Goal: Communication & Community: Answer question/provide support

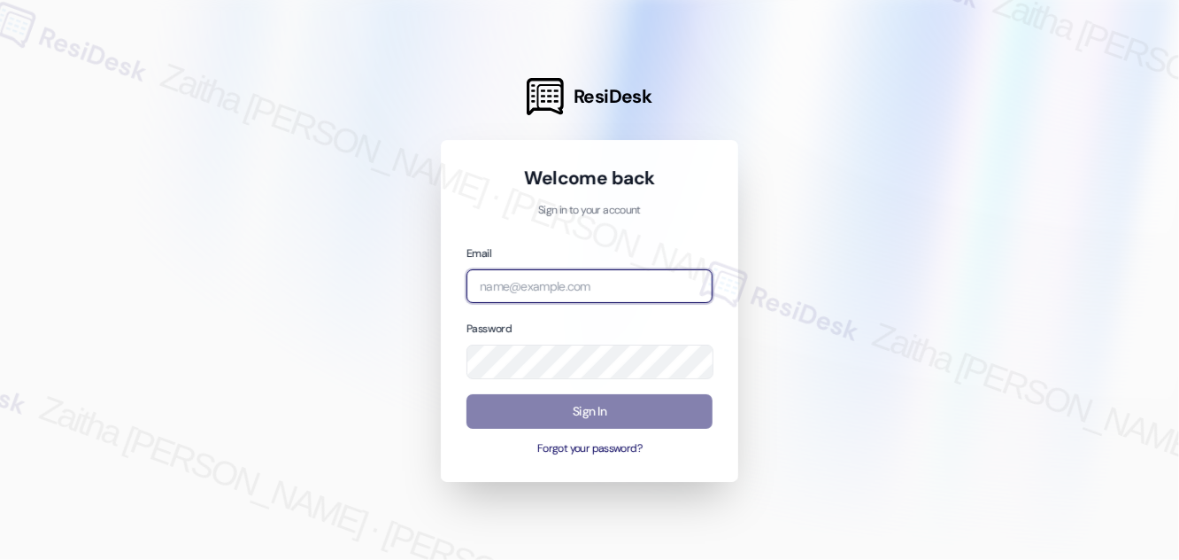
click at [547, 289] on input "email" at bounding box center [590, 286] width 246 height 35
type input "automated-surveys-jag-zaitha.mae.garcia@jag.com"
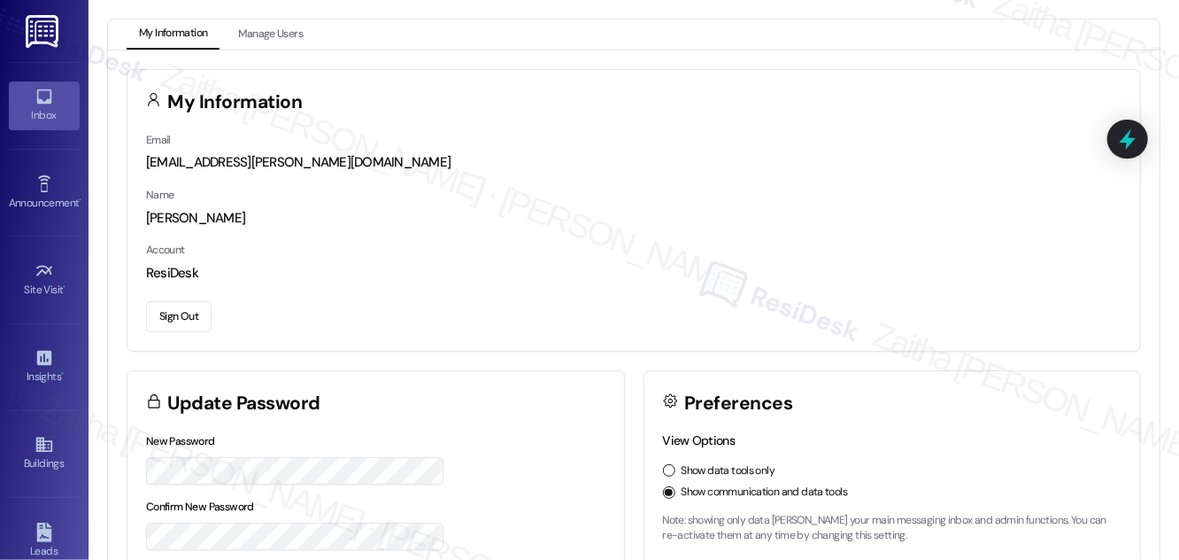
click at [43, 104] on icon at bounding box center [44, 96] width 19 height 19
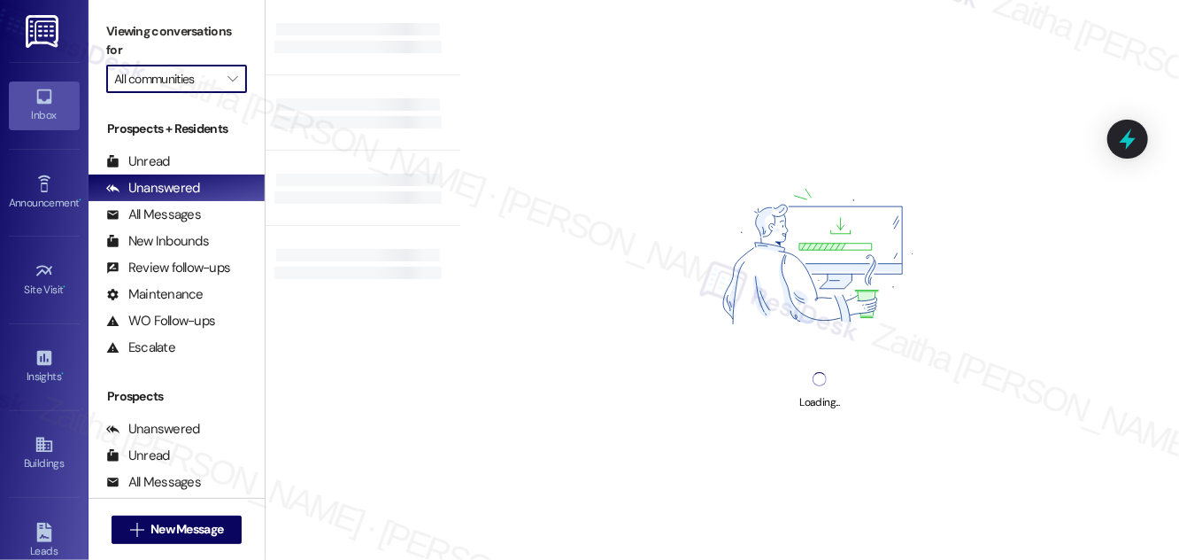
click at [202, 81] on input "All communities" at bounding box center [166, 79] width 104 height 28
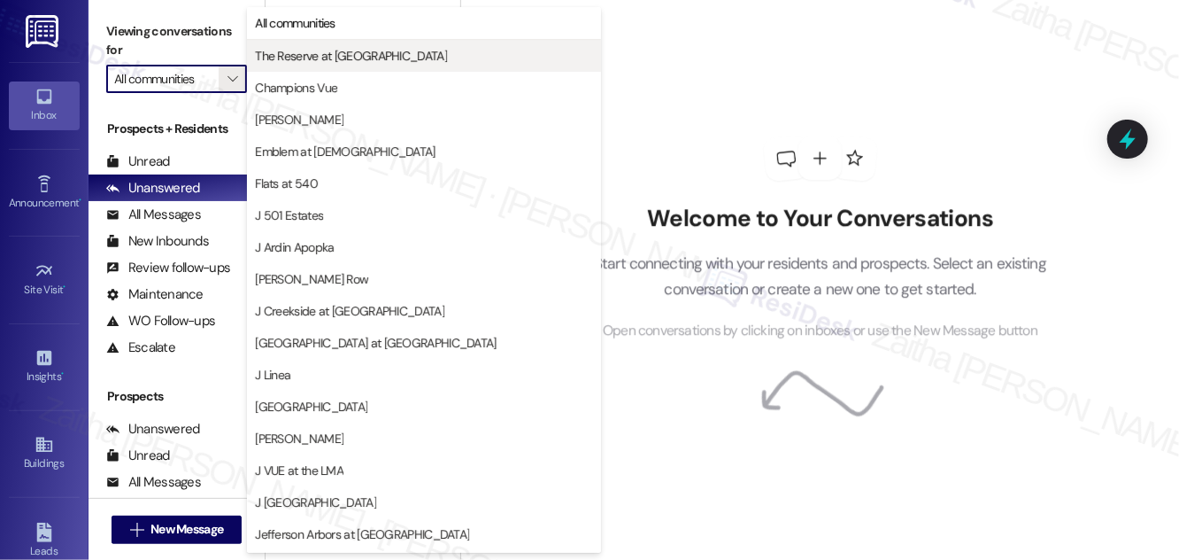
click at [339, 60] on span "The Reserve at [GEOGRAPHIC_DATA]" at bounding box center [351, 56] width 192 height 18
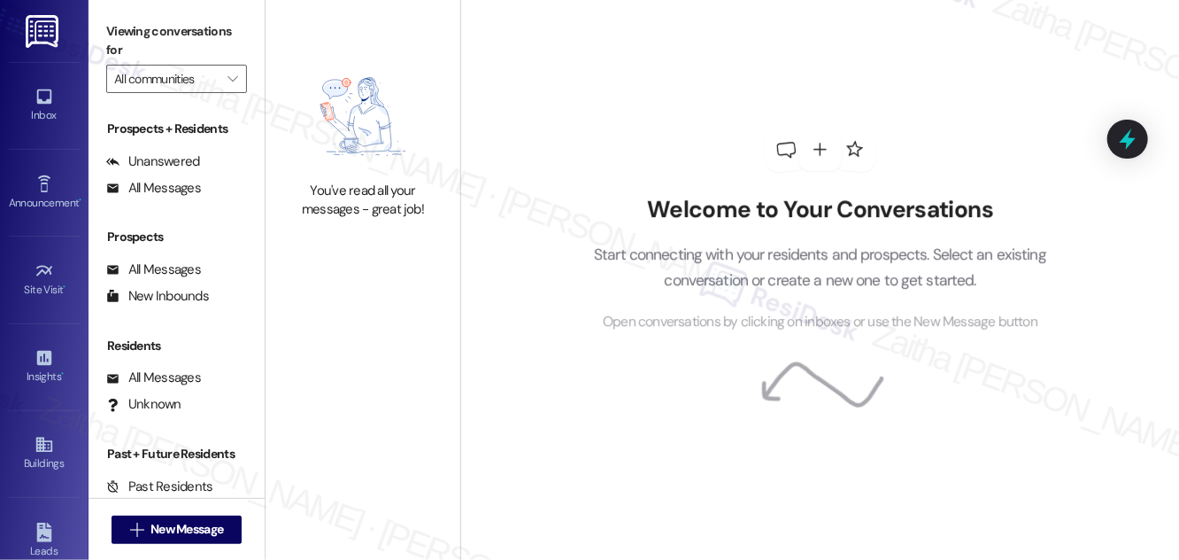
type input "The Reserve at [GEOGRAPHIC_DATA]"
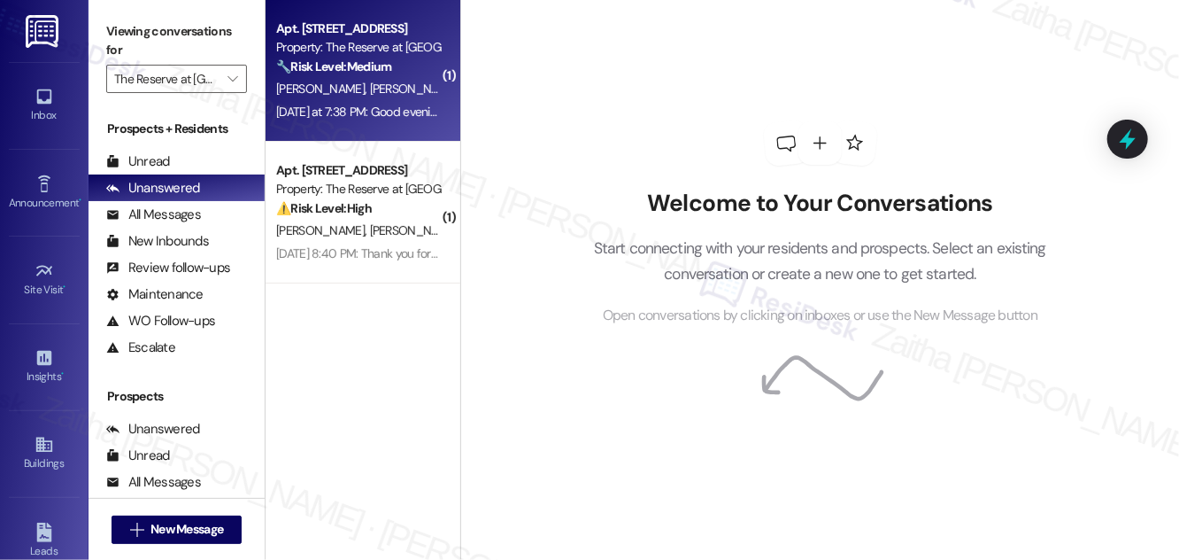
click at [397, 102] on div "Yesterday at 7:38 PM: Good evening. My son's let me know that his room does not…" at bounding box center [358, 112] width 167 height 22
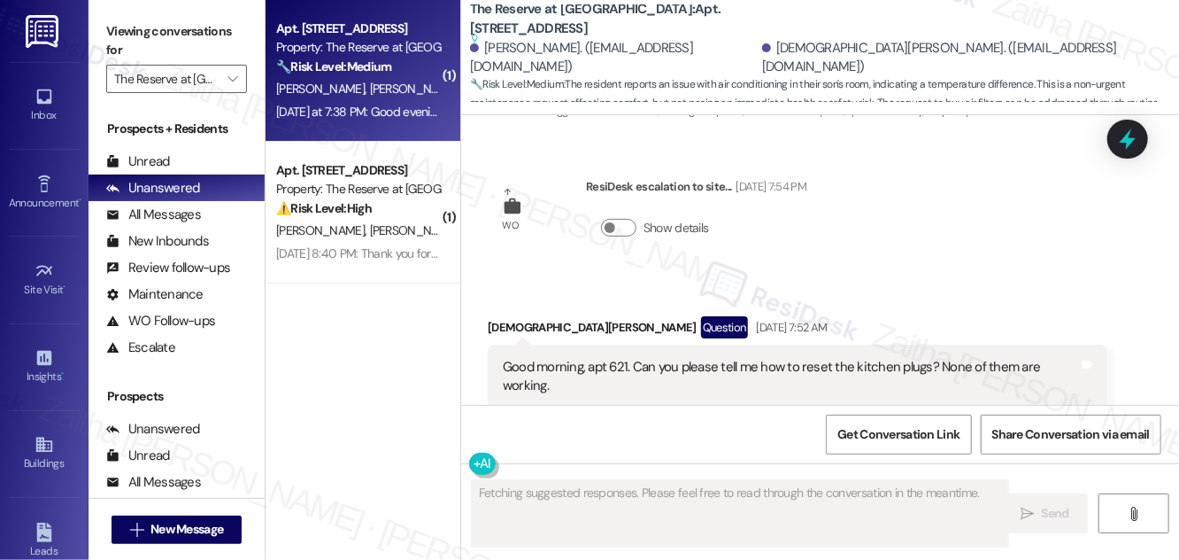
scroll to position [5951, 0]
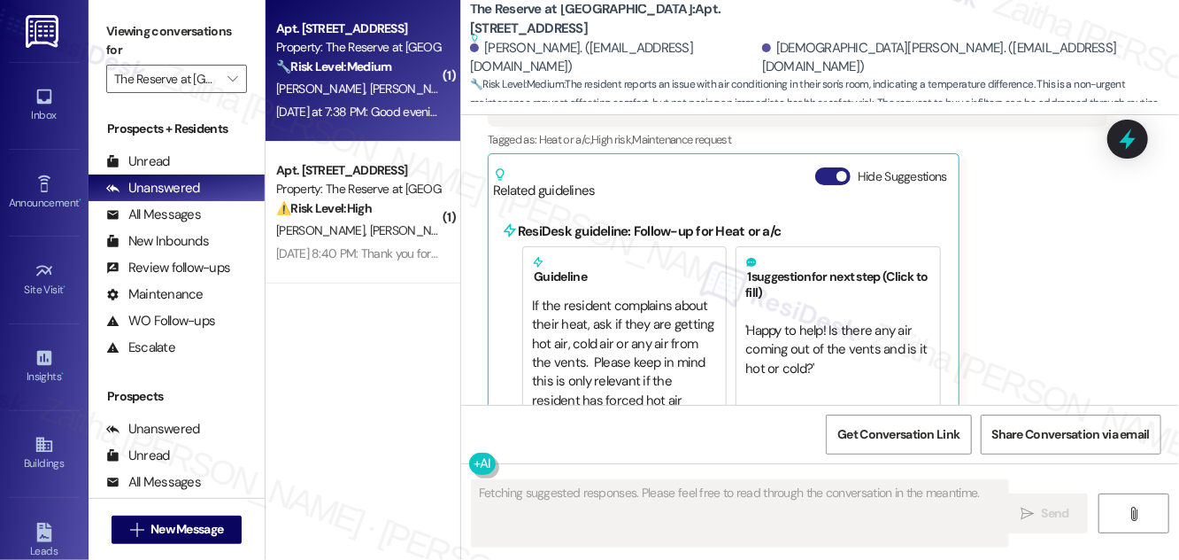
click at [828, 167] on button "Hide Suggestions" at bounding box center [833, 176] width 35 height 18
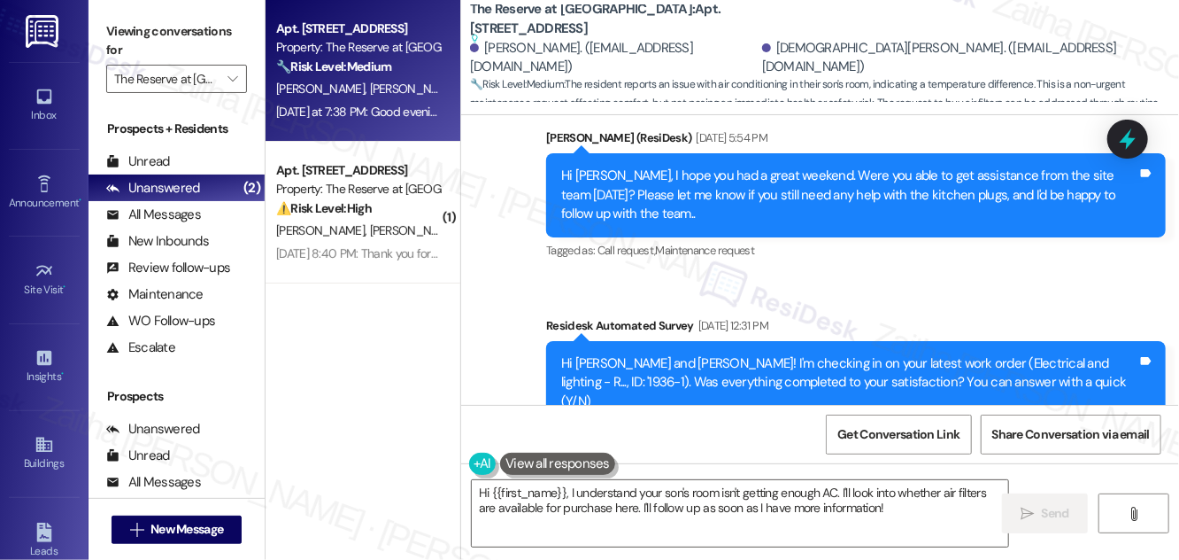
scroll to position [5728, 0]
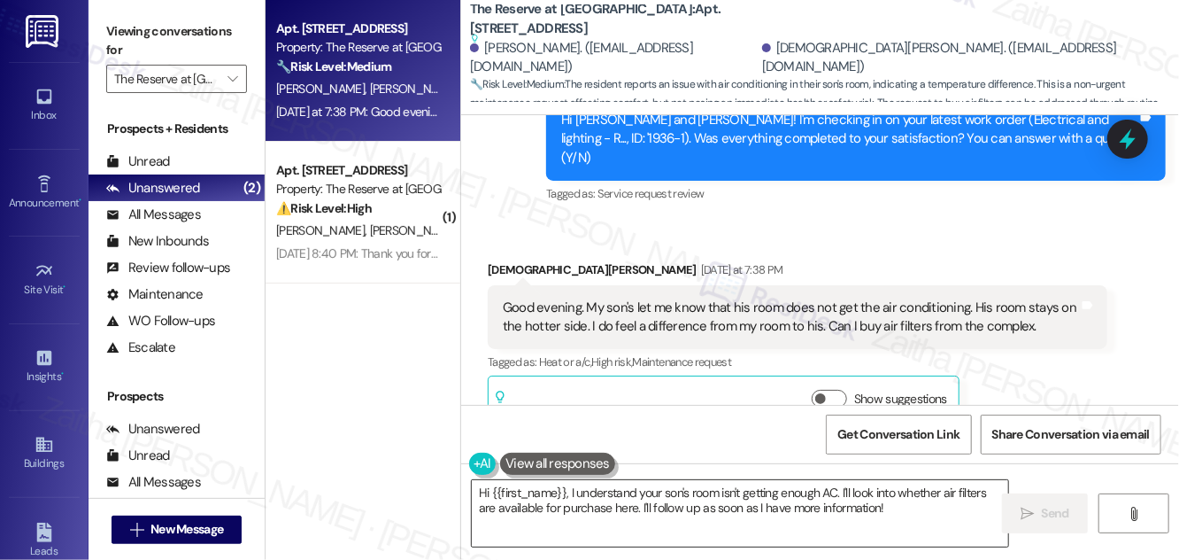
click at [889, 509] on textarea "Hi {{first_name}}, I understand your son's room isn't getting enough AC. I'll l…" at bounding box center [740, 513] width 537 height 66
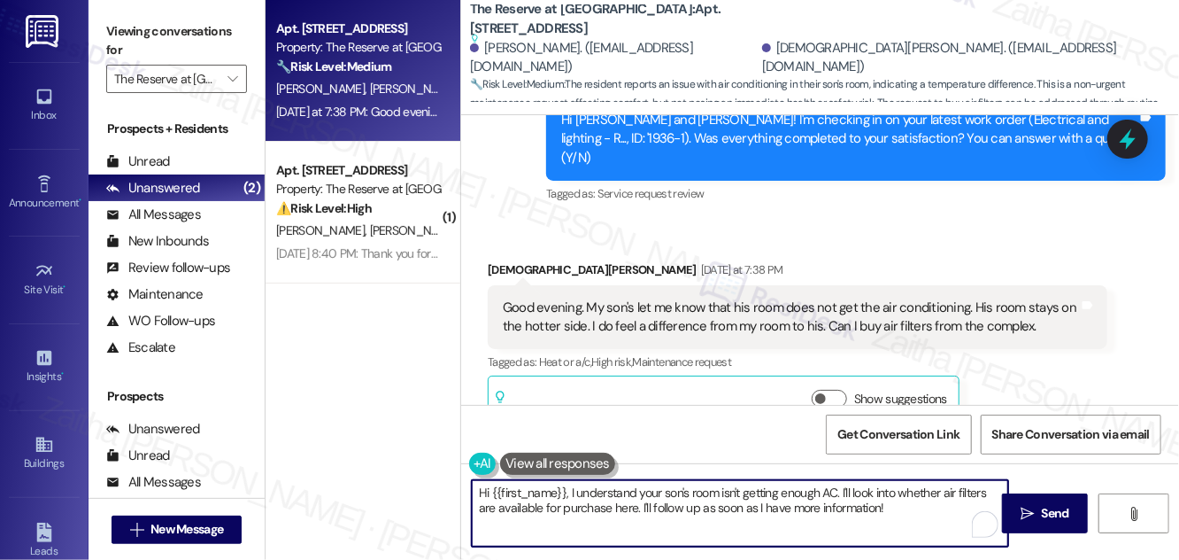
click at [503, 260] on div "Kristen Gregory Yesterday at 7:38 PM" at bounding box center [798, 272] width 620 height 25
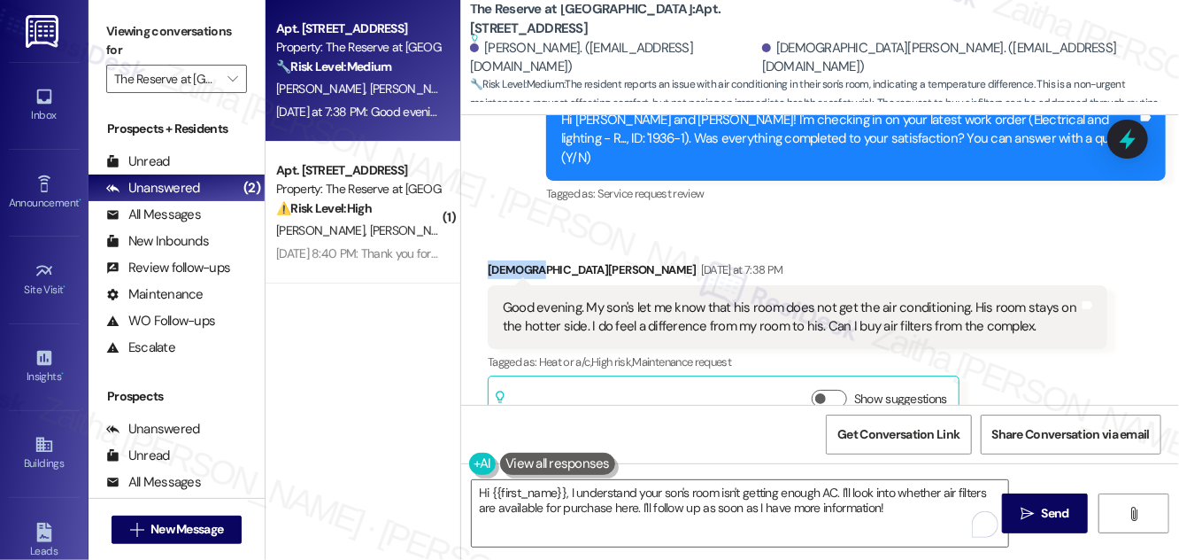
click at [503, 260] on div "Kristen Gregory Yesterday at 7:38 PM" at bounding box center [798, 272] width 620 height 25
copy div "Kristen"
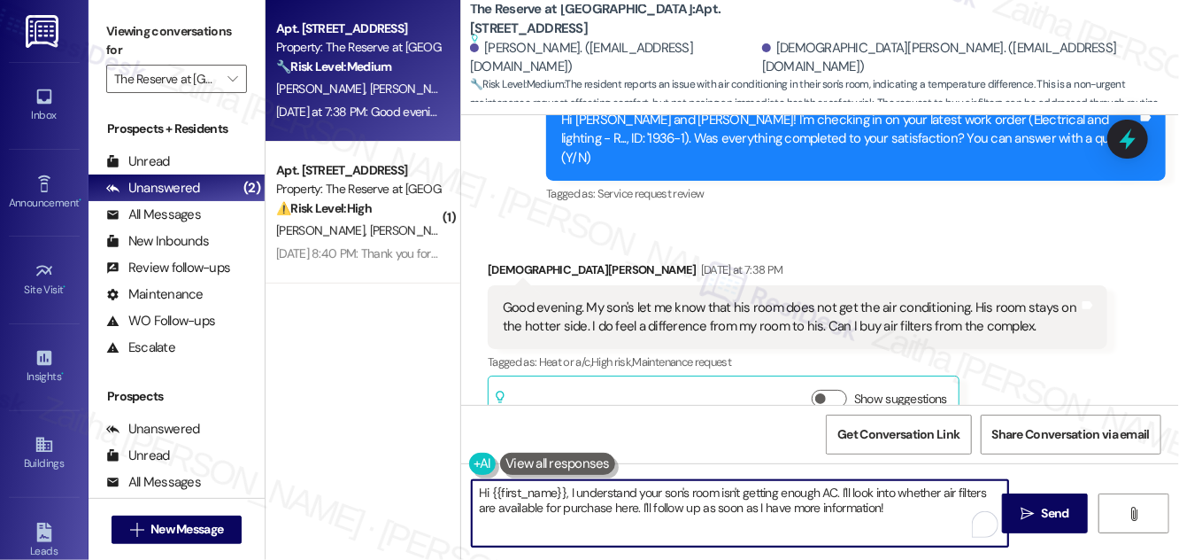
click at [541, 492] on textarea "Hi {{first_name}}, I understand your son's room isn't getting enough AC. I'll l…" at bounding box center [740, 513] width 537 height 66
paste textarea "Kristen"
type textarea "Hi Kristen, I understand your son's room isn't getting enough AC. I'll look int…"
click at [839, 390] on button "Show suggestions" at bounding box center [829, 399] width 35 height 18
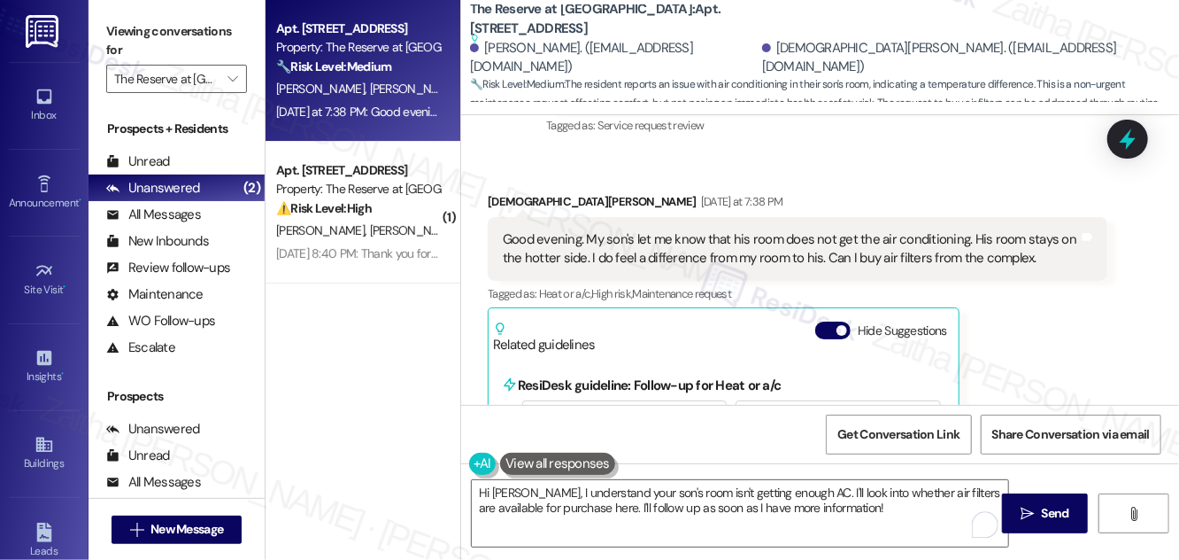
scroll to position [5951, 0]
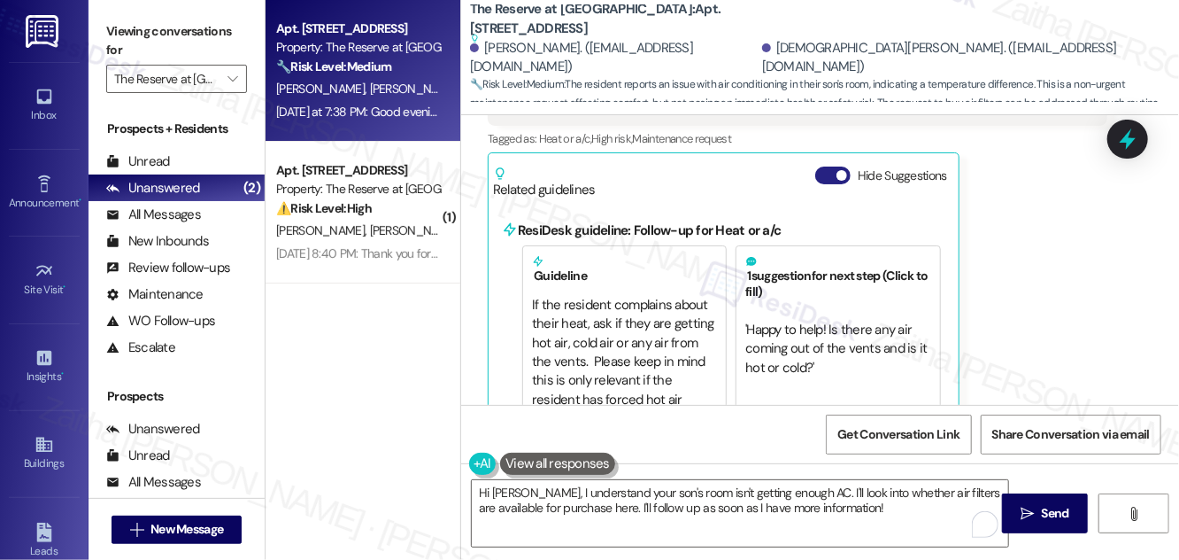
click at [824, 166] on button "Hide Suggestions" at bounding box center [833, 175] width 35 height 18
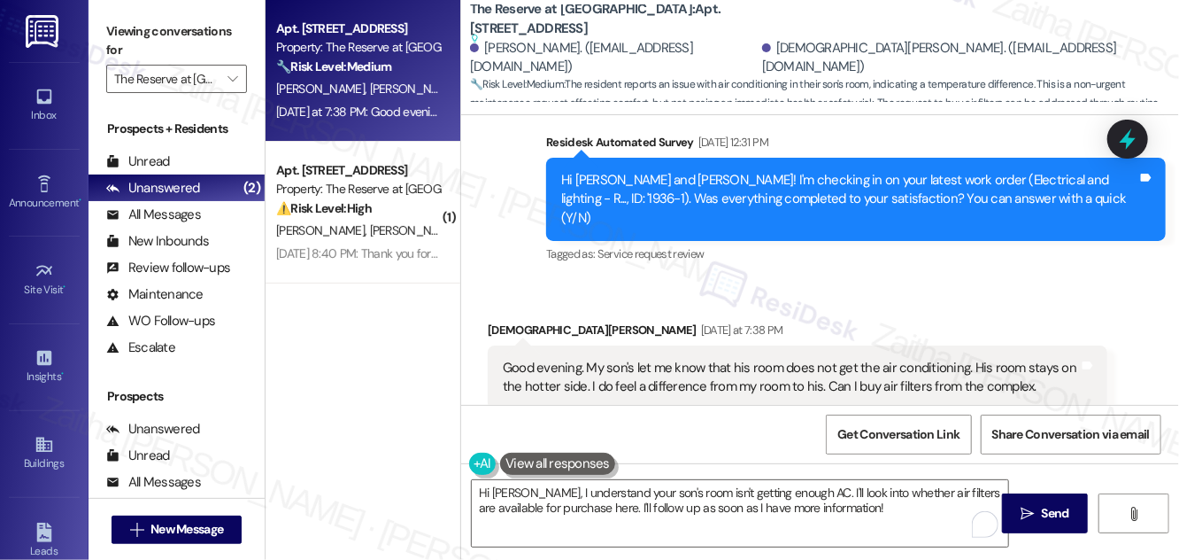
scroll to position [5728, 0]
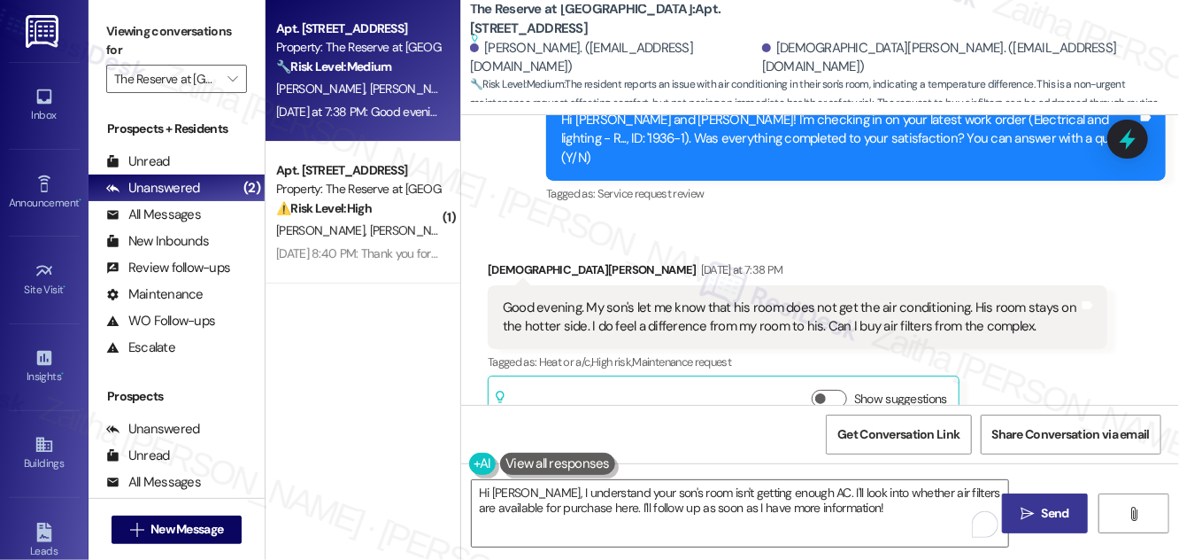
click at [1025, 517] on icon "" at bounding box center [1027, 514] width 13 height 14
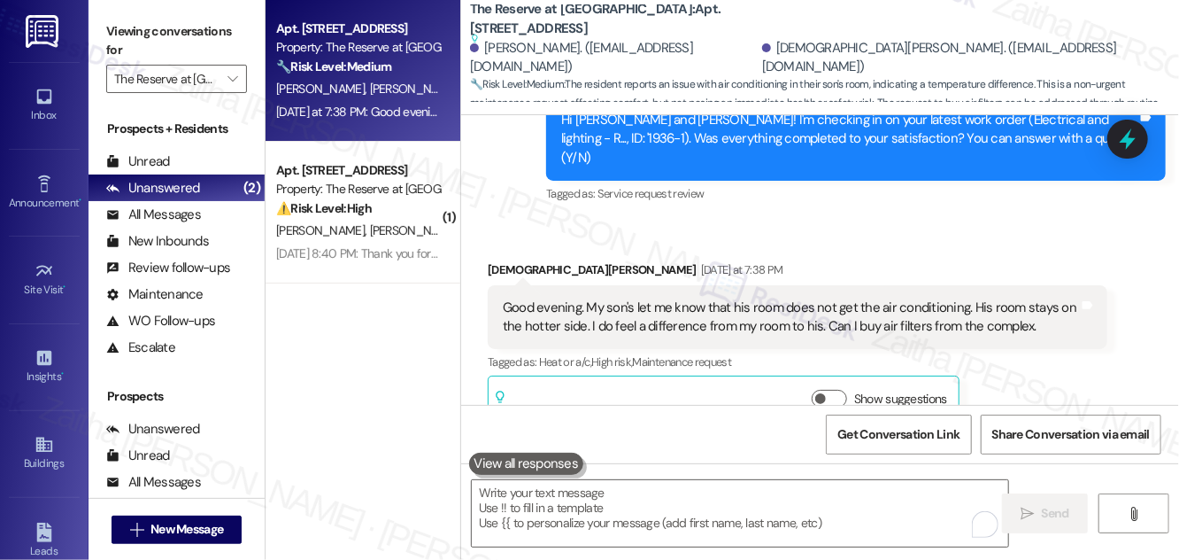
scroll to position [5675, 0]
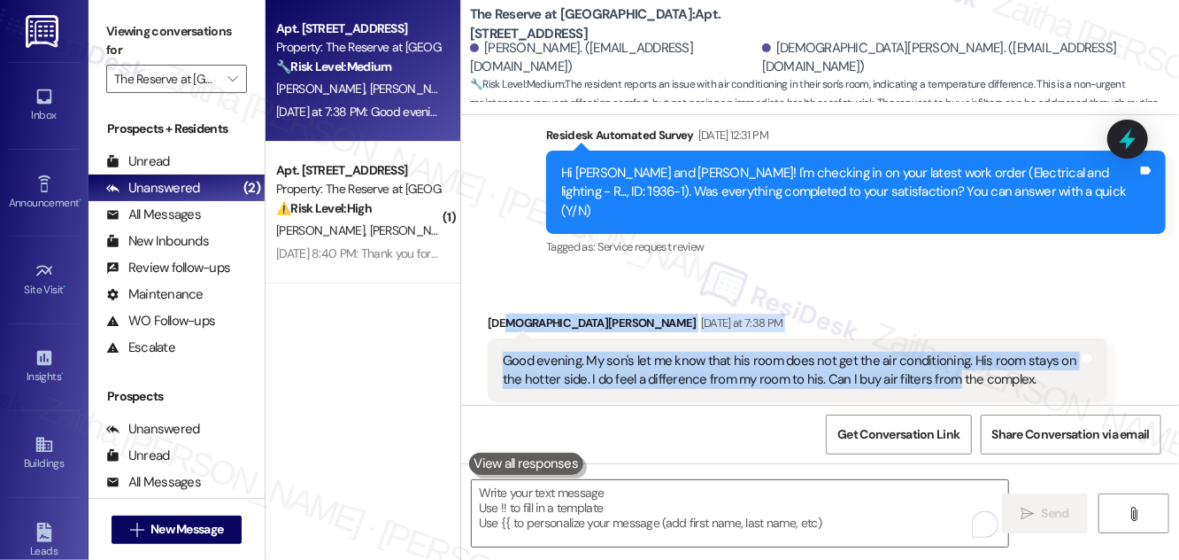
drag, startPoint x: 501, startPoint y: 264, endPoint x: 948, endPoint y: 344, distance: 454.4
click at [948, 344] on div "Received via SMS Kristen Gregory Yesterday at 7:38 PM Good evening. My son's le…" at bounding box center [798, 371] width 646 height 142
click at [861, 274] on div "Received via SMS Kristen Gregory Yesterday at 7:38 PM Good evening. My son's le…" at bounding box center [820, 358] width 718 height 168
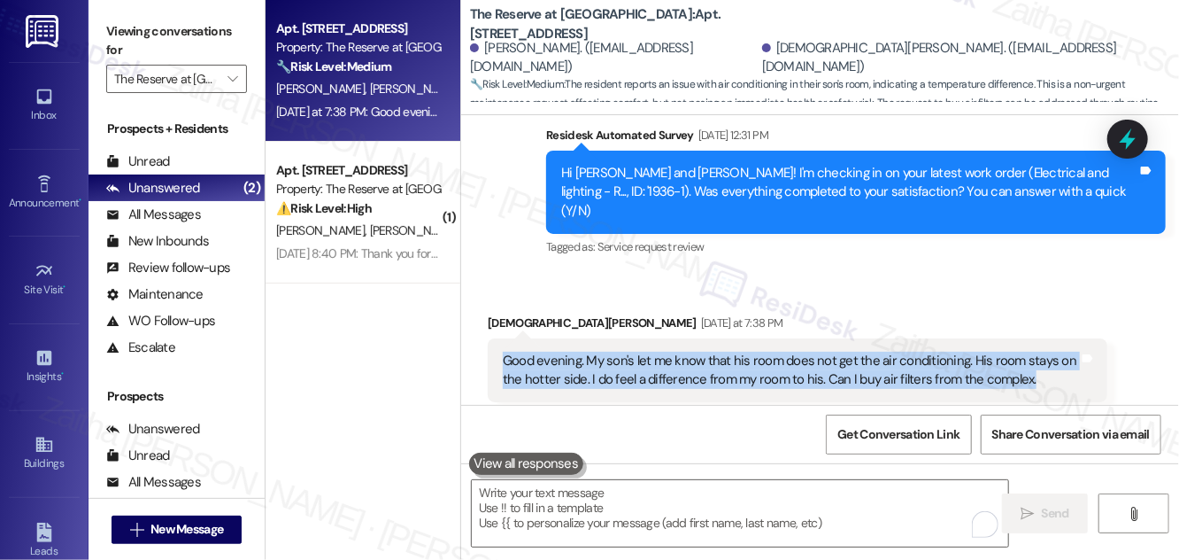
drag, startPoint x: 503, startPoint y: 323, endPoint x: 1031, endPoint y: 350, distance: 528.4
click at [1031, 352] on div "Good evening. My son's let me know that his room does not get the air condition…" at bounding box center [791, 371] width 576 height 38
copy div "Good evening. My son's let me know that his room does not get the air condition…"
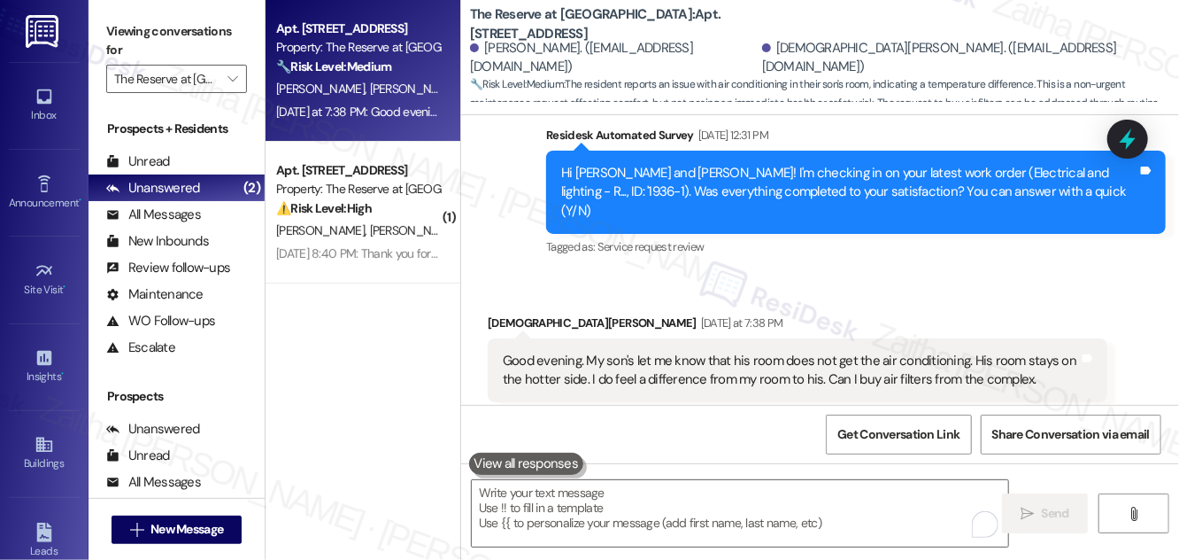
click at [974, 274] on div "Received via SMS Kristen Gregory Yesterday at 7:38 PM Good evening. My son's le…" at bounding box center [820, 358] width 718 height 168
click at [1126, 133] on icon at bounding box center [1128, 139] width 30 height 30
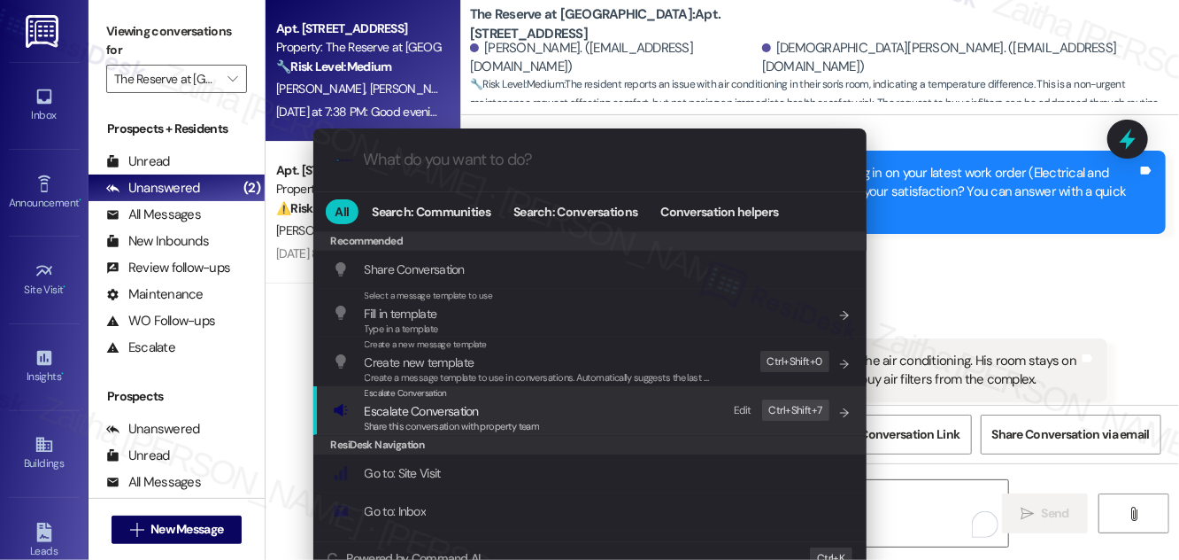
click at [436, 409] on span "Escalate Conversation" at bounding box center [422, 411] width 114 height 16
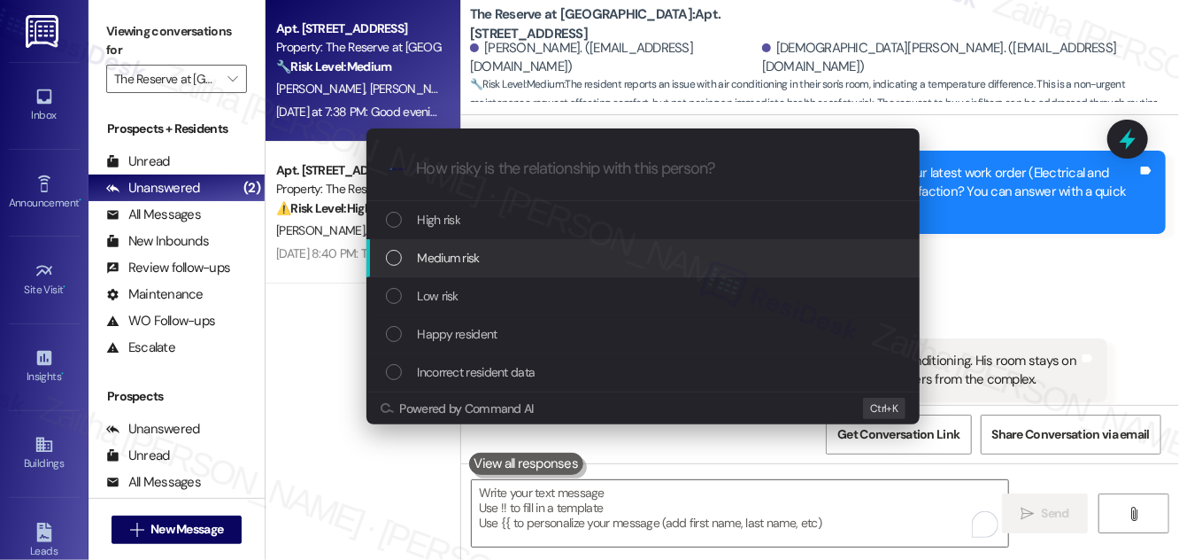
click at [455, 258] on span "Medium risk" at bounding box center [449, 257] width 62 height 19
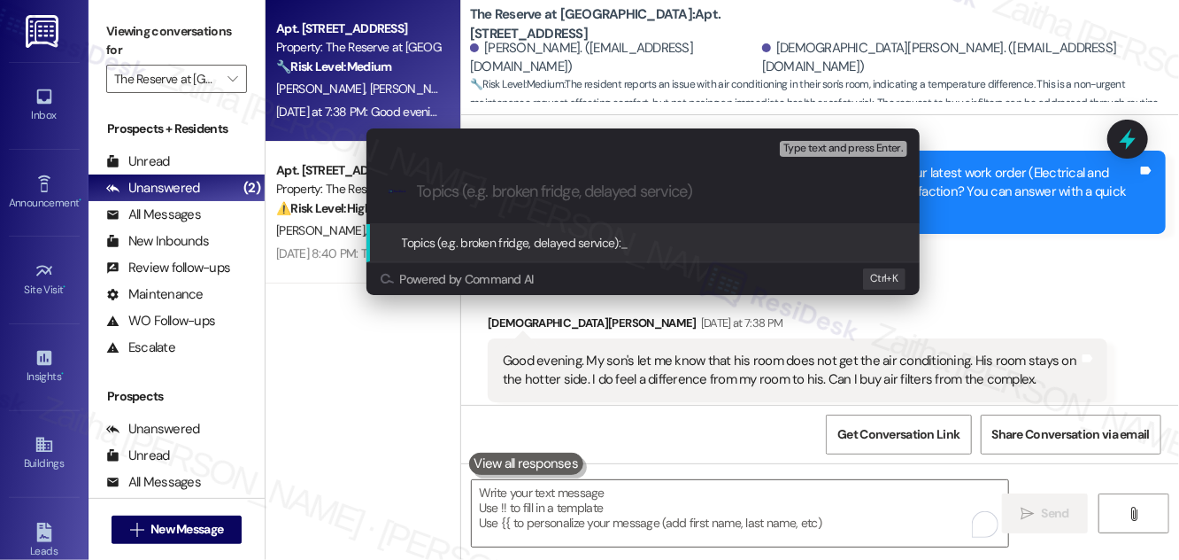
paste input "Request Regarding Airflow and Filters"
type input "Request Regarding Airflow and Filters"
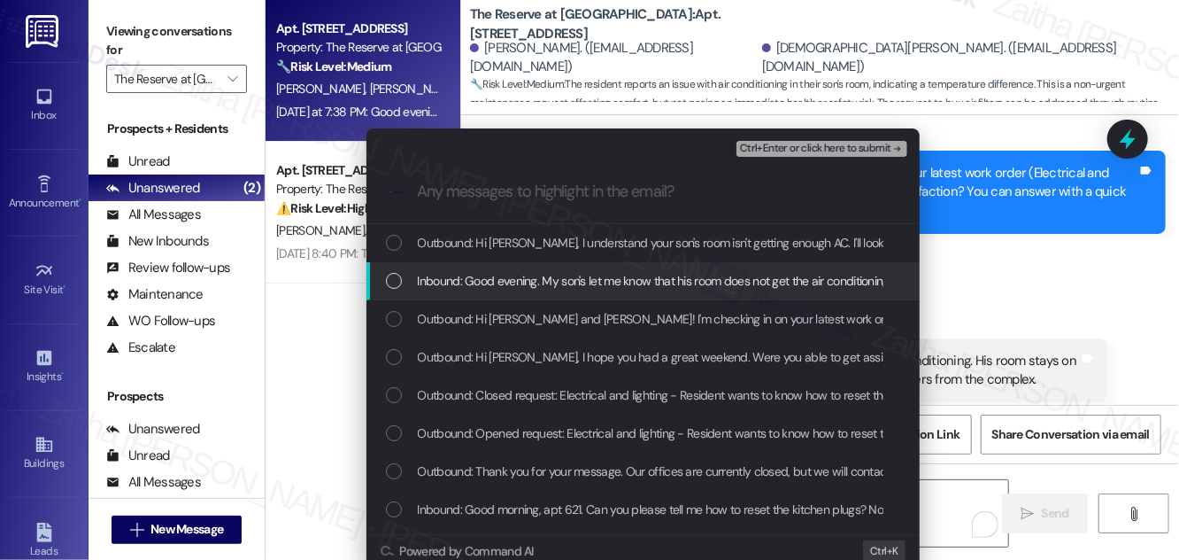
click at [395, 285] on div "List of options" at bounding box center [394, 281] width 16 height 16
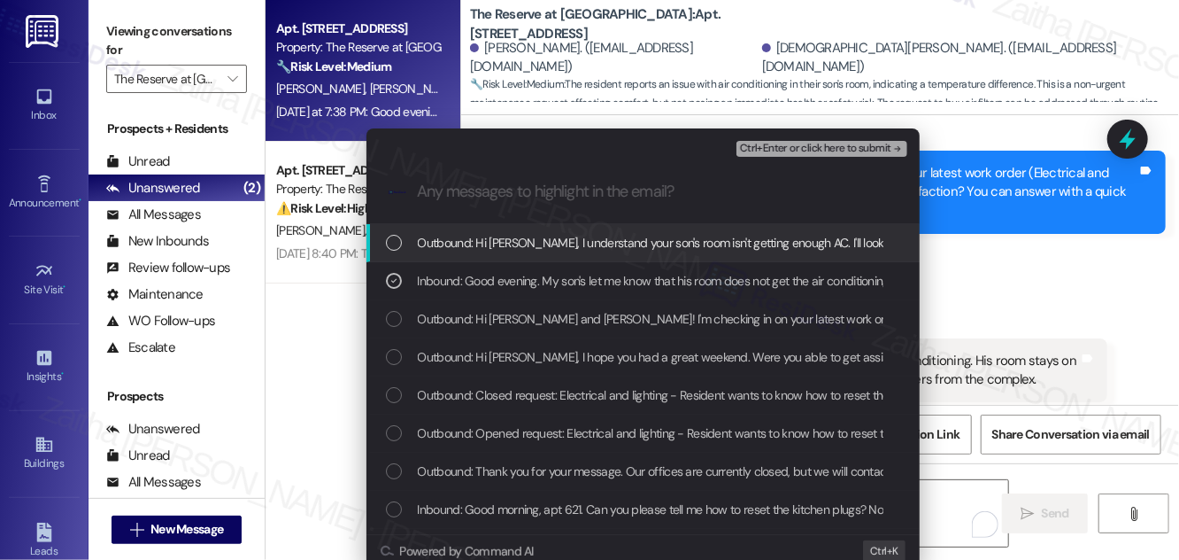
click at [811, 148] on span "Ctrl+Enter or click here to submit" at bounding box center [815, 149] width 151 height 12
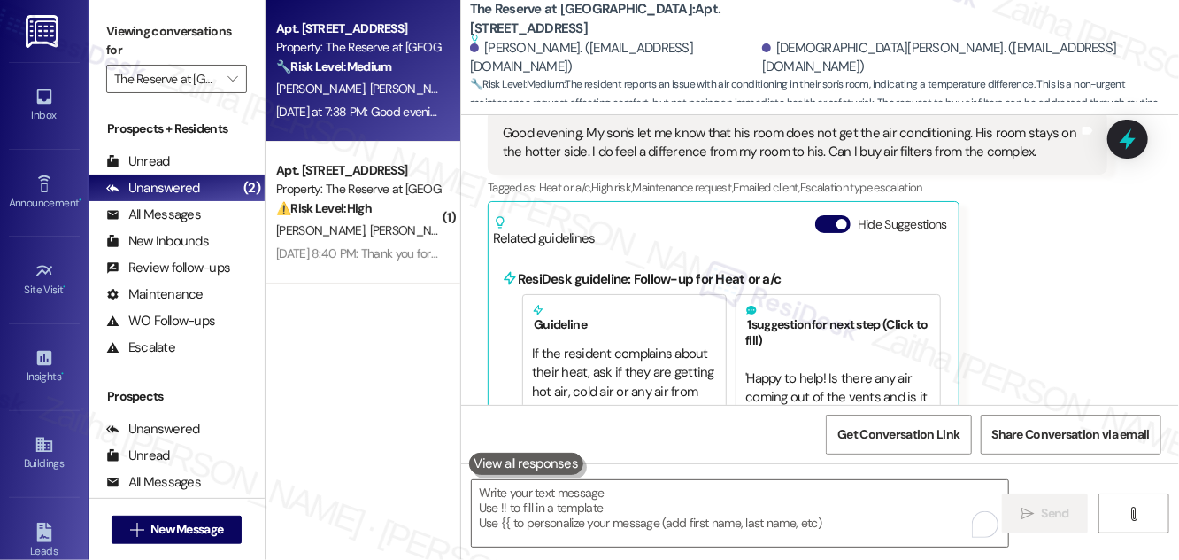
scroll to position [5951, 0]
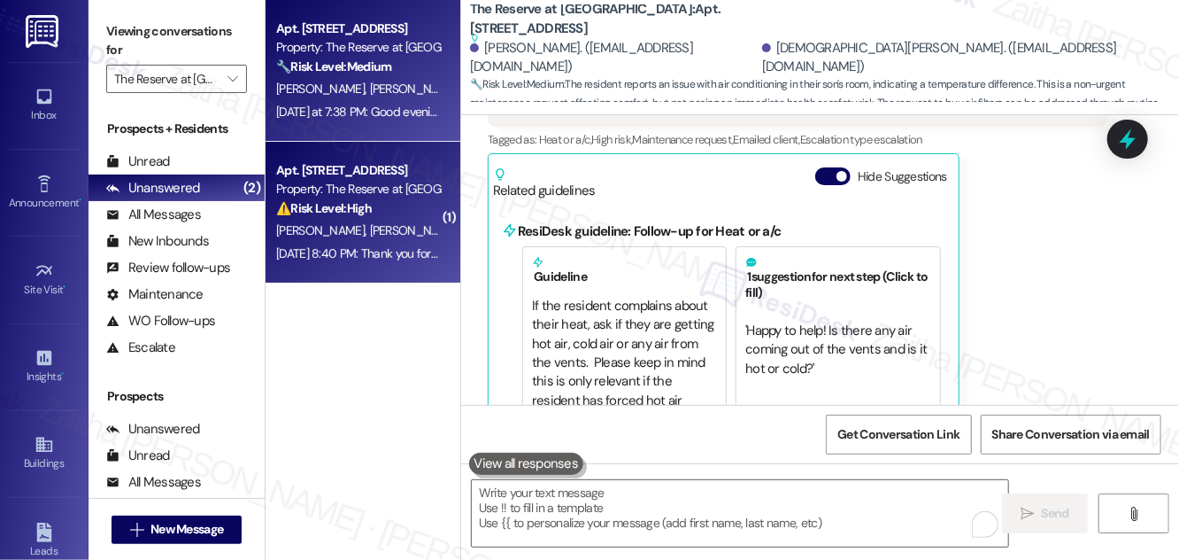
click at [379, 220] on div "J. Smith J. Smith" at bounding box center [358, 231] width 167 height 22
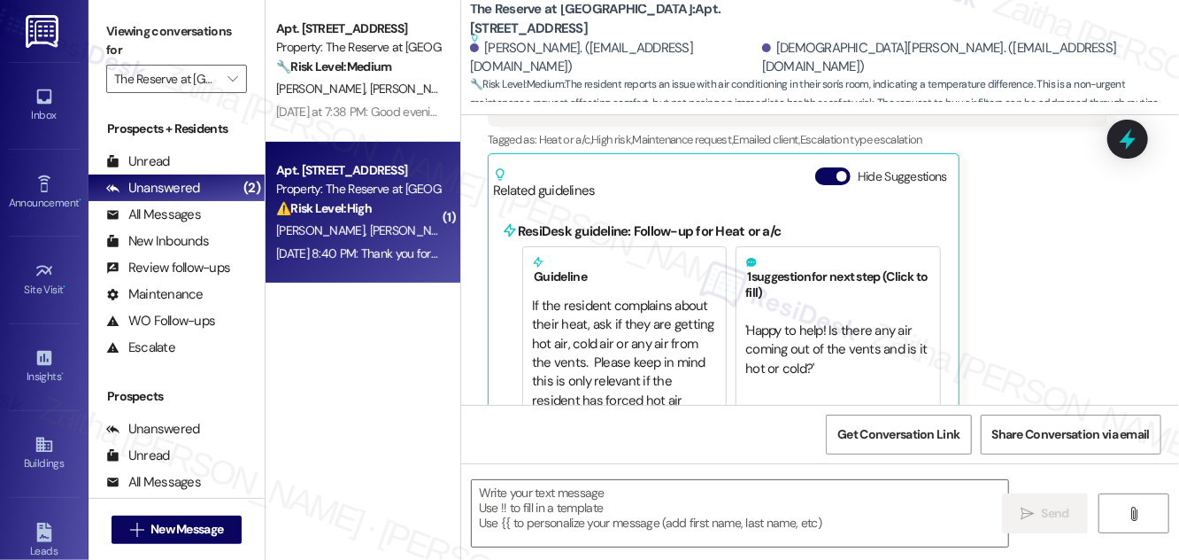
type textarea "Fetching suggested responses. Please feel free to read through the conversation…"
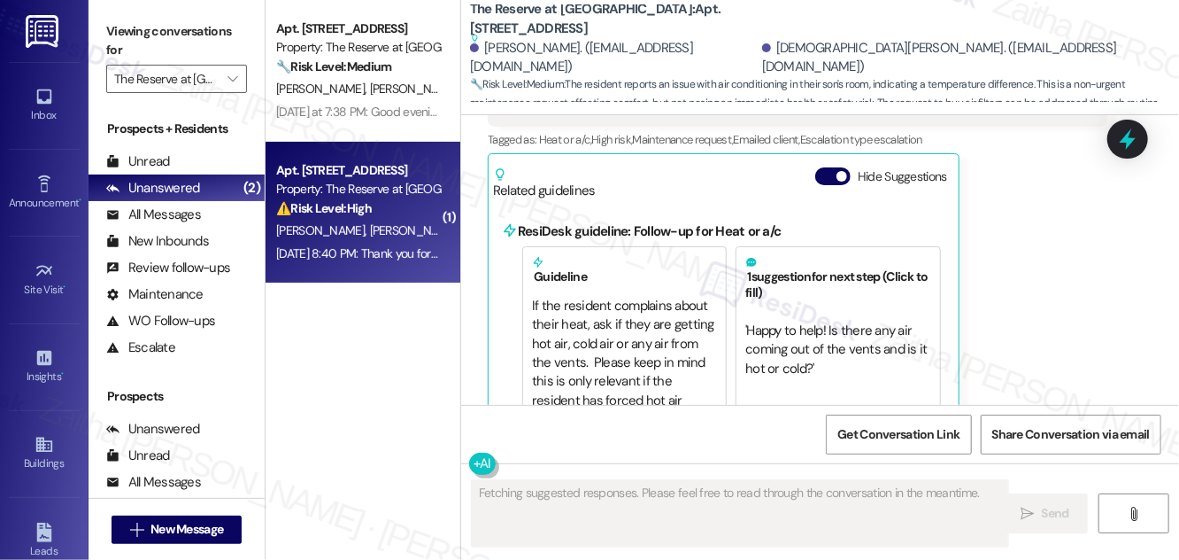
scroll to position [4720, 0]
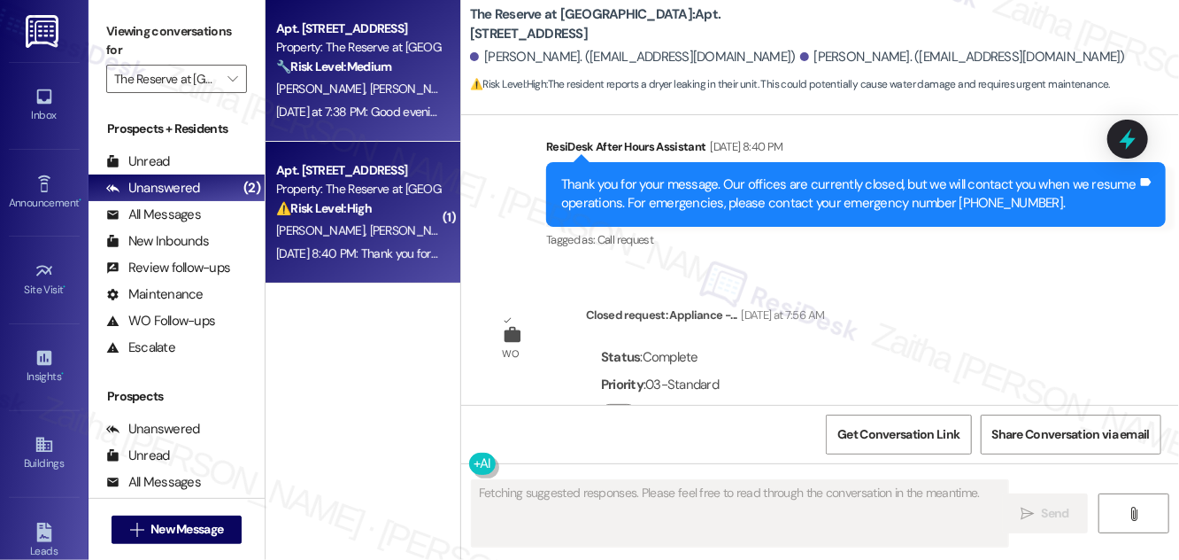
click at [407, 94] on div "K. Gregory R. Gregory" at bounding box center [358, 89] width 167 height 22
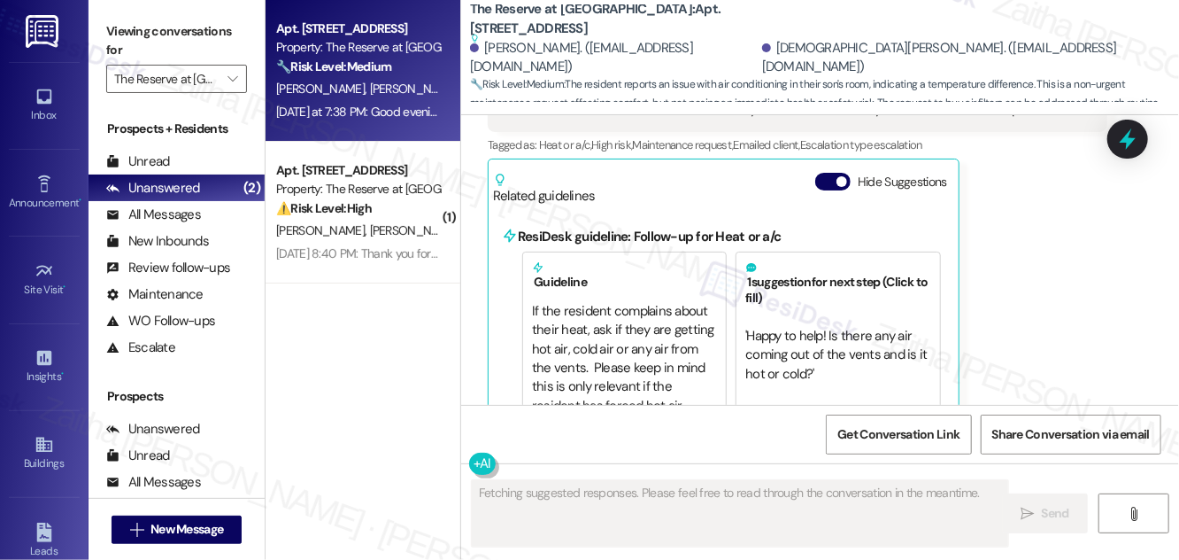
scroll to position [5951, 0]
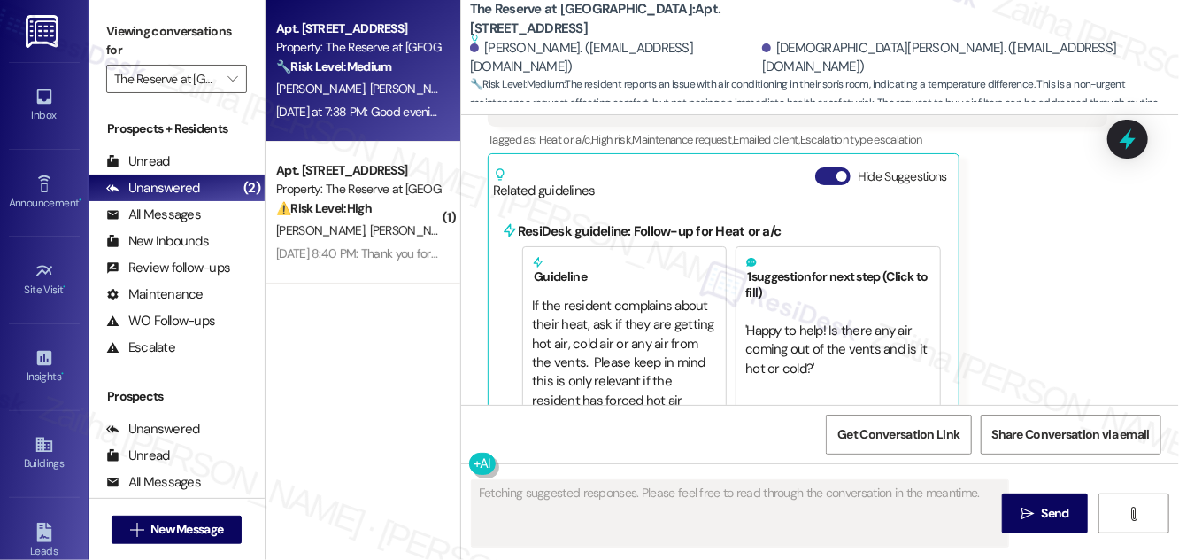
click at [821, 167] on button "Hide Suggestions" at bounding box center [833, 176] width 35 height 18
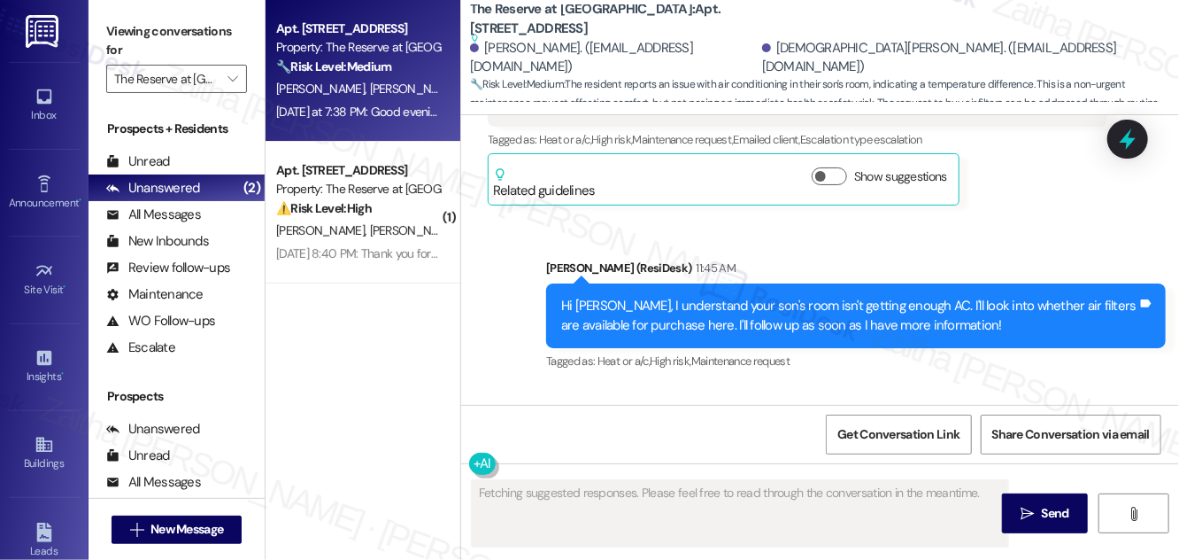
scroll to position [6134, 0]
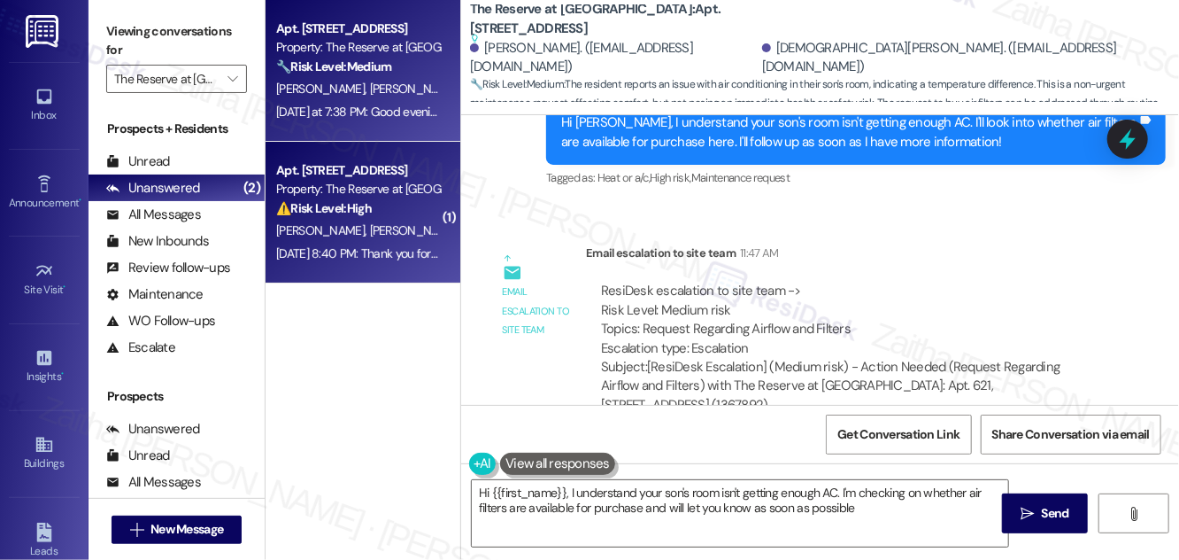
type textarea "Hi {{first_name}}, I understand your son's room isn't getting enough AC. I'm ch…"
click at [390, 219] on div "Apt. 613, 1100 Deer Harbor Drive Property: The Reserve at White Oak ⚠️ Risk Lev…" at bounding box center [358, 189] width 167 height 60
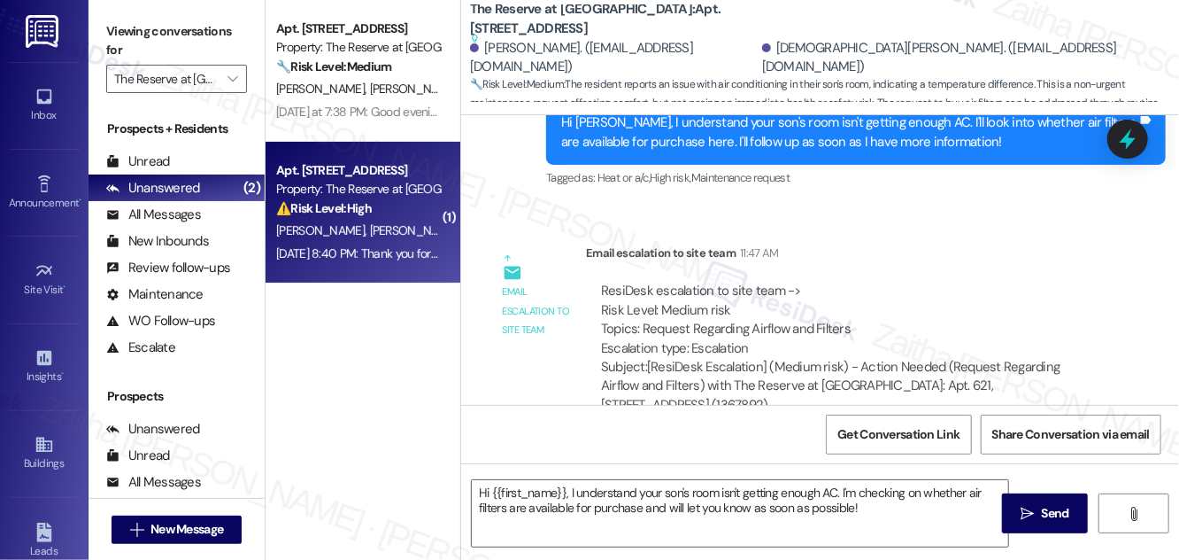
type textarea "Fetching suggested responses. Please feel free to read through the conversation…"
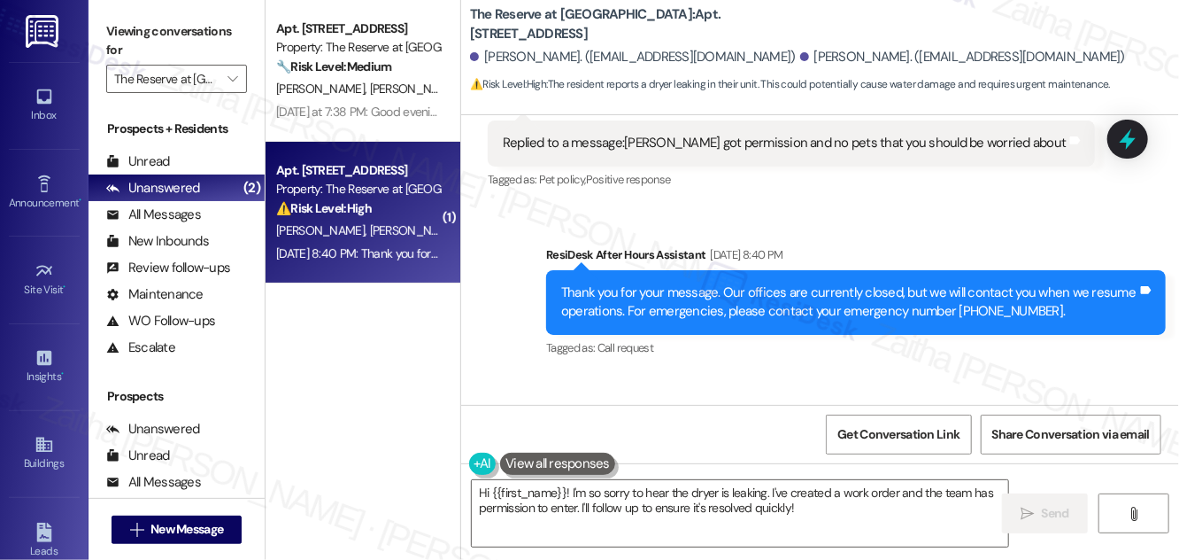
scroll to position [4398, 0]
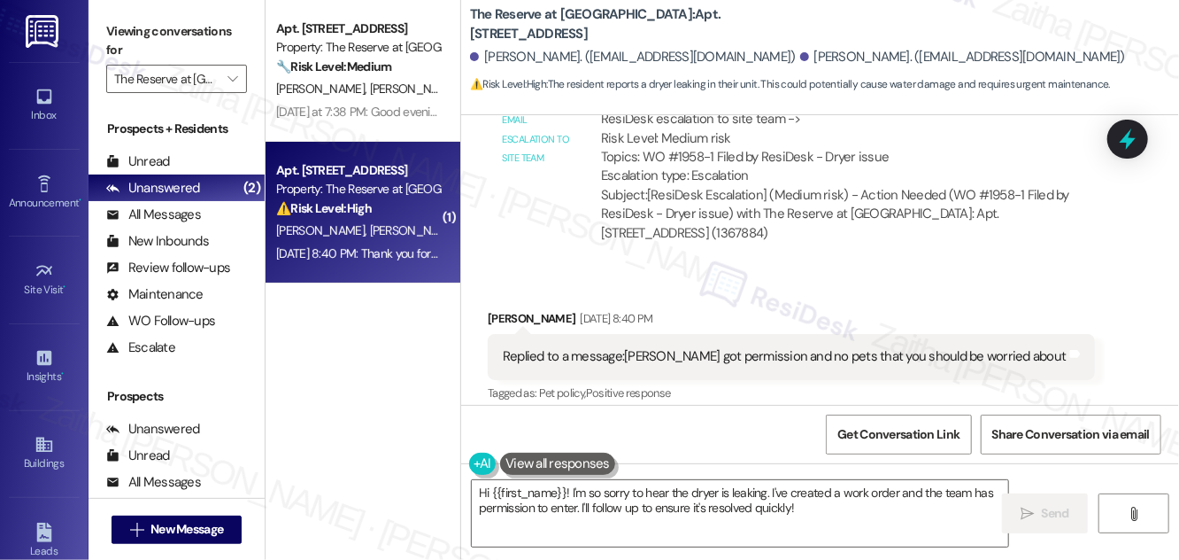
click at [506, 309] on div "Jazel Smith Aug 15, 2025 at 8:40 PM" at bounding box center [791, 321] width 607 height 25
copy div "Jazel"
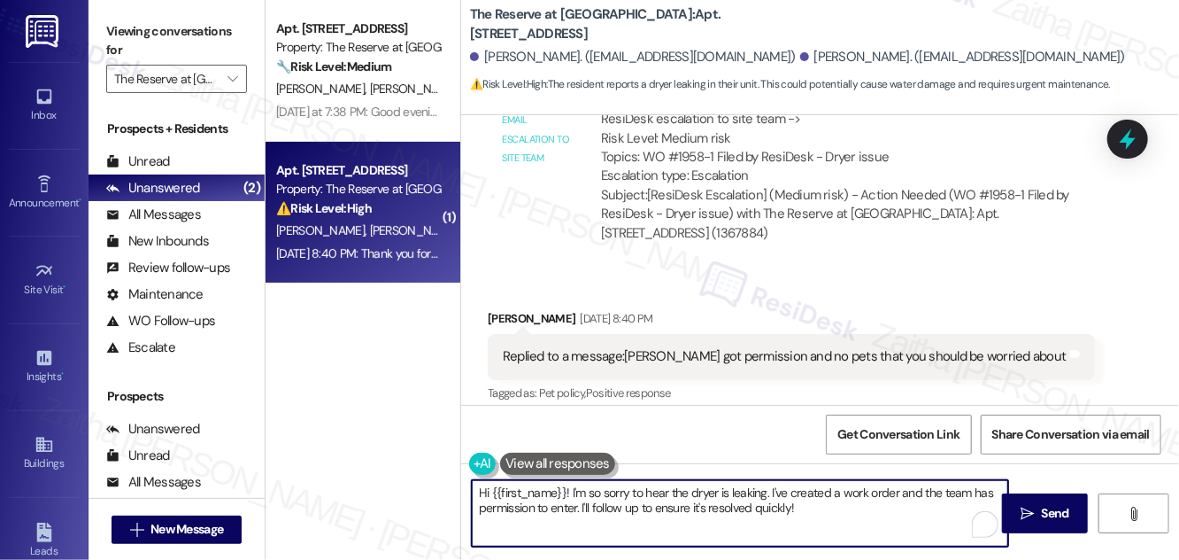
drag, startPoint x: 493, startPoint y: 490, endPoint x: 809, endPoint y: 530, distance: 318.7
click at [809, 530] on textarea "Hi {{first_name}}! I'm so sorry to hear the dryer is leaking. I've created a wo…" at bounding box center [740, 513] width 537 height 66
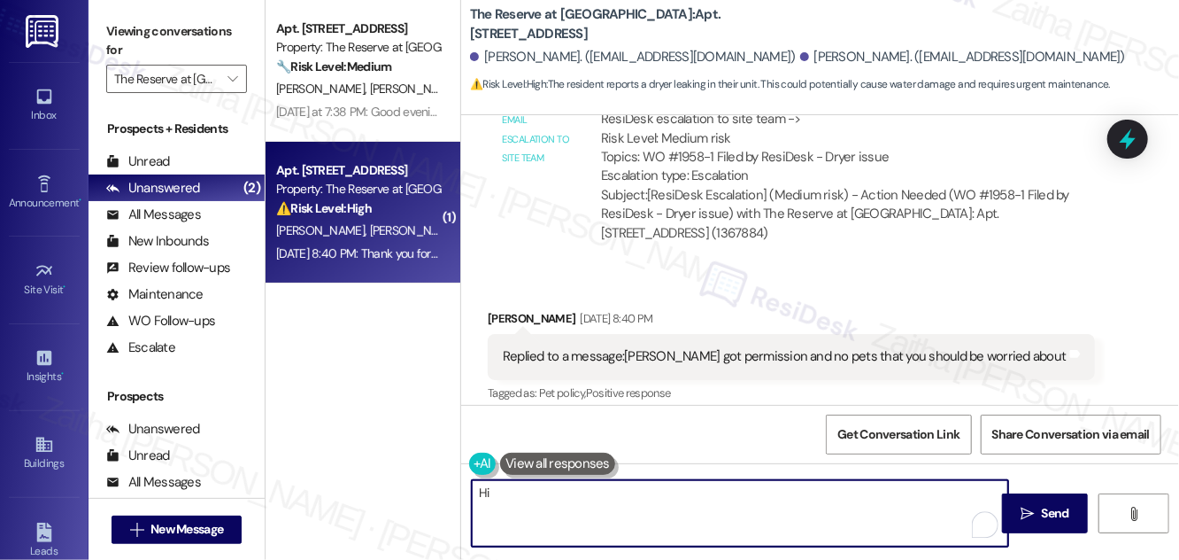
paste textarea "Jazel"
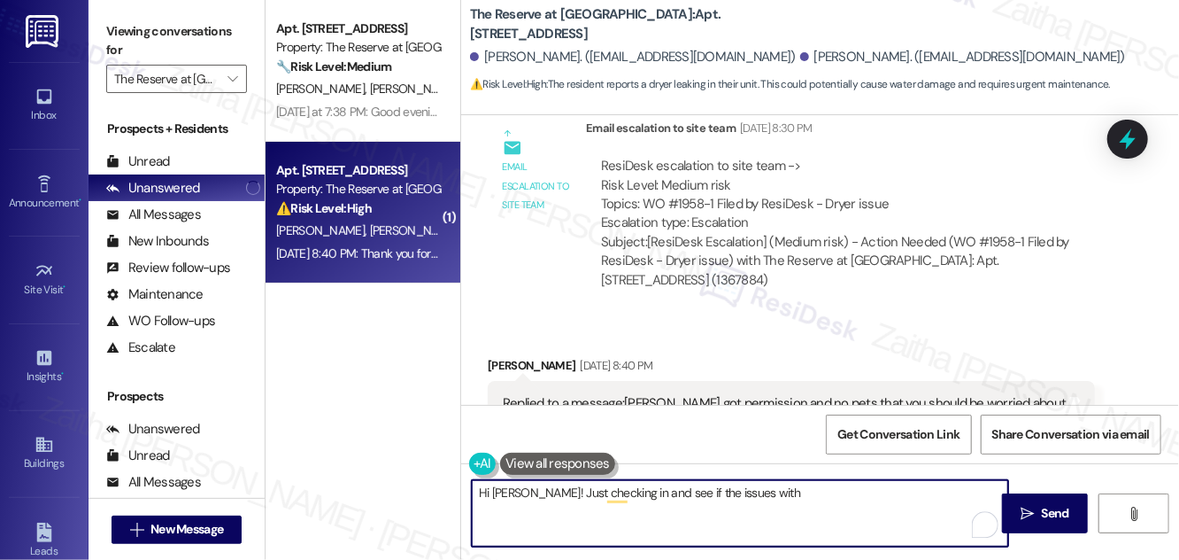
scroll to position [4479, 0]
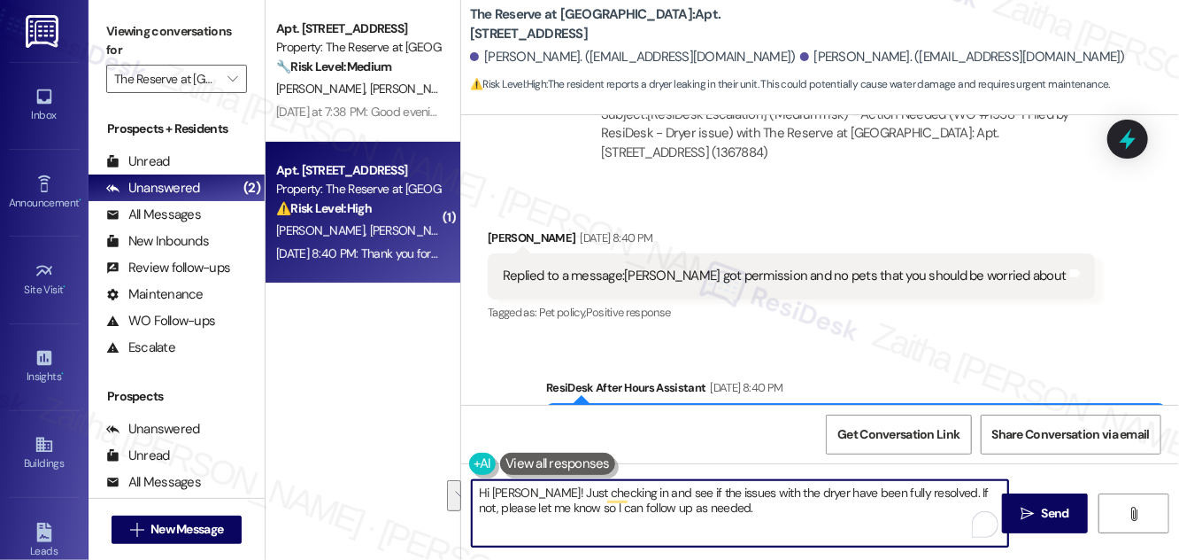
drag, startPoint x: 479, startPoint y: 491, endPoint x: 728, endPoint y: 523, distance: 250.9
click at [728, 523] on textarea "Hi Jazel! Just checking in and see if the issues with the dryer have been fully…" at bounding box center [740, 513] width 537 height 66
type textarea "Hi Jazel! Just checking in and see if the issues with the dryer have been fully…"
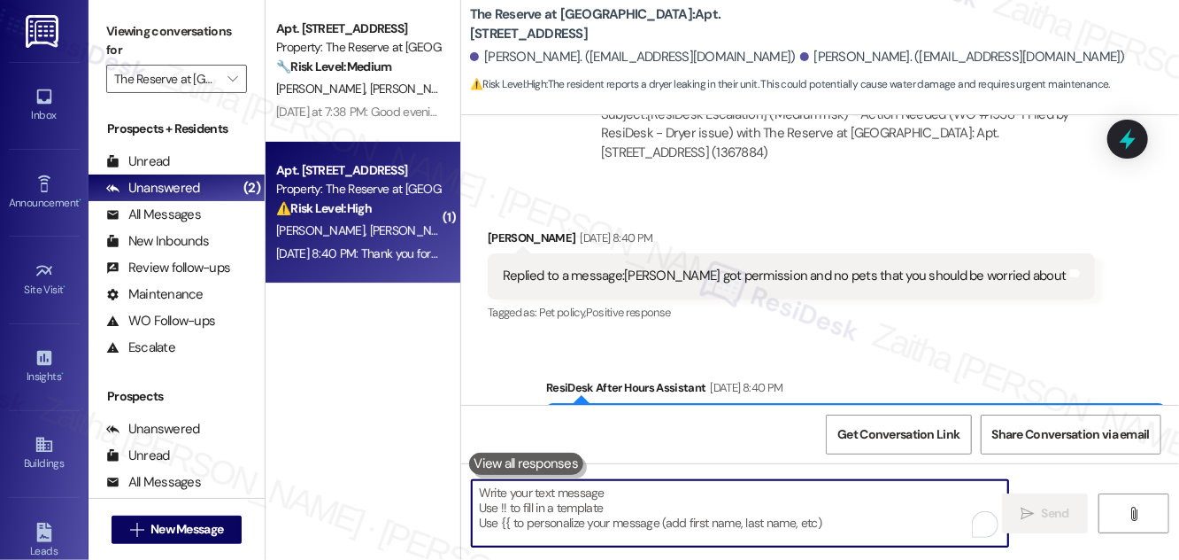
paste textarea "Hi Jazel! Just checking in to see if the issues with the dryer have been fully …"
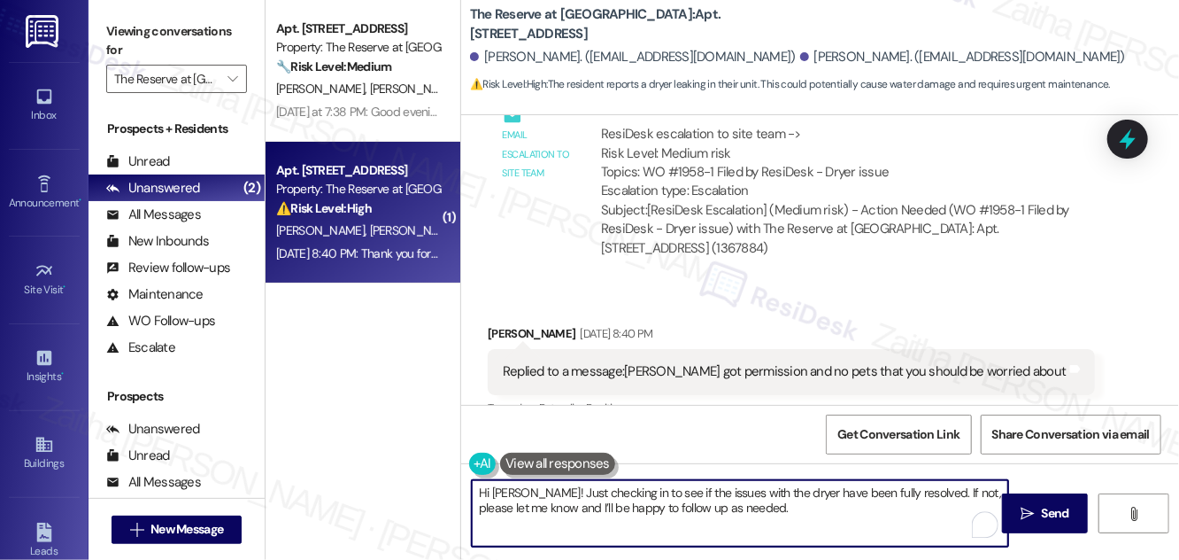
scroll to position [4720, 0]
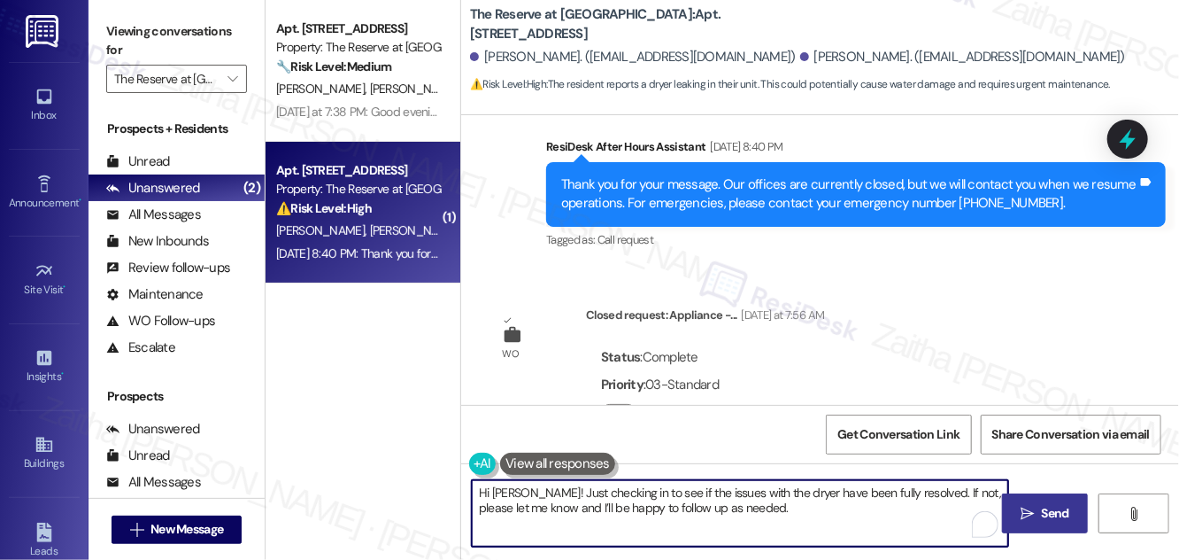
type textarea "Hi Jazel! Just checking in to see if the issues with the dryer have been fully …"
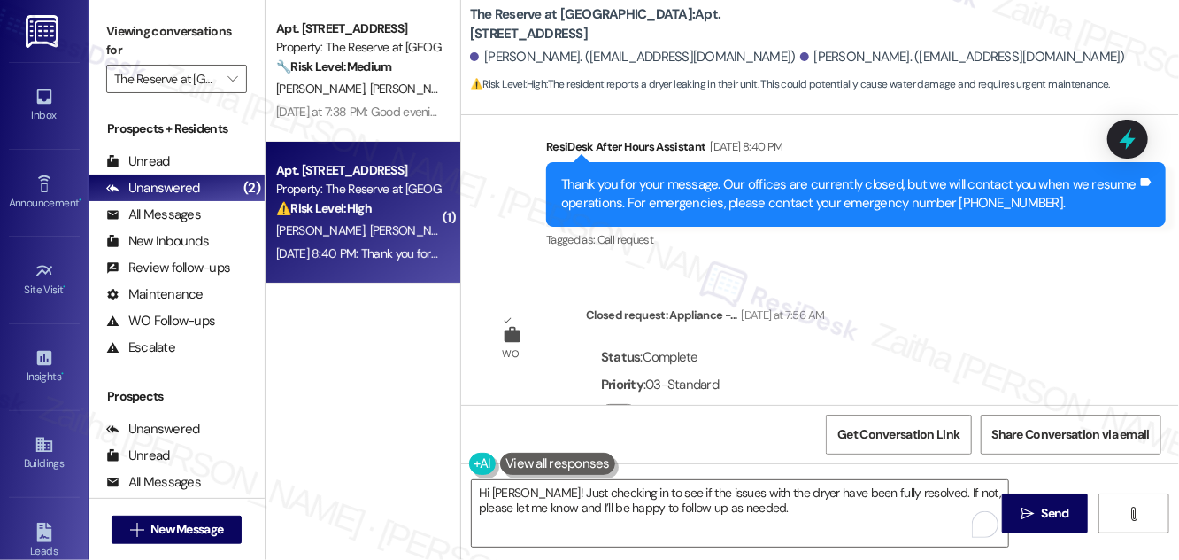
drag, startPoint x: 1048, startPoint y: 508, endPoint x: 1029, endPoint y: 487, distance: 28.2
click at [1048, 508] on span "Send" at bounding box center [1055, 513] width 27 height 19
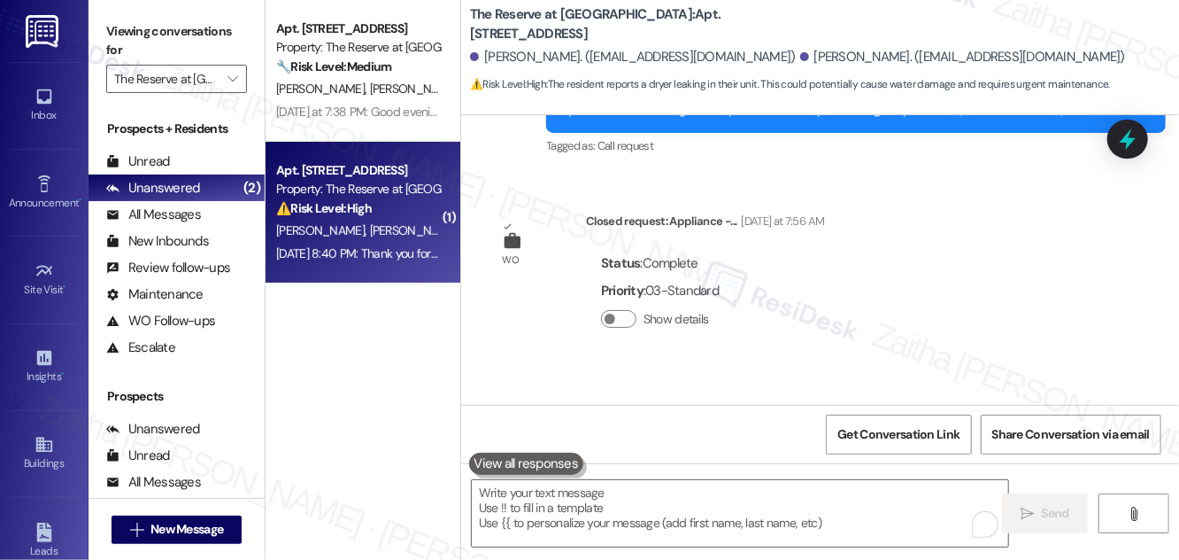
scroll to position [4862, 0]
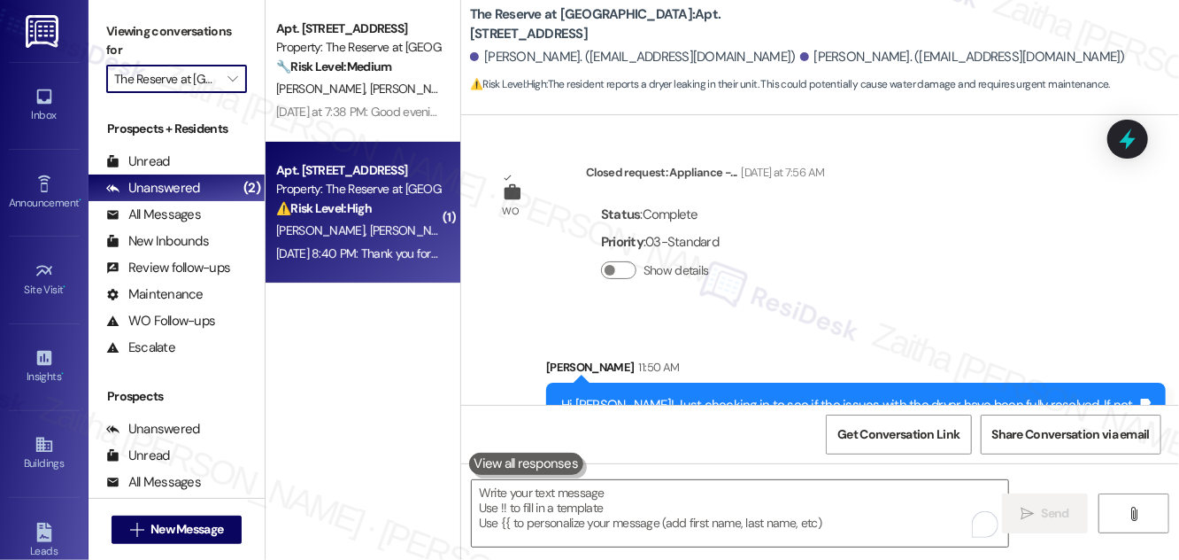
click at [160, 72] on input "The Reserve at [GEOGRAPHIC_DATA]" at bounding box center [166, 79] width 104 height 28
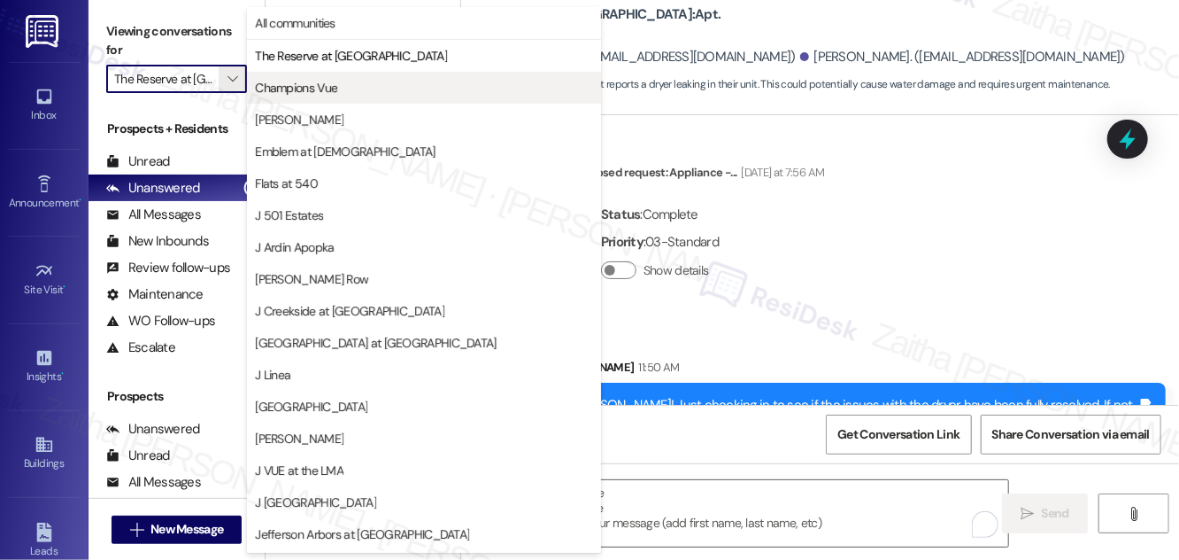
click at [307, 88] on span "Champions Vue" at bounding box center [296, 88] width 82 height 18
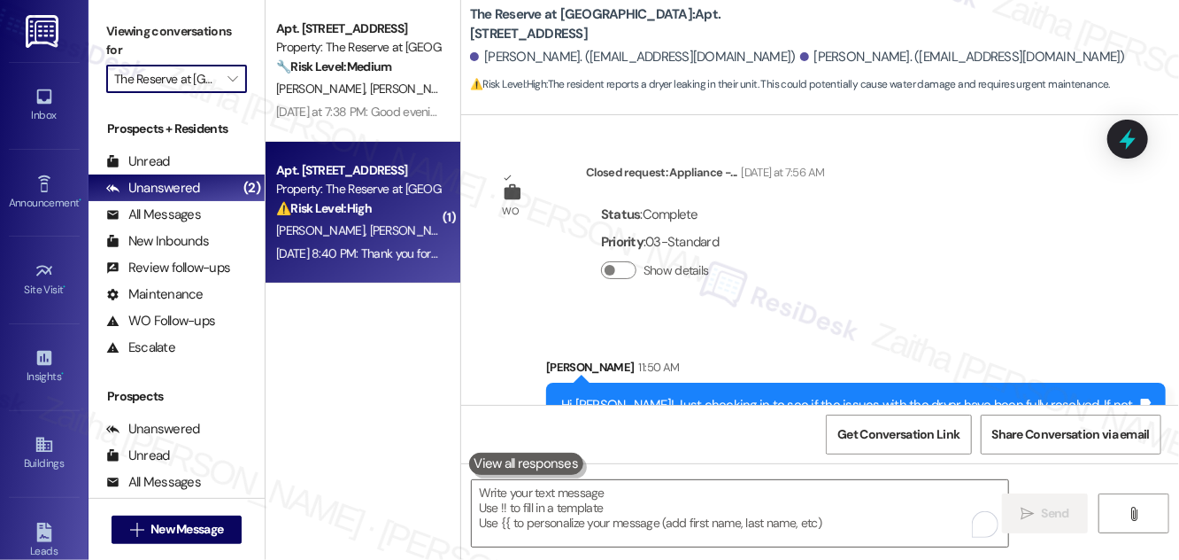
type input "Champions Vue"
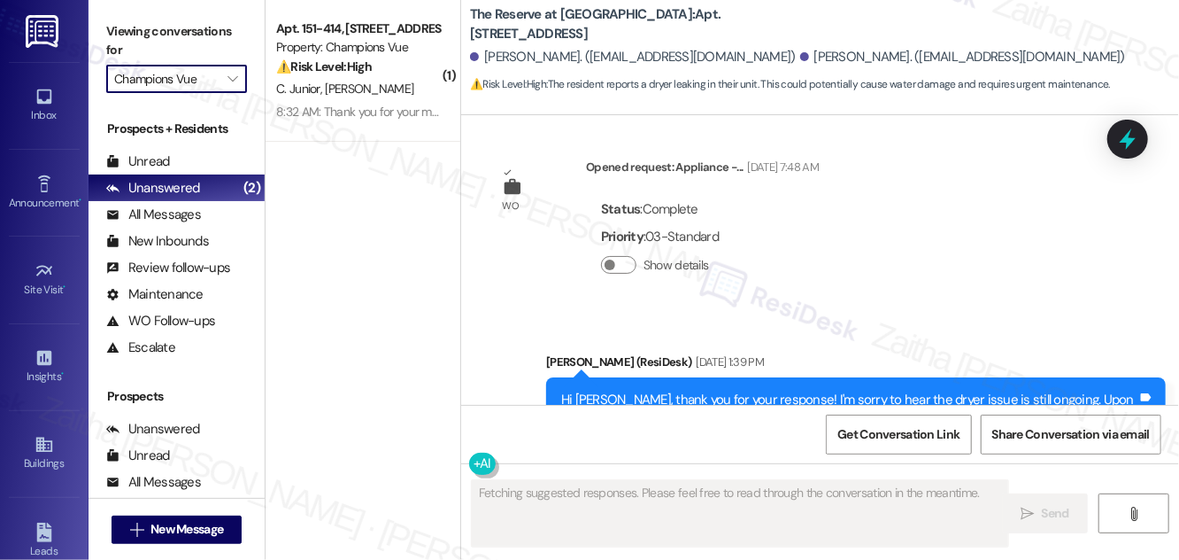
scroll to position [3490, 0]
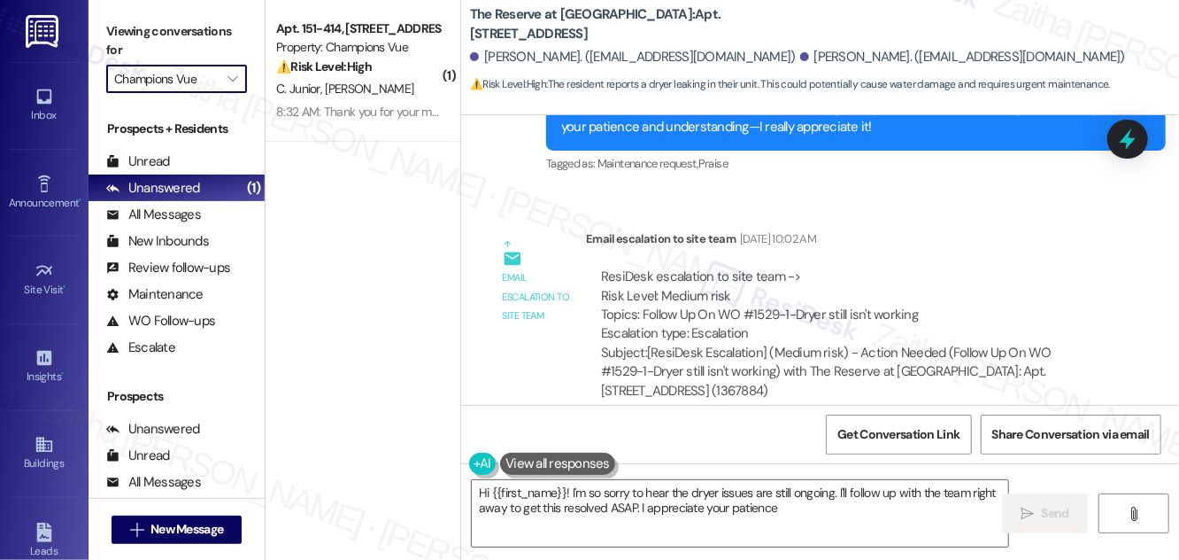
type textarea "Hi {{first_name}}! I'm so sorry to hear the dryer issues are still ongoing. I'l…"
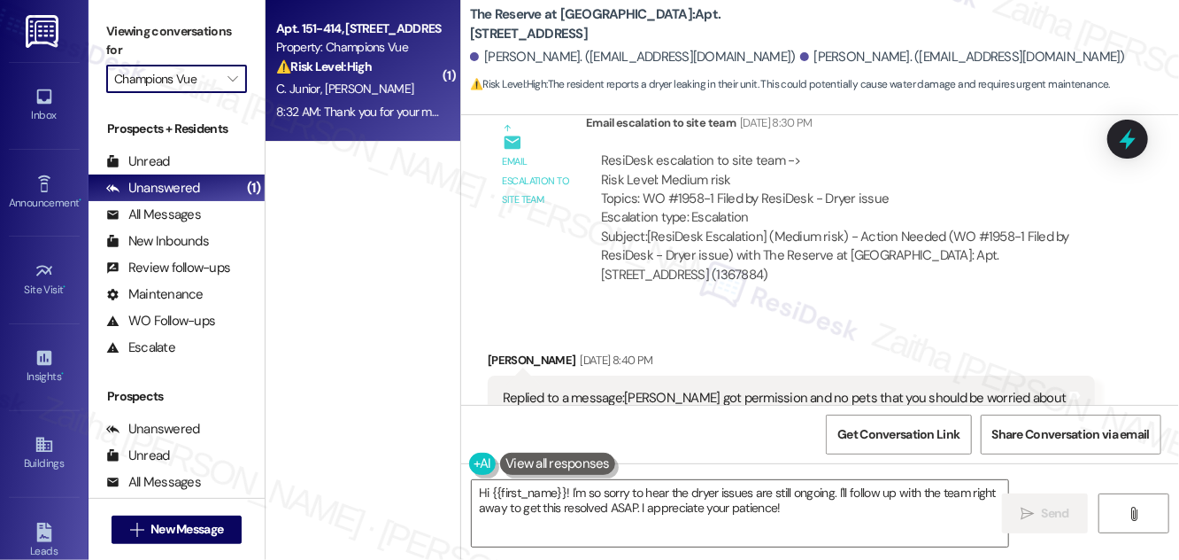
click at [380, 67] on div "⚠️ Risk Level: High The resident is asking about the financial implications of …" at bounding box center [358, 67] width 164 height 19
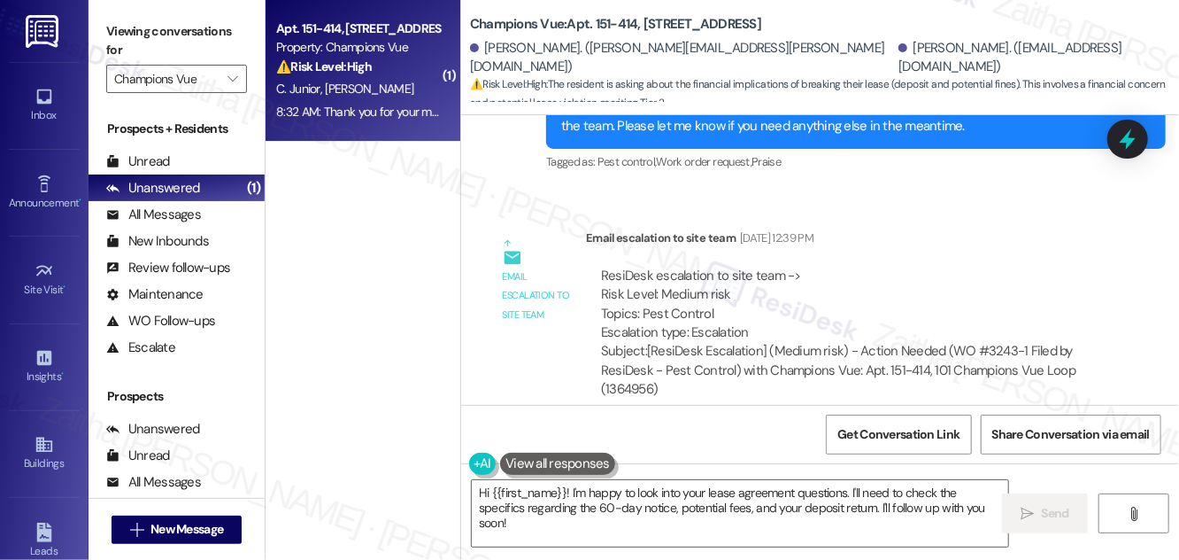
scroll to position [18691, 0]
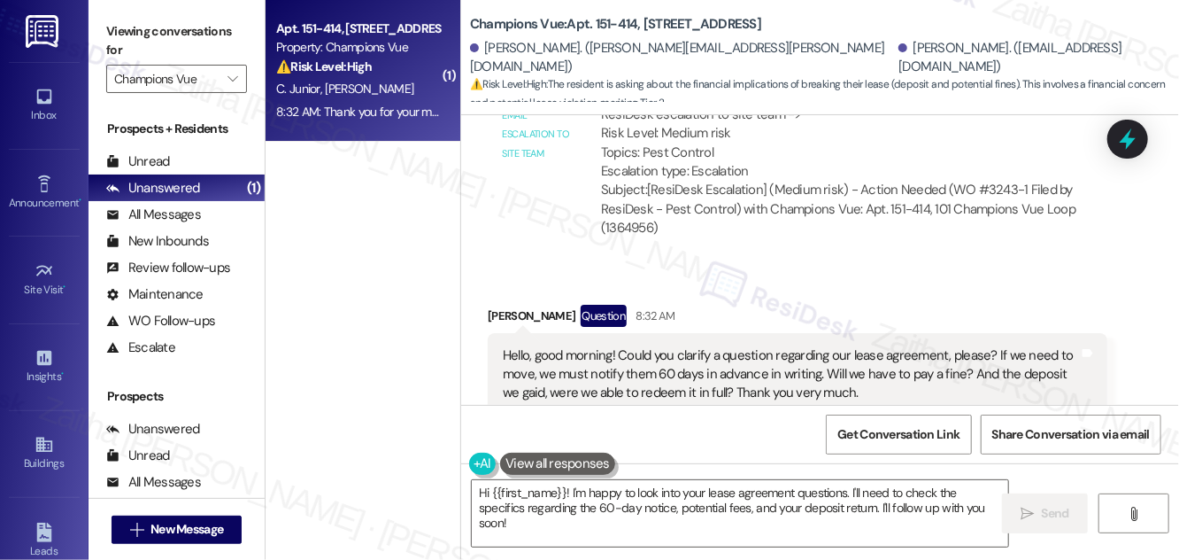
click at [510, 305] on div "Marina Faro Question 8:32 AM" at bounding box center [798, 319] width 620 height 28
copy div "Marina"
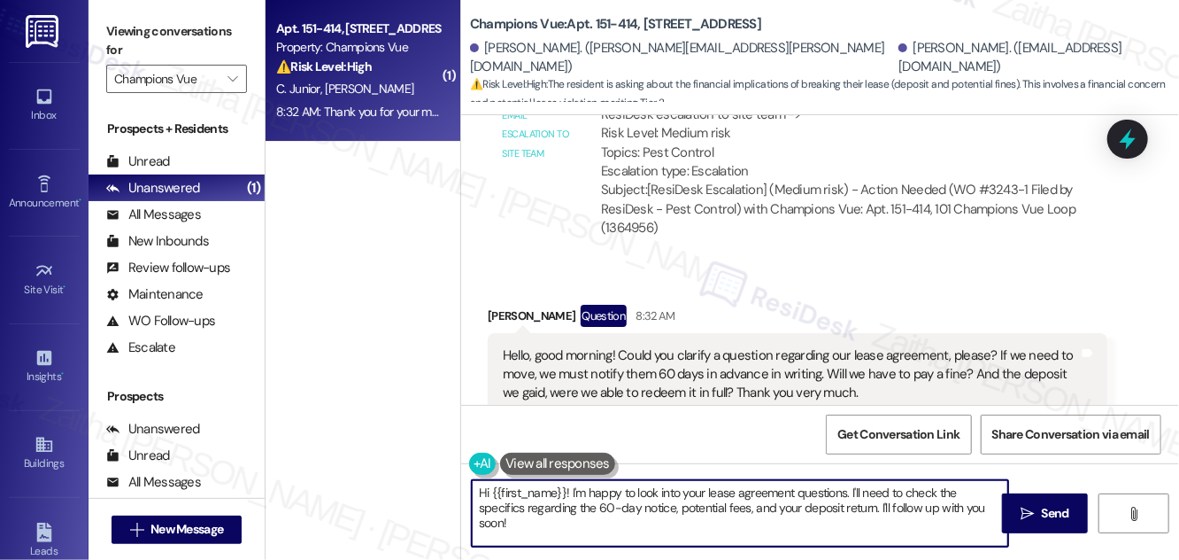
click at [540, 491] on textarea "Hi {{first_name}}! I'm happy to look into your lease agreement questions. I'll …" at bounding box center [740, 513] width 537 height 66
click at [541, 491] on textarea "Hi {{first_name}}! I'm happy to look into your lease agreement questions. I'll …" at bounding box center [740, 513] width 537 height 66
paste textarea "Marina"
paste textarea "verify the specifics regarding the 60-day notice, potential fees, and the retur…"
click at [914, 491] on textarea "Hi Marina! I'm happy to look into your questions about the lease agreement. I'l…" at bounding box center [740, 513] width 537 height 66
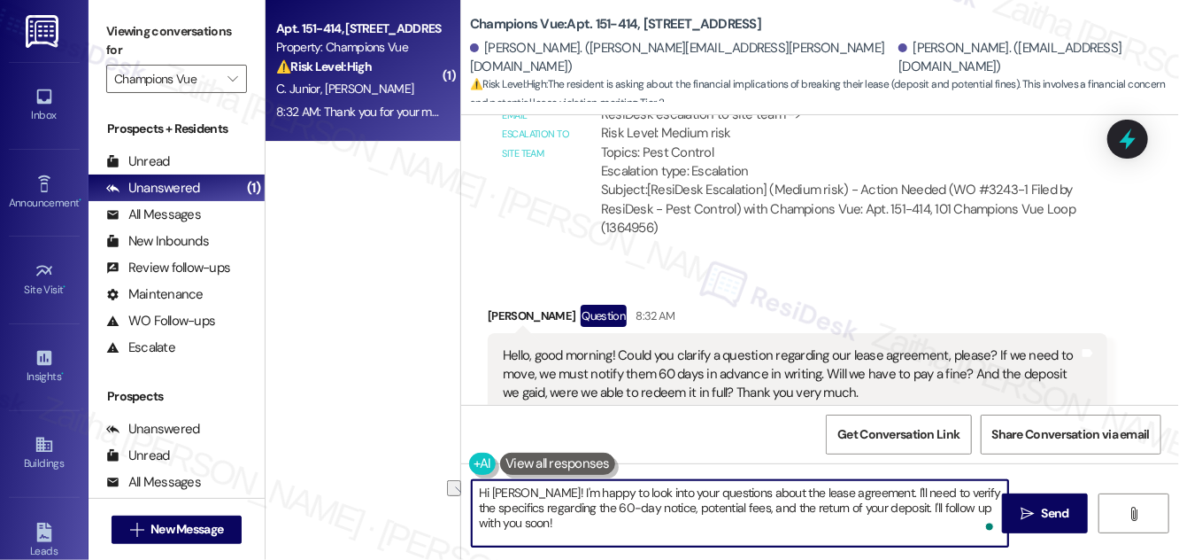
drag, startPoint x: 916, startPoint y: 495, endPoint x: 879, endPoint y: 491, distance: 36.5
click at [879, 491] on textarea "Hi Marina! I'm happy to look into your questions about the lease agreement. I'l…" at bounding box center [740, 513] width 537 height 66
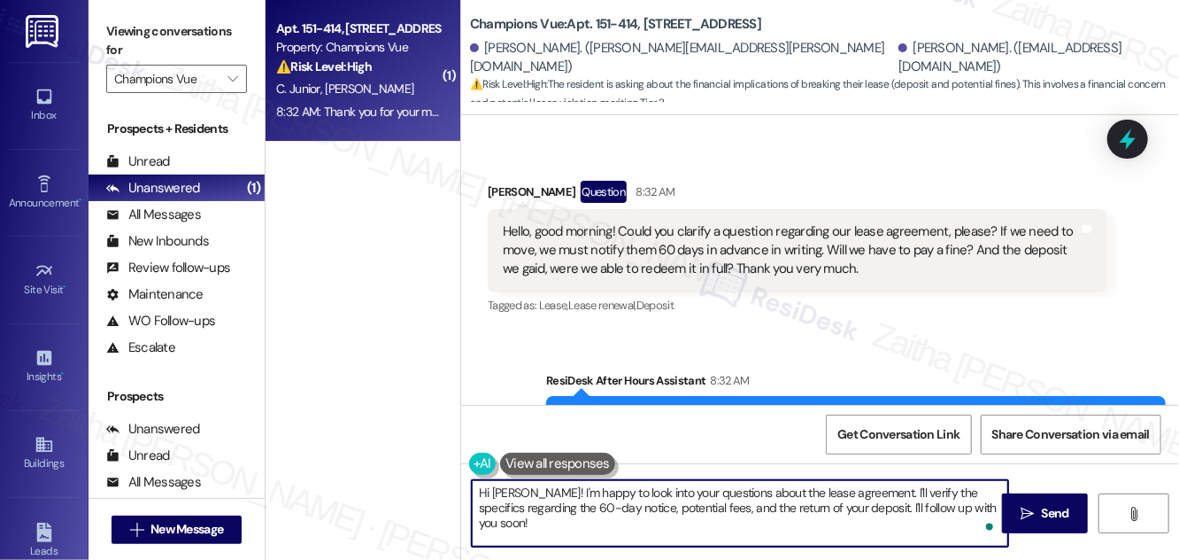
scroll to position [18852, 0]
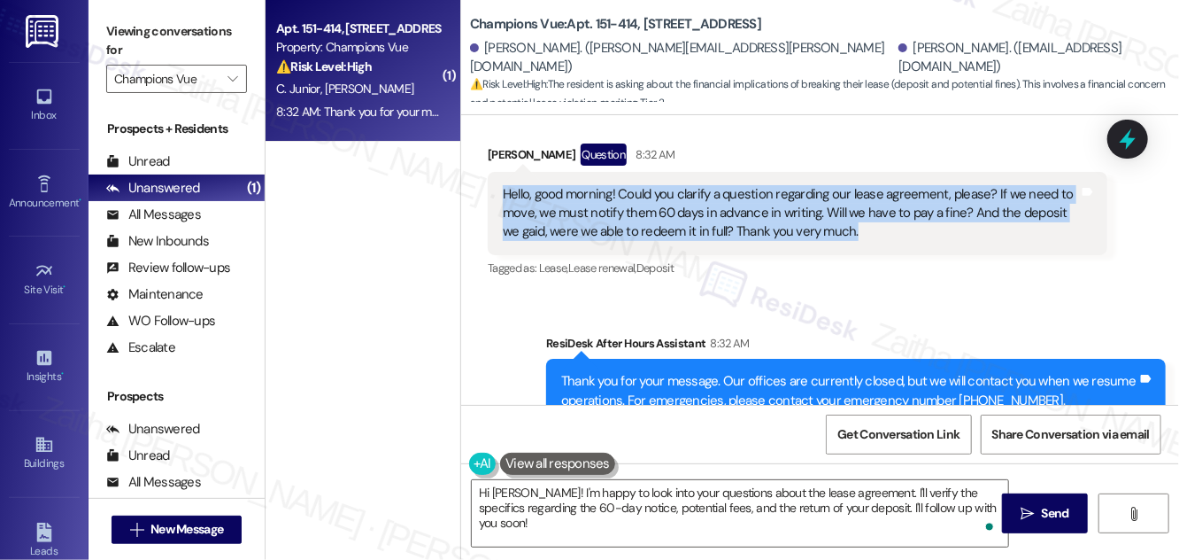
drag, startPoint x: 498, startPoint y: 138, endPoint x: 877, endPoint y: 171, distance: 380.4
click at [877, 172] on div "Hello, good morning! Could you clarify a question regarding our lease agreement…" at bounding box center [798, 213] width 620 height 83
copy div "Hello, good morning! Could you clarify a question regarding our lease agreement…"
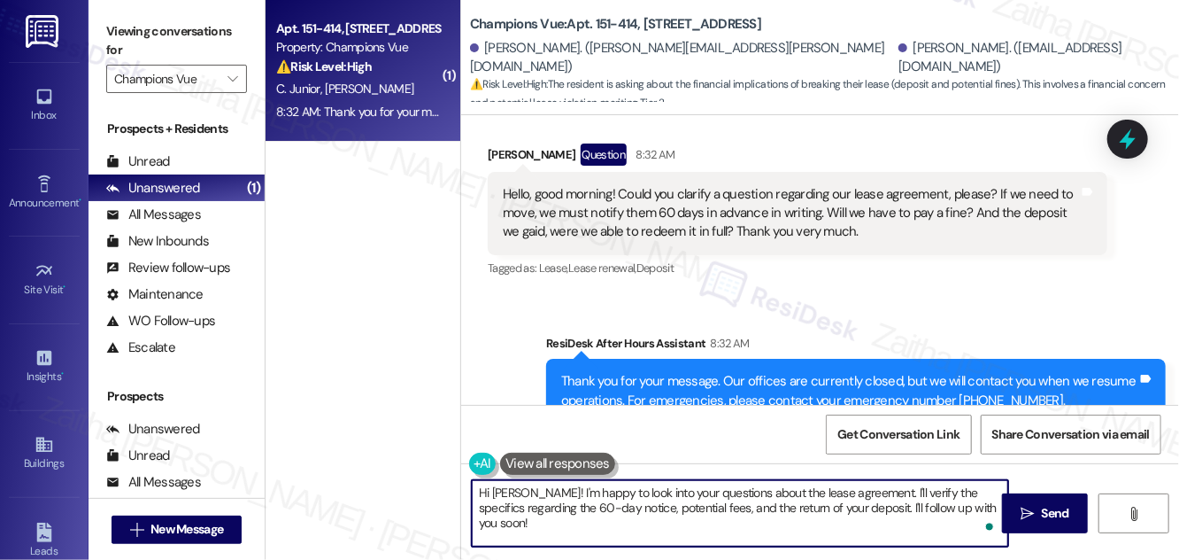
click at [722, 522] on textarea "Hi Marina! I'm happy to look into your questions about the lease agreement. I'l…" at bounding box center [740, 513] width 537 height 66
drag, startPoint x: 863, startPoint y: 505, endPoint x: 996, endPoint y: 509, distance: 132.9
click at [996, 509] on textarea "Hi Marina! I'm happy to look into your questions about the lease agreement. I'l…" at bounding box center [740, 513] width 537 height 66
paste textarea "Could you let me know if you’re asking about moving at the end of your lease te…"
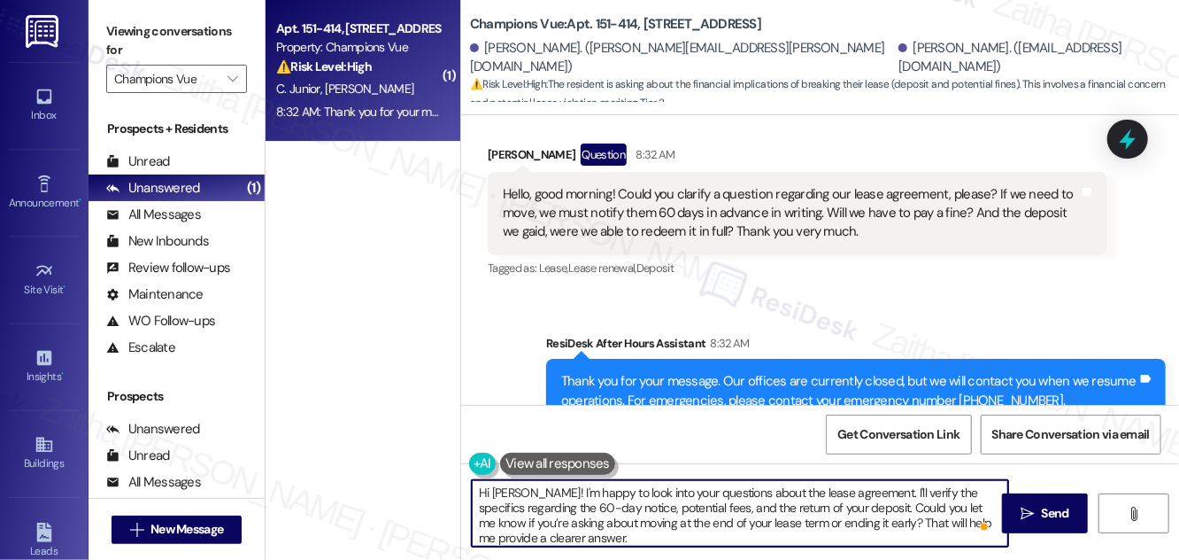
click at [913, 507] on textarea "Hi Marina! I'm happy to look into your questions about the lease agreement. I'l…" at bounding box center [740, 513] width 537 height 66
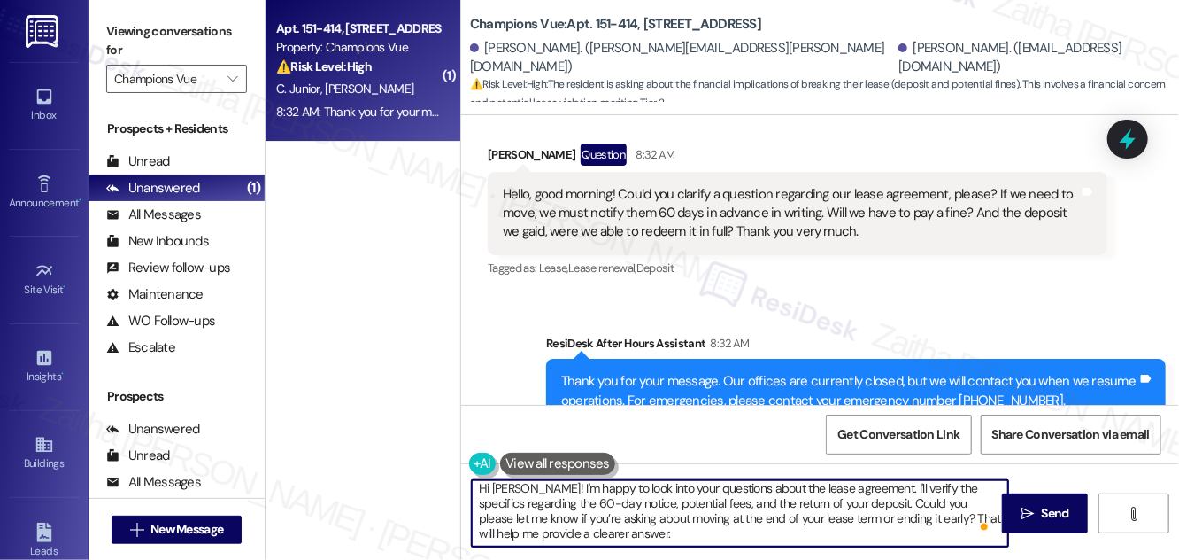
click at [623, 532] on textarea "Hi Marina! I'm happy to look into your questions about the lease agreement. I'l…" at bounding box center [740, 513] width 537 height 66
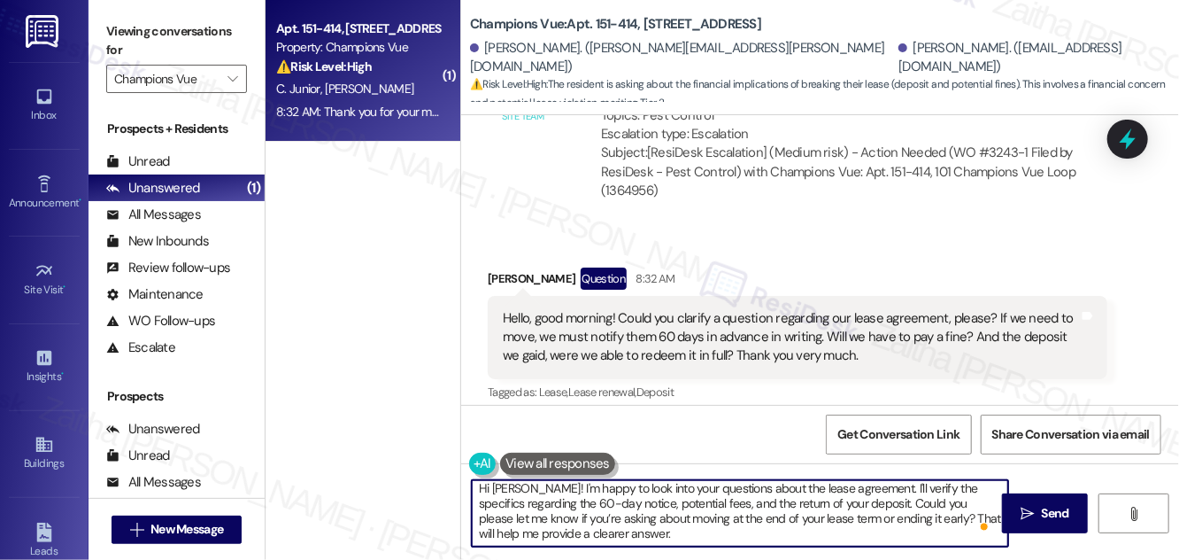
scroll to position [18691, 0]
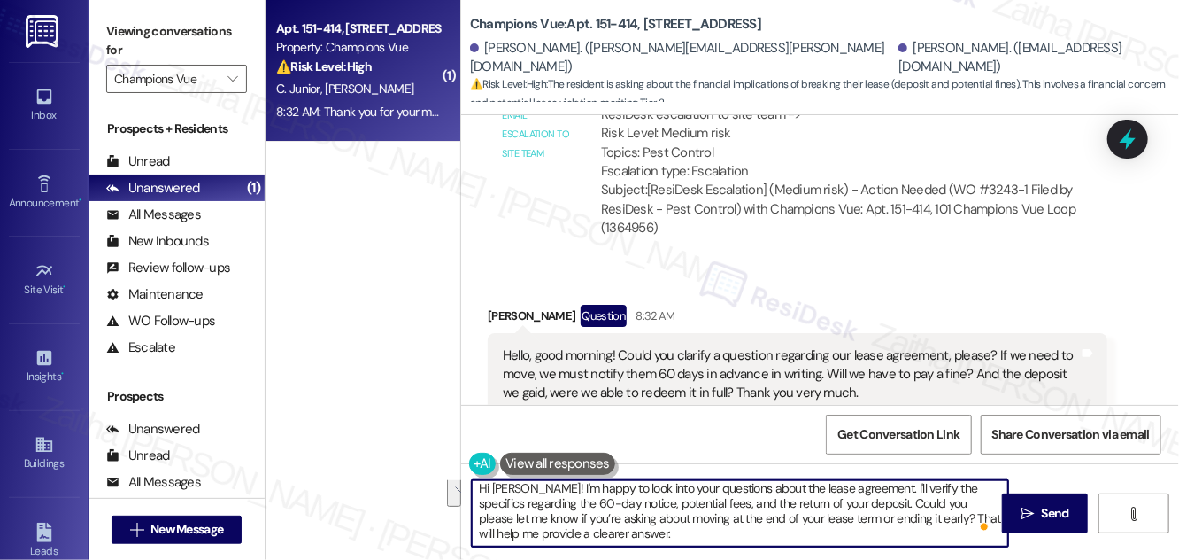
drag, startPoint x: 862, startPoint y: 501, endPoint x: 550, endPoint y: 514, distance: 312.8
click at [548, 514] on textarea "Hi Marina! I'm happy to look into your questions about the lease agreement. I'l…" at bounding box center [740, 513] width 537 height 66
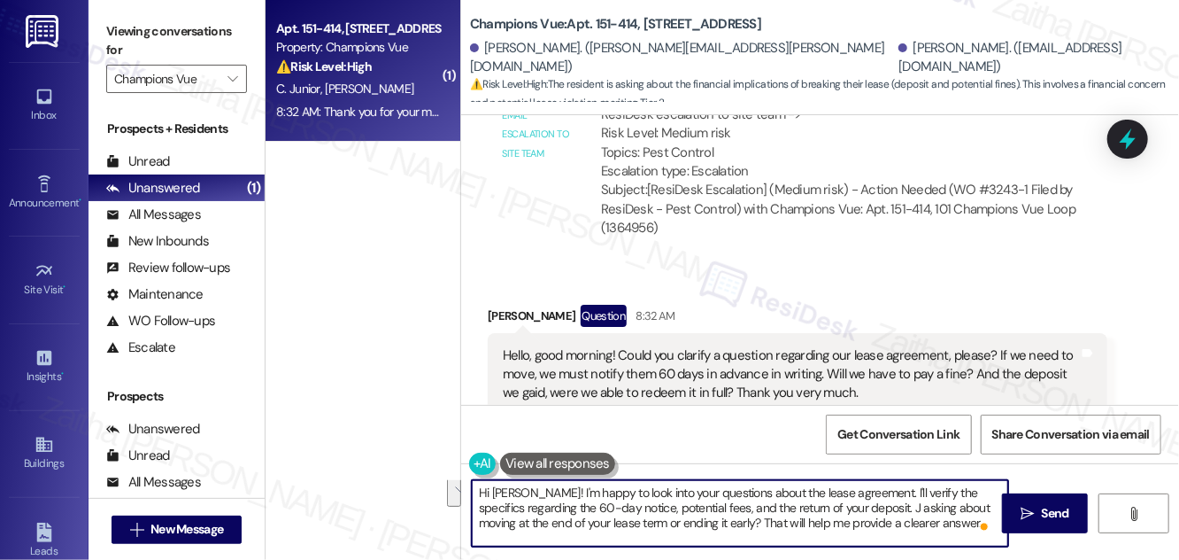
scroll to position [0, 0]
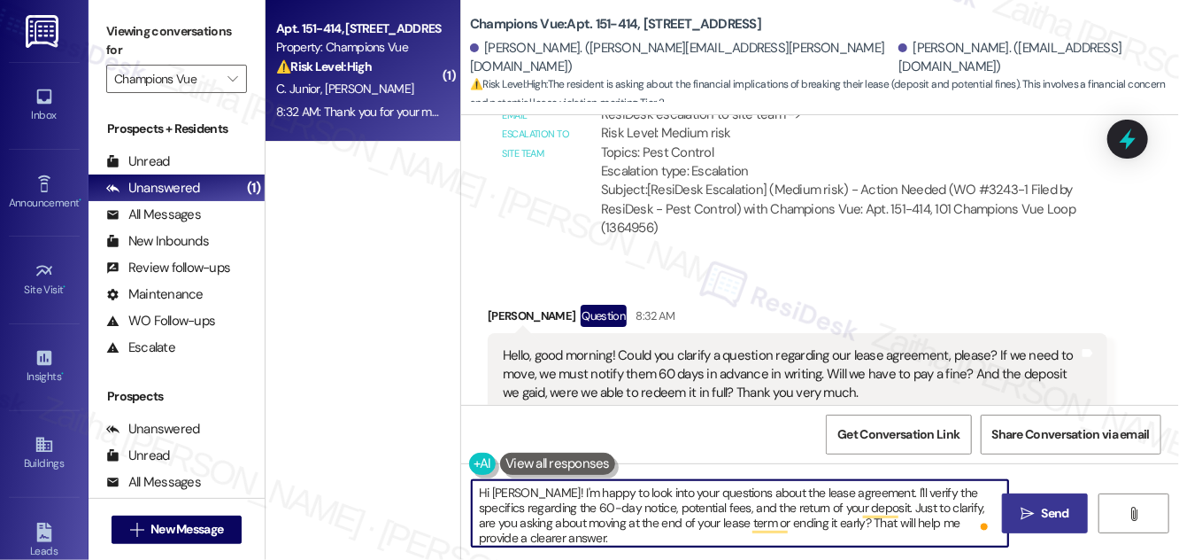
type textarea "Hi [PERSON_NAME]! I'm happy to look into your questions about the lease agreeme…"
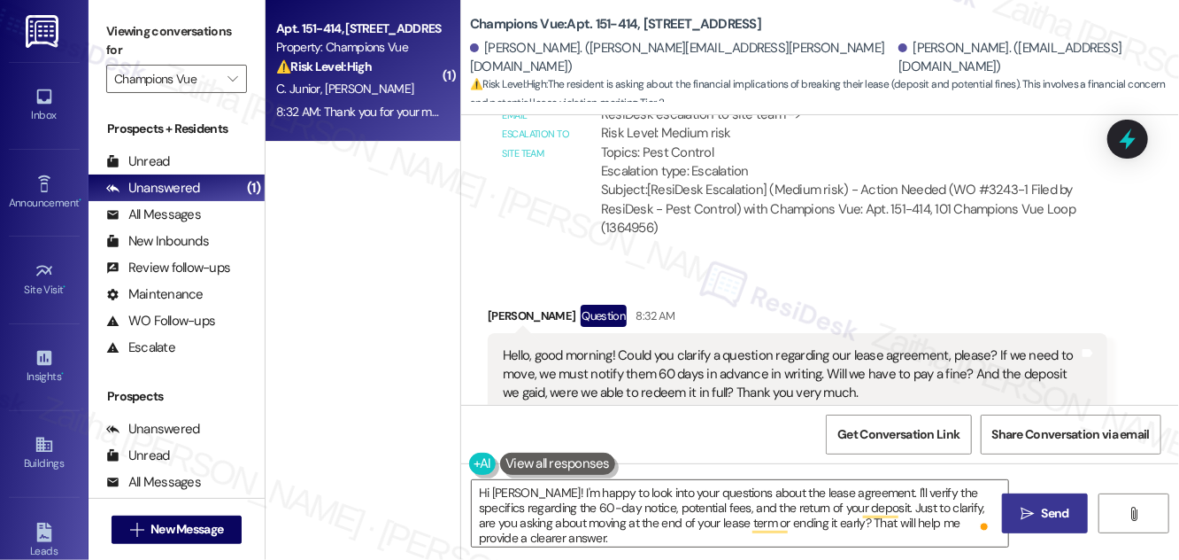
click at [1045, 505] on span "Send" at bounding box center [1055, 513] width 27 height 19
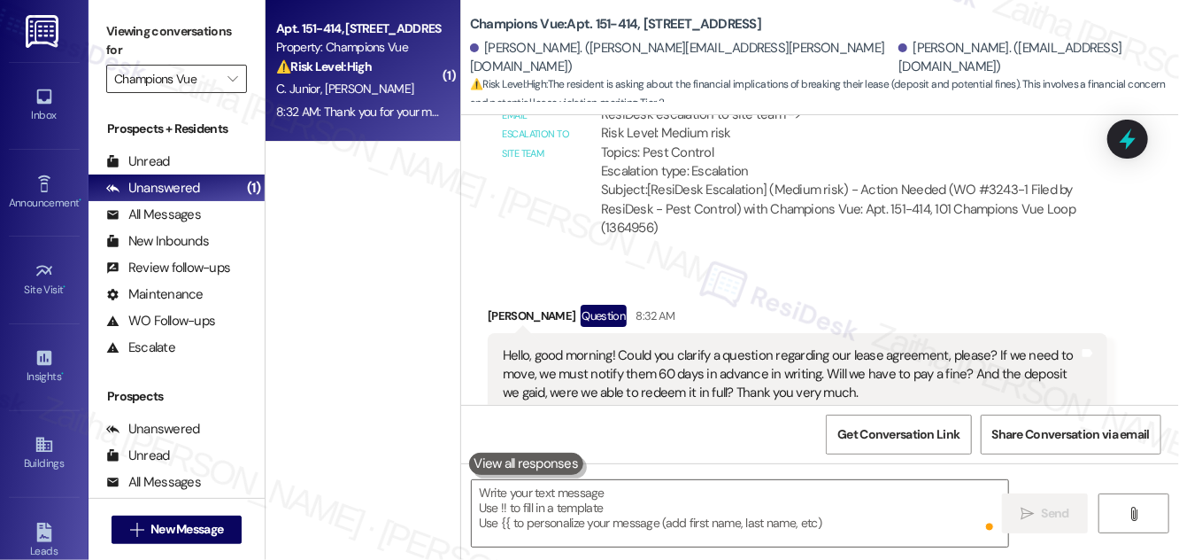
scroll to position [18682, 0]
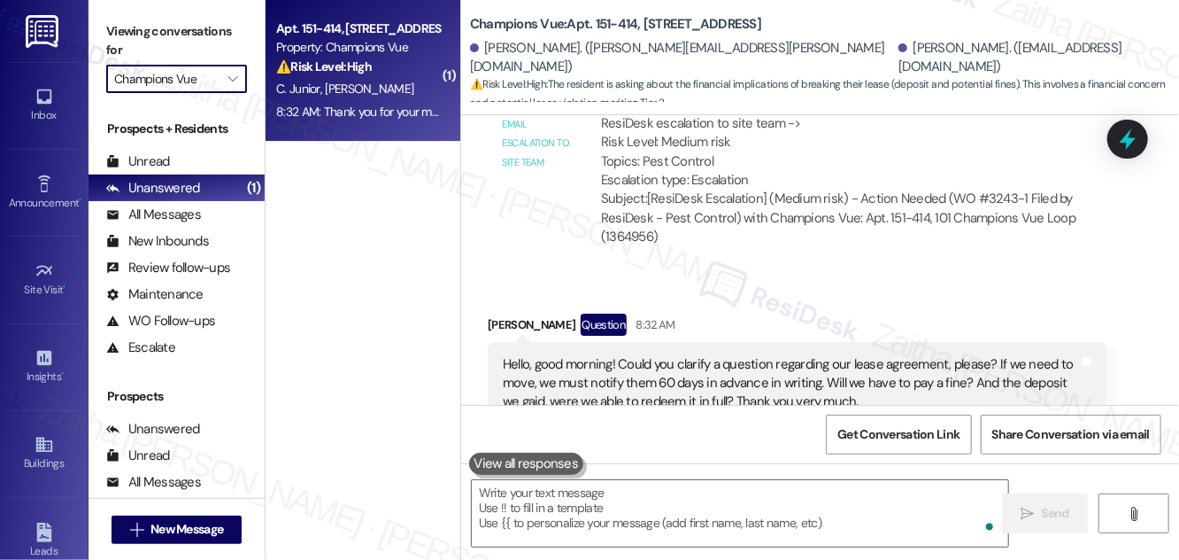
click at [215, 82] on input "Champions Vue" at bounding box center [166, 79] width 104 height 28
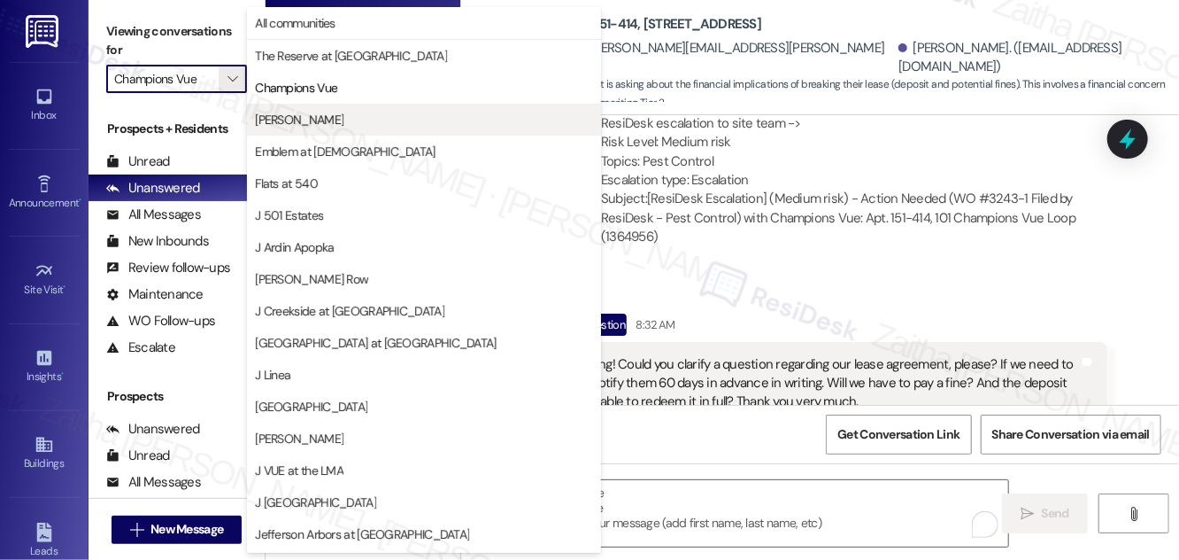
click at [319, 117] on span "[PERSON_NAME]" at bounding box center [424, 120] width 338 height 18
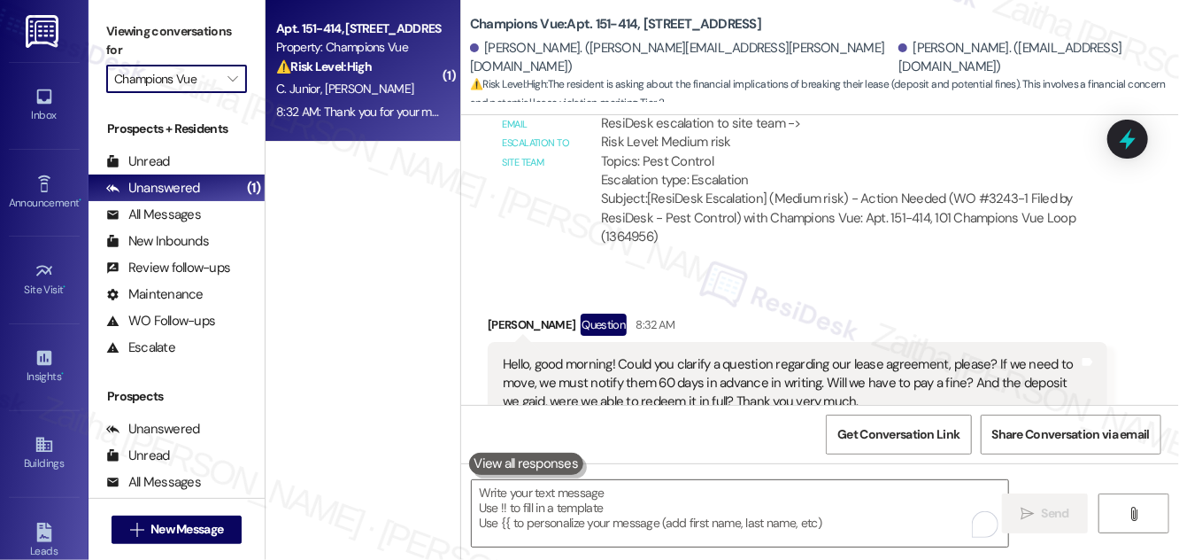
type input "[PERSON_NAME]"
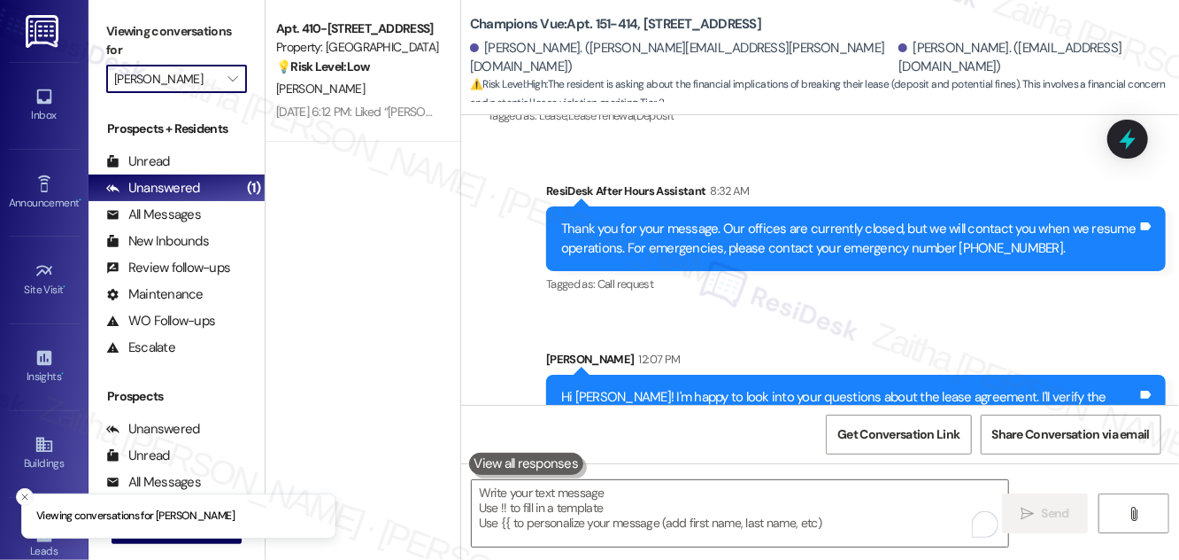
scroll to position [19032, 0]
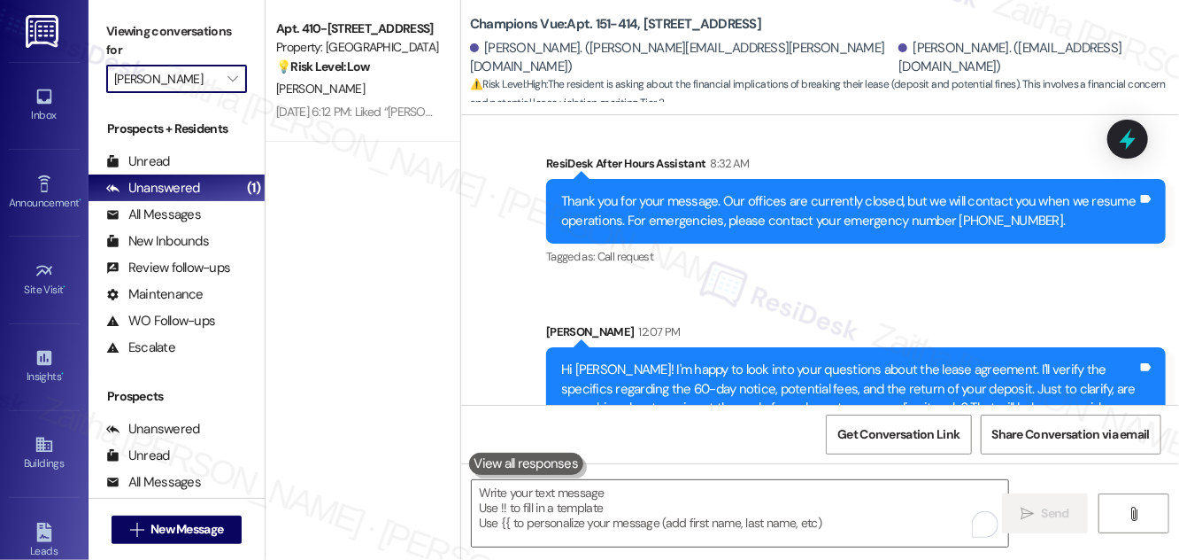
click at [188, 81] on input "[PERSON_NAME]" at bounding box center [166, 79] width 104 height 28
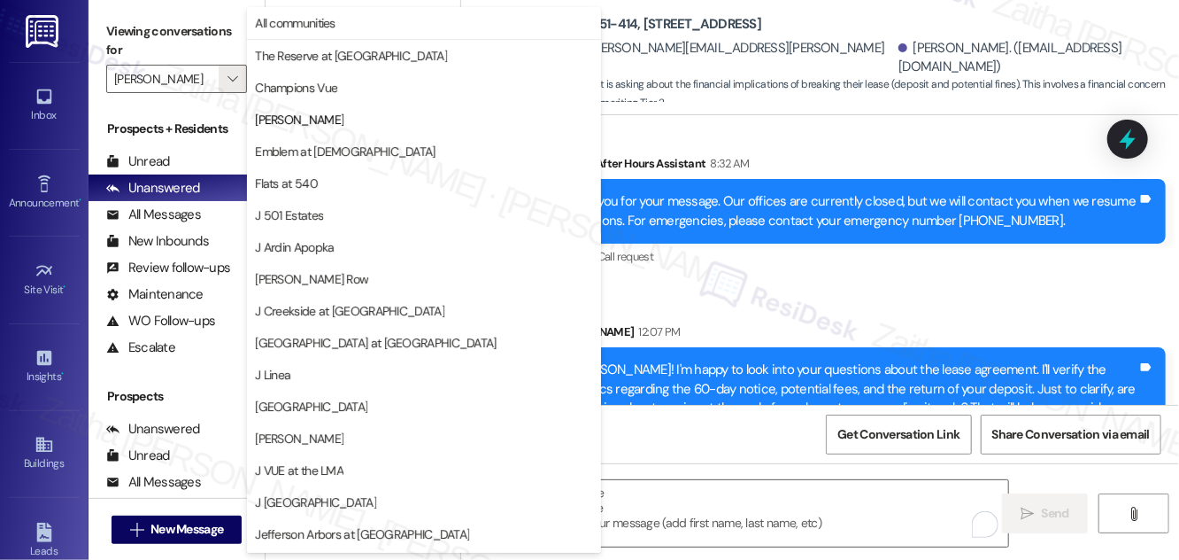
click at [786, 223] on div "Sent via SMS ResiDesk After Hours Assistant 8:32 AM Thank you for your message.…" at bounding box center [856, 212] width 646 height 142
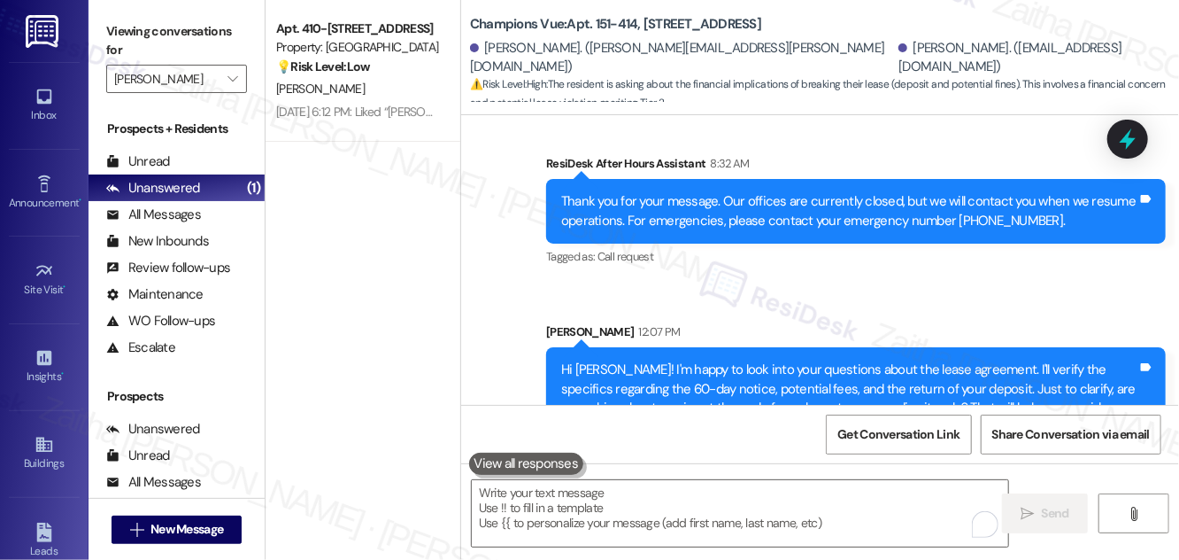
drag, startPoint x: 891, startPoint y: 445, endPoint x: 811, endPoint y: 374, distance: 106.6
click at [891, 445] on span "Get Conversation Link" at bounding box center [898, 434] width 129 height 38
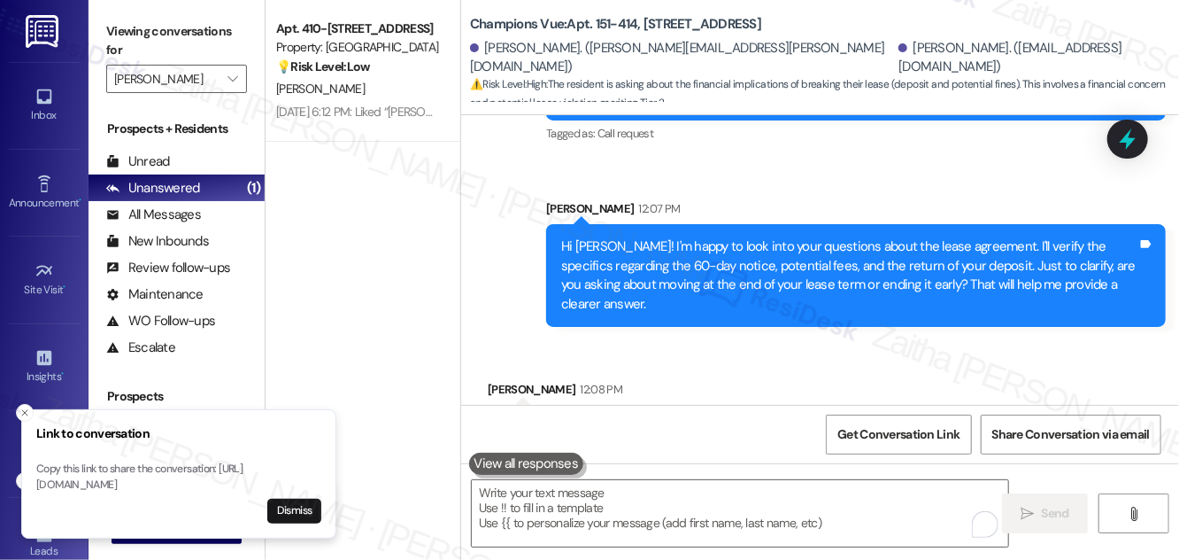
scroll to position [19156, 0]
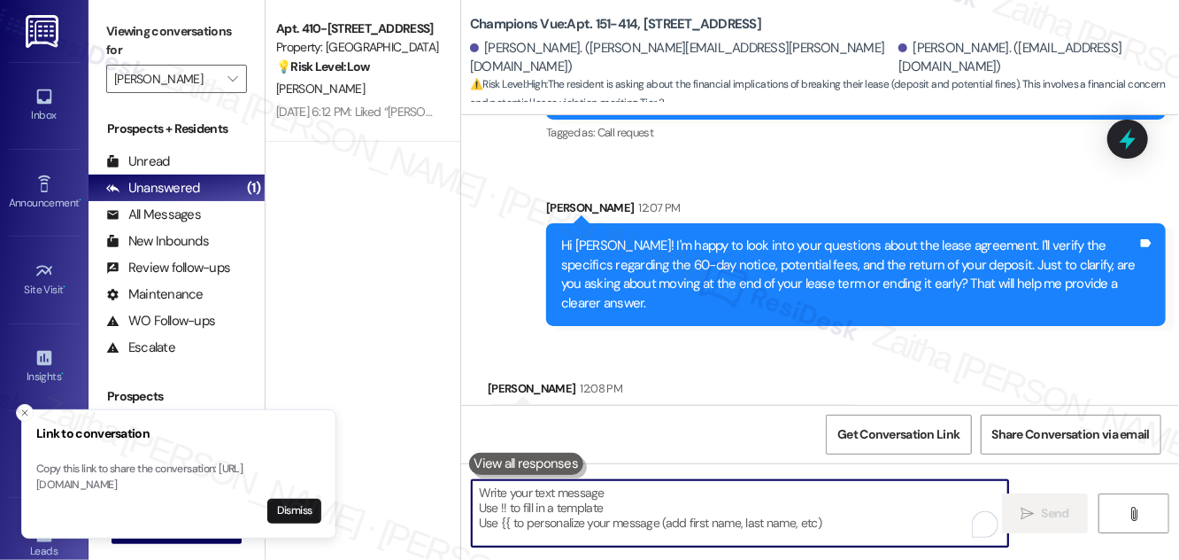
click at [616, 507] on textarea "To enrich screen reader interactions, please activate Accessibility in Grammarl…" at bounding box center [740, 513] width 537 height 66
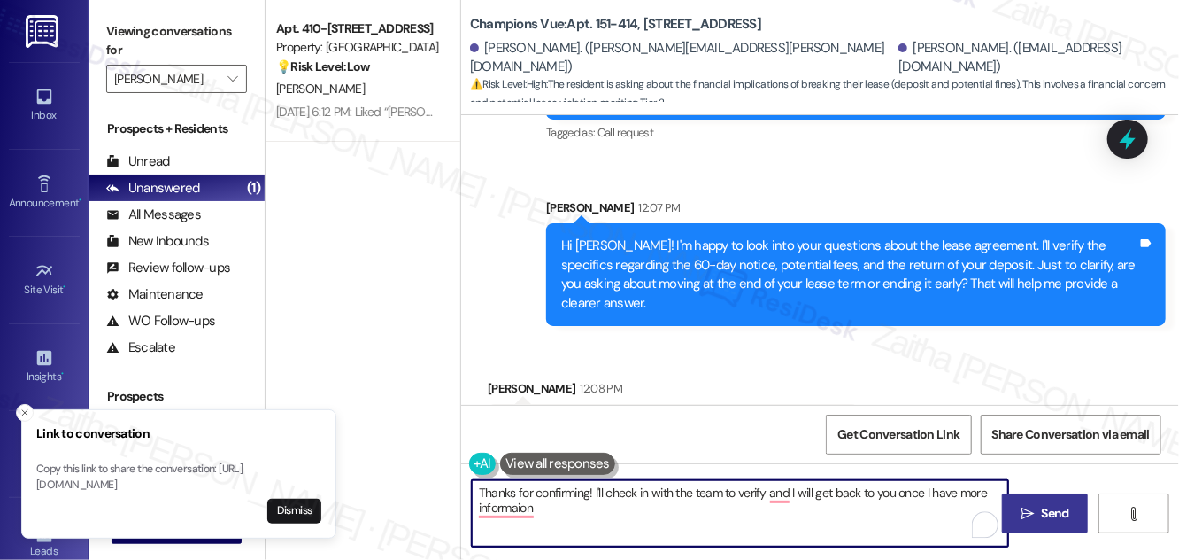
click at [602, 495] on textarea "Thanks for confirming! I'll check in with the team to verify and I will get bac…" at bounding box center [740, 513] width 537 height 66
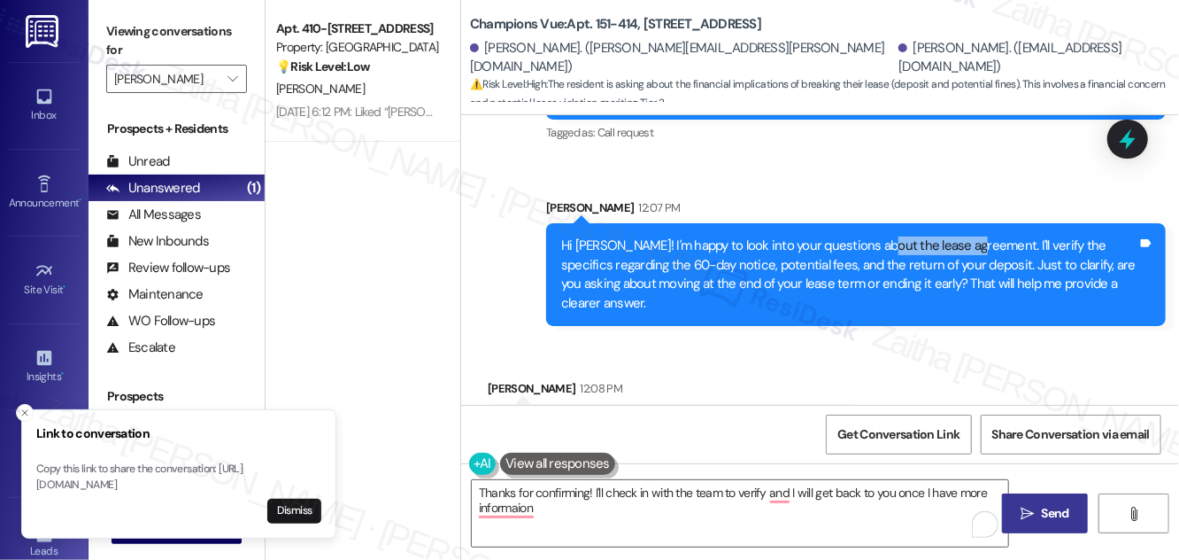
drag, startPoint x: 876, startPoint y: 186, endPoint x: 970, endPoint y: 183, distance: 93.9
click at [970, 236] on div "Hi [PERSON_NAME]! I'm happy to look into your questions about the lease agreeme…" at bounding box center [849, 274] width 576 height 76
copy div "lease agreement"
type textarea "Thanks for confirming! I'll check in with the team to verify, and I will get ba…"
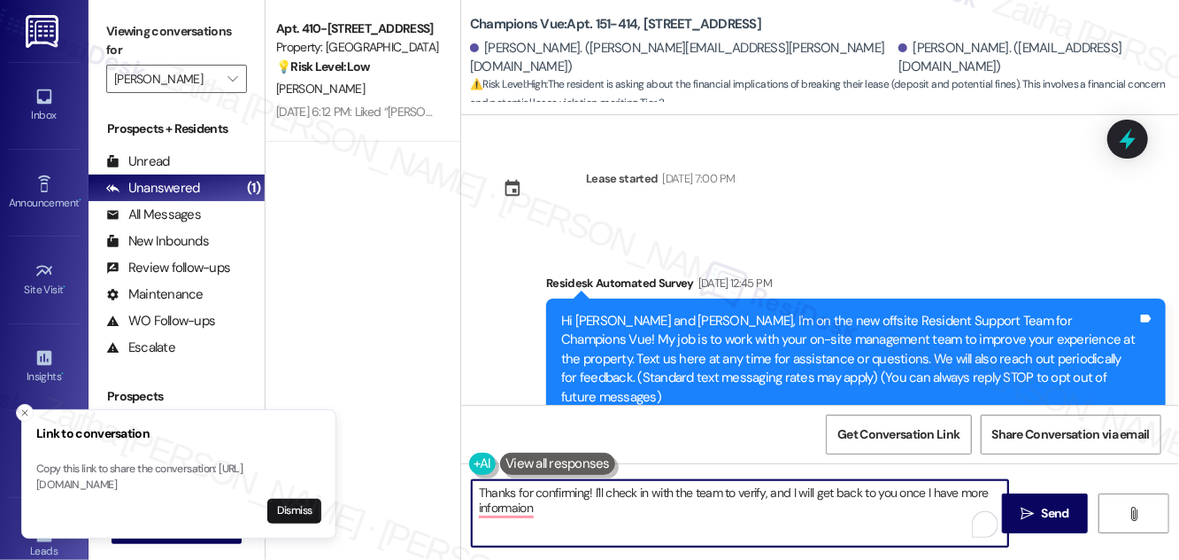
scroll to position [19156, 0]
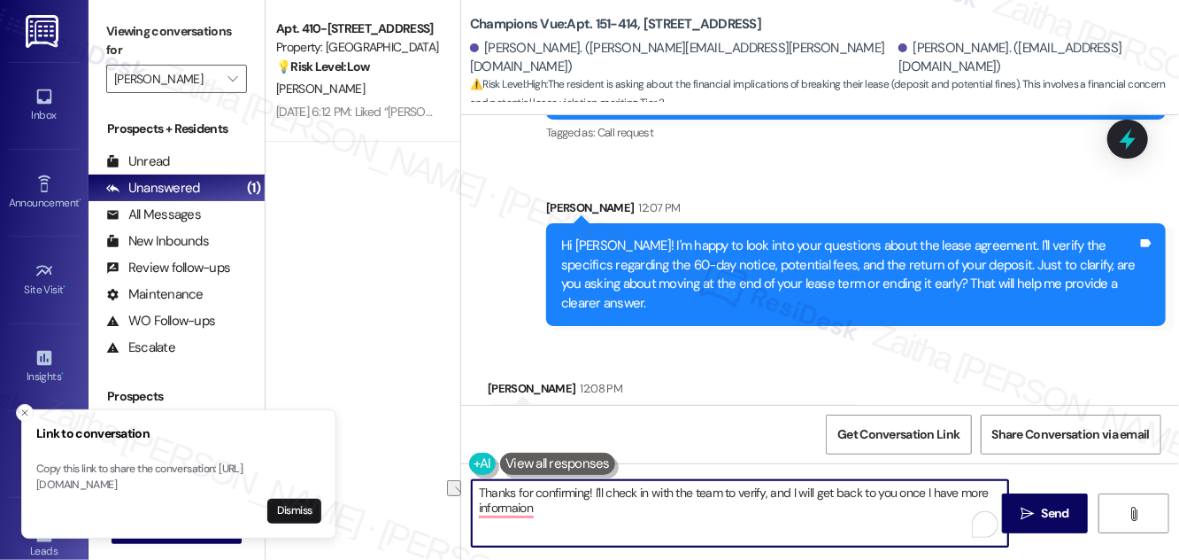
drag, startPoint x: 765, startPoint y: 492, endPoint x: 595, endPoint y: 488, distance: 170.1
click at [595, 488] on textarea "Thanks for confirming! I'll check in with the team to verify, and I will get ba…" at bounding box center [740, 513] width 537 height 66
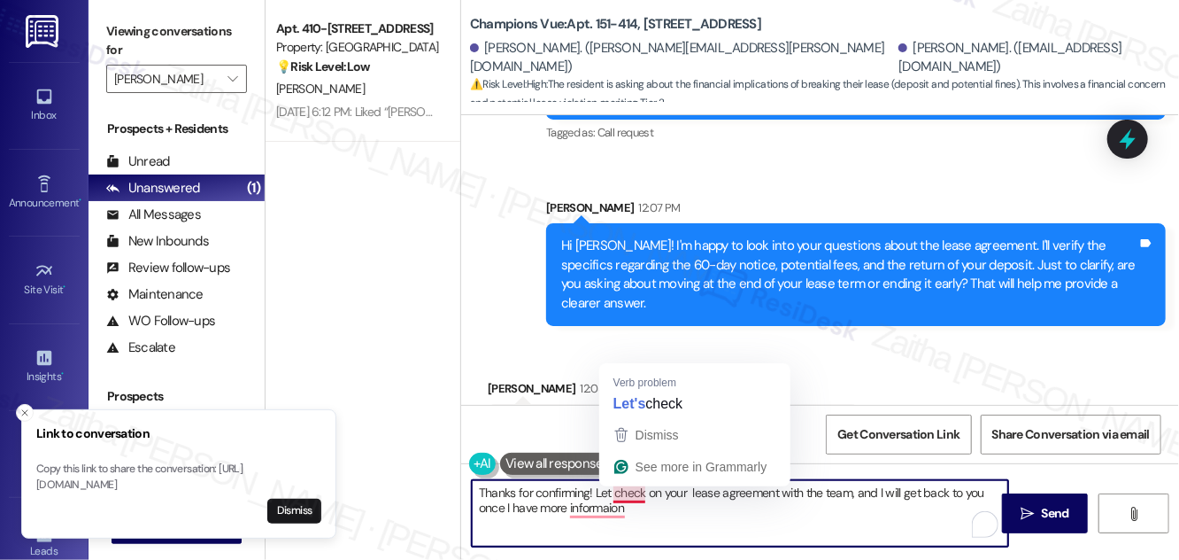
click at [613, 490] on textarea "Thanks for confirming! Let check on your lease agreement with the team, and I w…" at bounding box center [740, 513] width 537 height 66
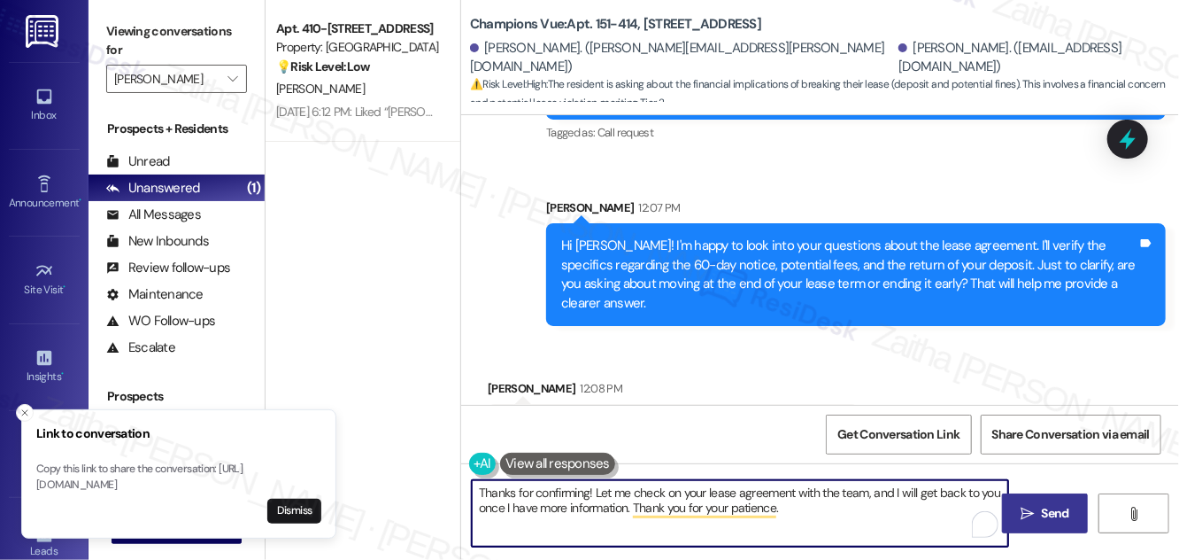
type textarea "Thanks for confirming! Let me check on your lease agreement with the team, and …"
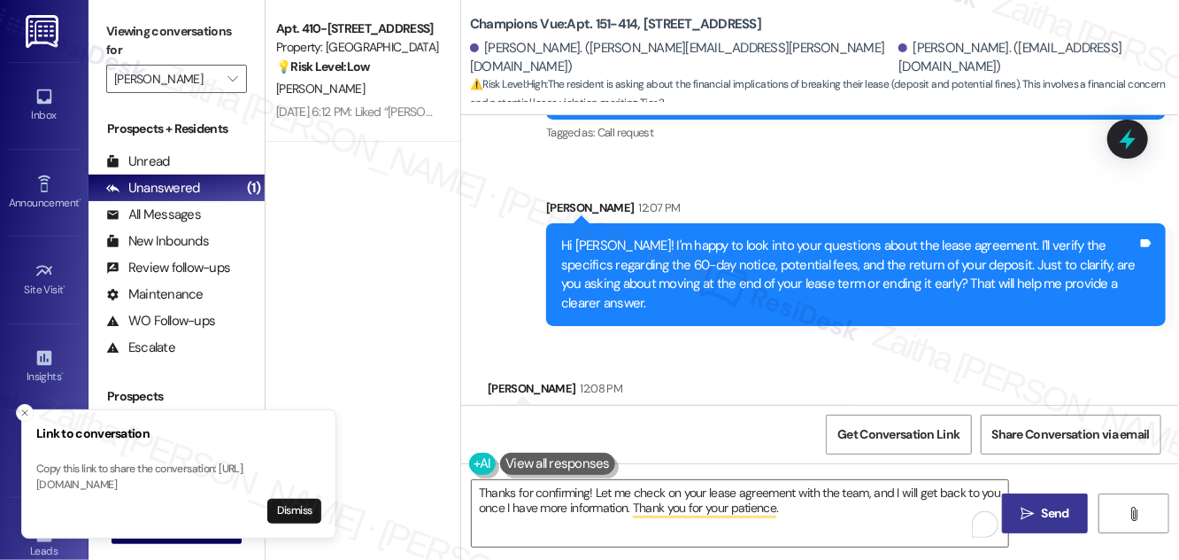
click at [1064, 507] on span "Send" at bounding box center [1055, 513] width 27 height 19
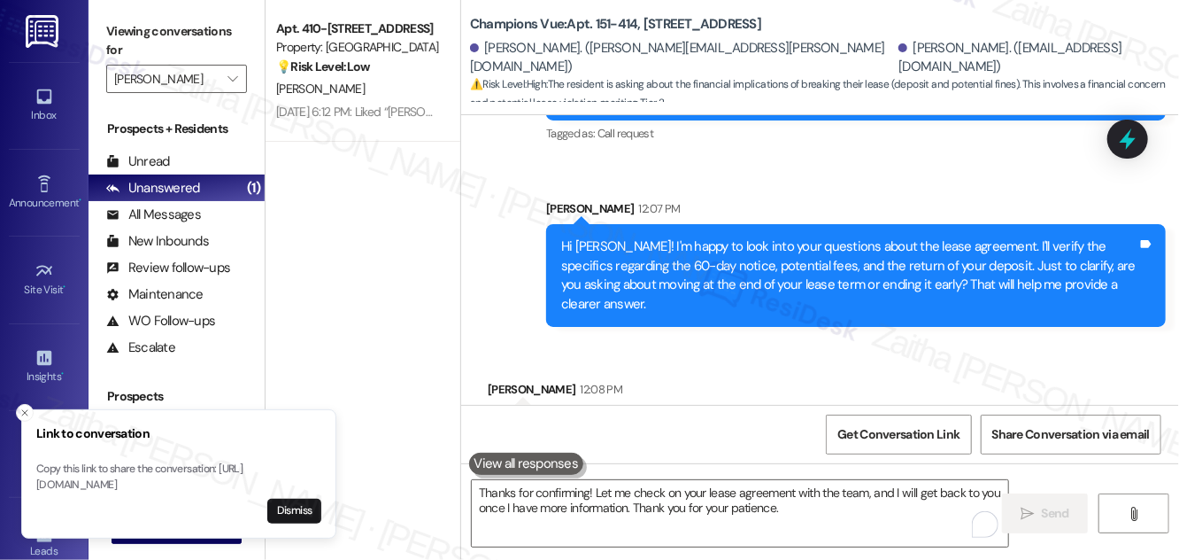
drag, startPoint x: 27, startPoint y: 400, endPoint x: 39, endPoint y: 405, distance: 12.3
click at [27, 407] on icon "Close toast" at bounding box center [24, 412] width 11 height 11
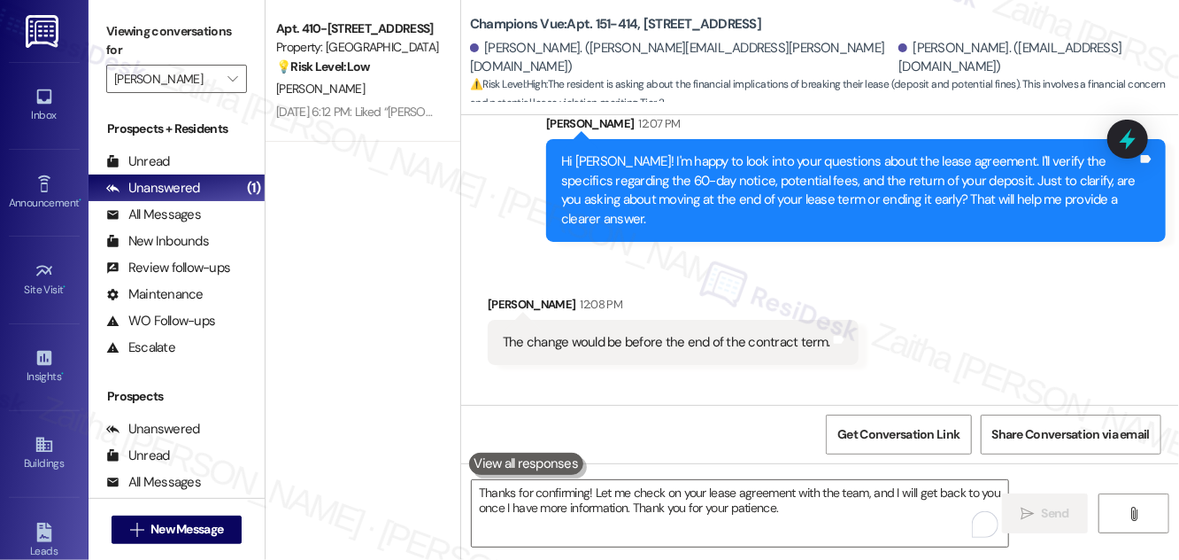
scroll to position [19137, 0]
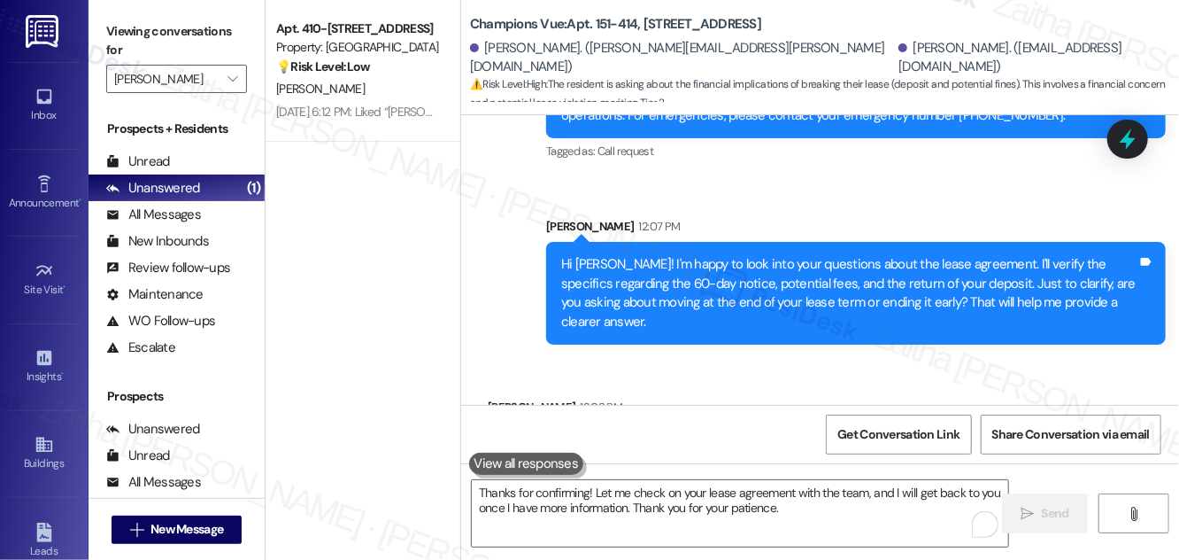
click at [1117, 129] on icon at bounding box center [1128, 139] width 23 height 23
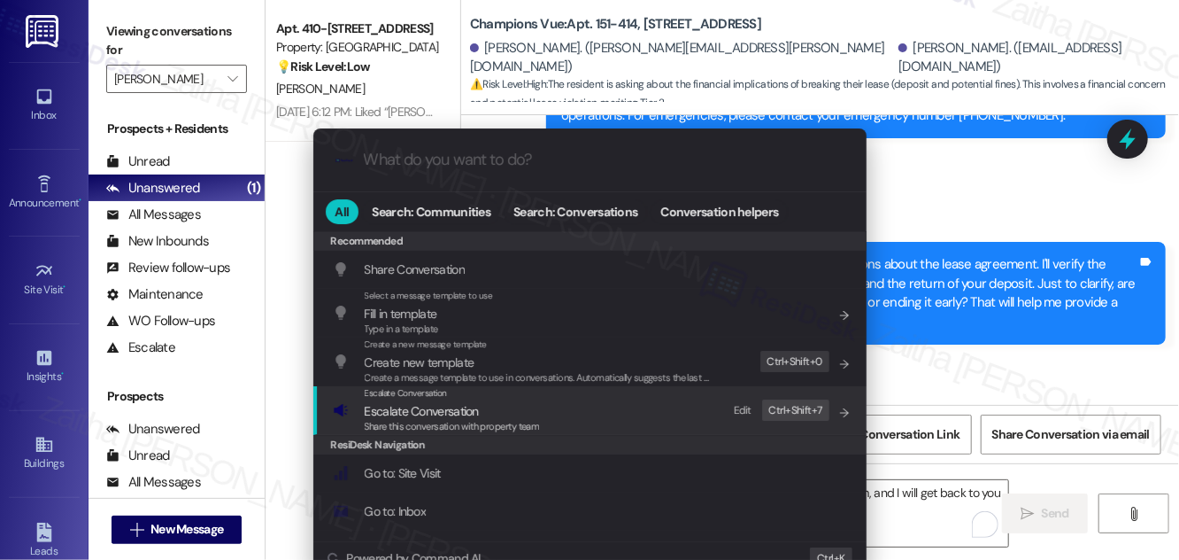
click at [428, 408] on span "Escalate Conversation" at bounding box center [422, 411] width 114 height 16
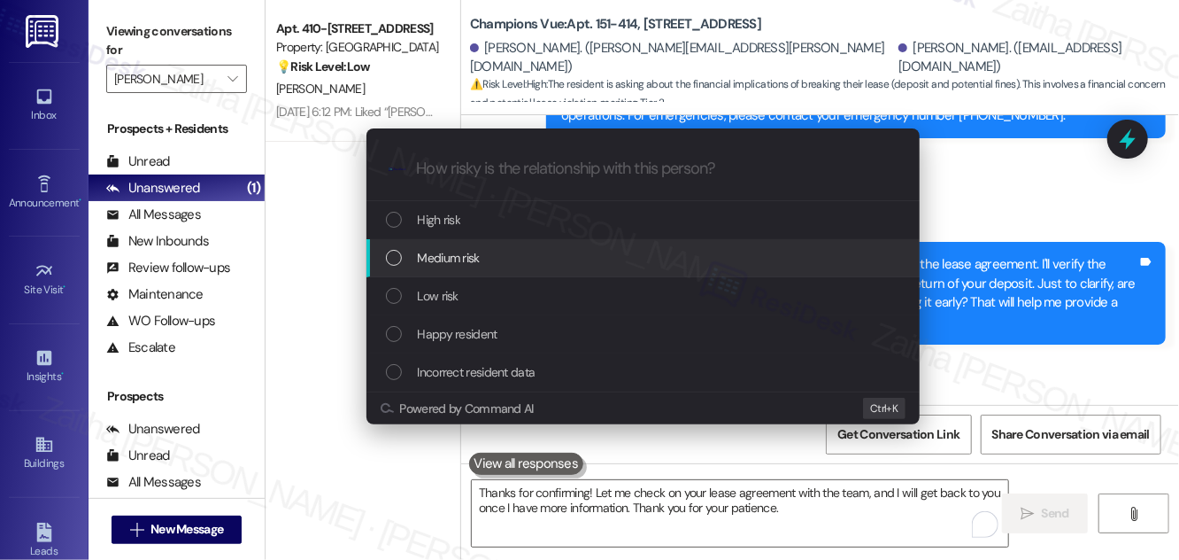
click at [458, 262] on span "Medium risk" at bounding box center [449, 257] width 62 height 19
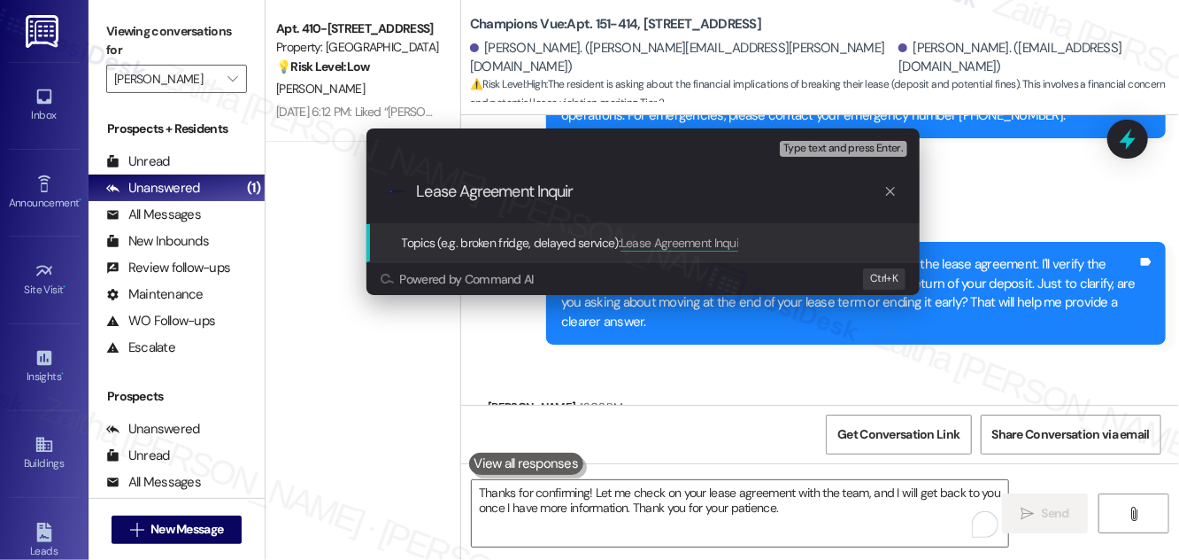
type input "Lease Agreement Inquiry"
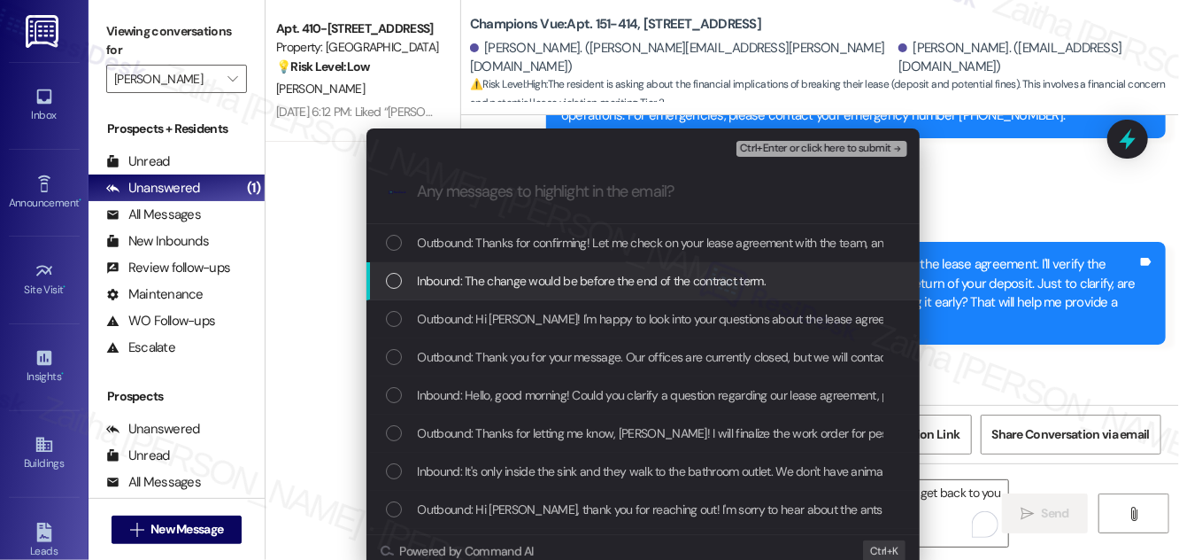
click at [408, 283] on div "Inbound: The change would be before the end of the contract term." at bounding box center [645, 280] width 518 height 19
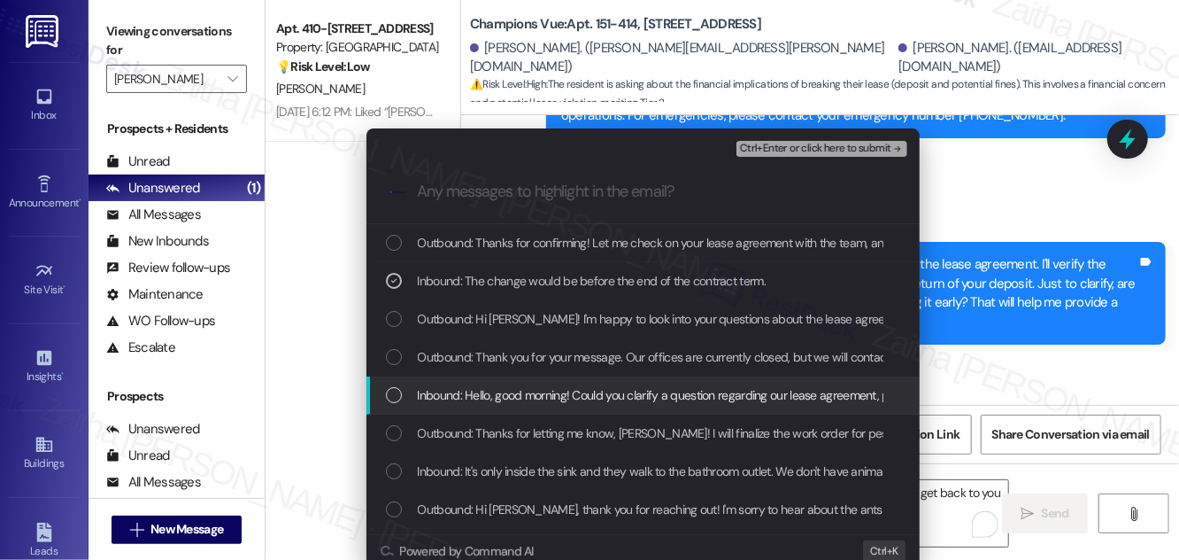
click at [413, 390] on div "Inbound: Hello, good morning! Could you clarify a question regarding our lease …" at bounding box center [645, 394] width 518 height 19
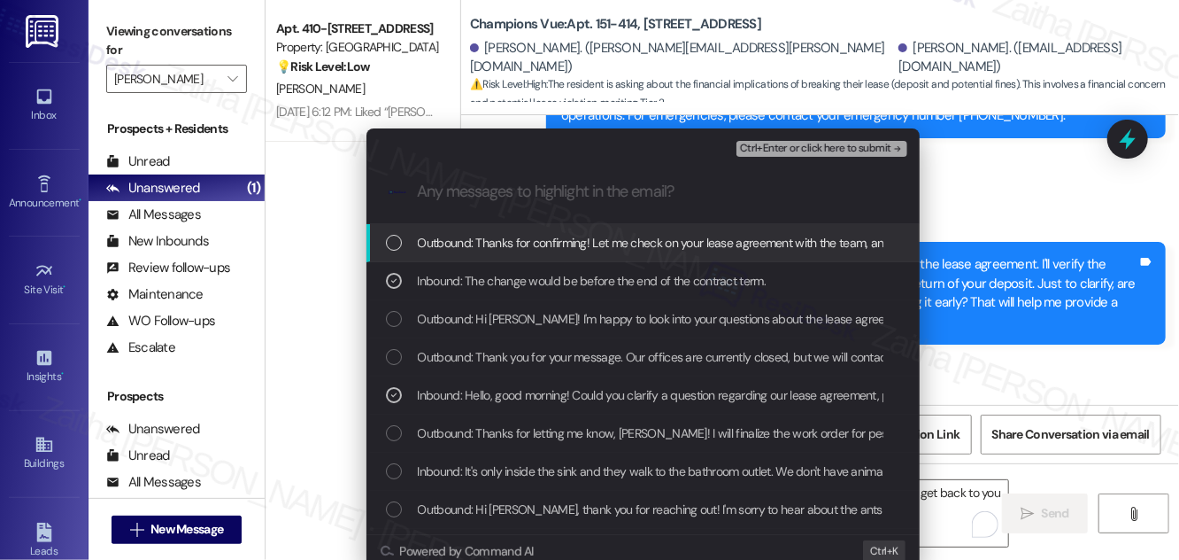
click at [816, 139] on div "Ctrl+Enter or click here to submit" at bounding box center [824, 148] width 174 height 23
click at [815, 145] on span "Ctrl+Enter or click here to submit" at bounding box center [815, 149] width 151 height 12
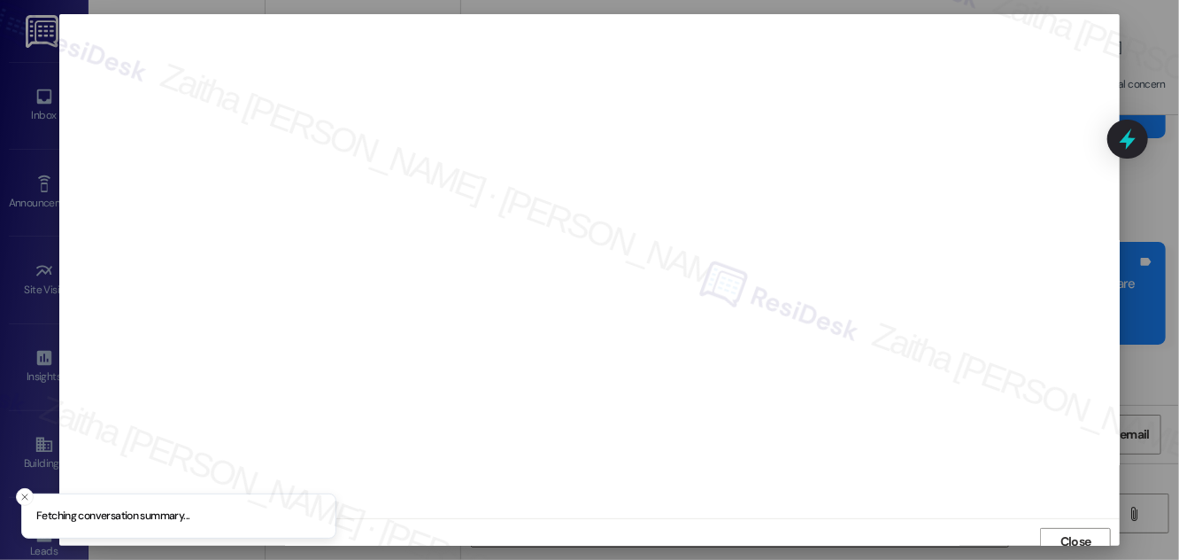
scroll to position [10, 0]
click at [376, 506] on div at bounding box center [590, 256] width 1062 height 504
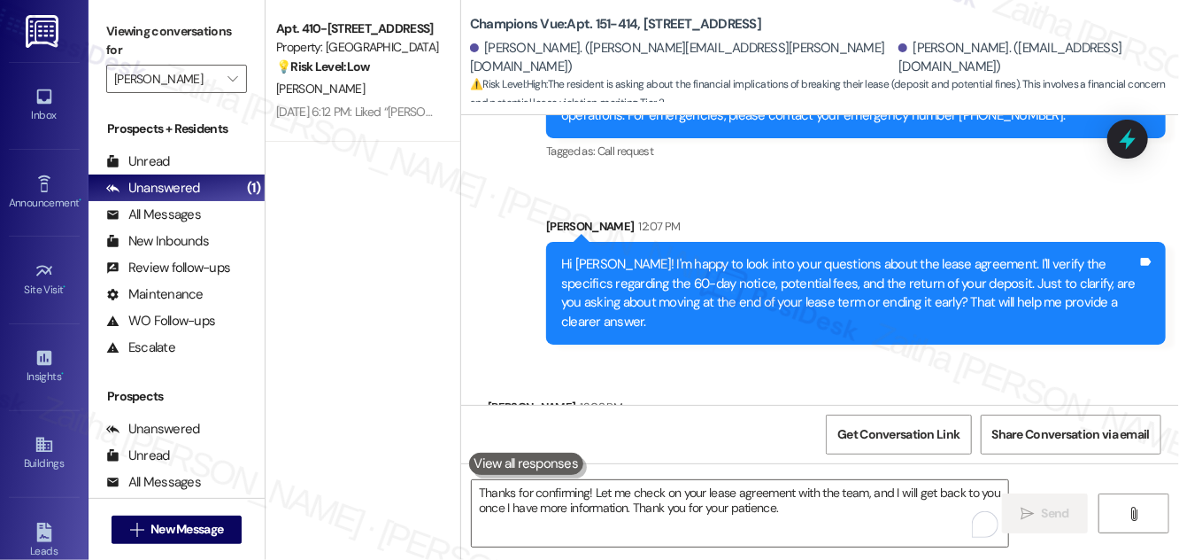
scroll to position [19298, 0]
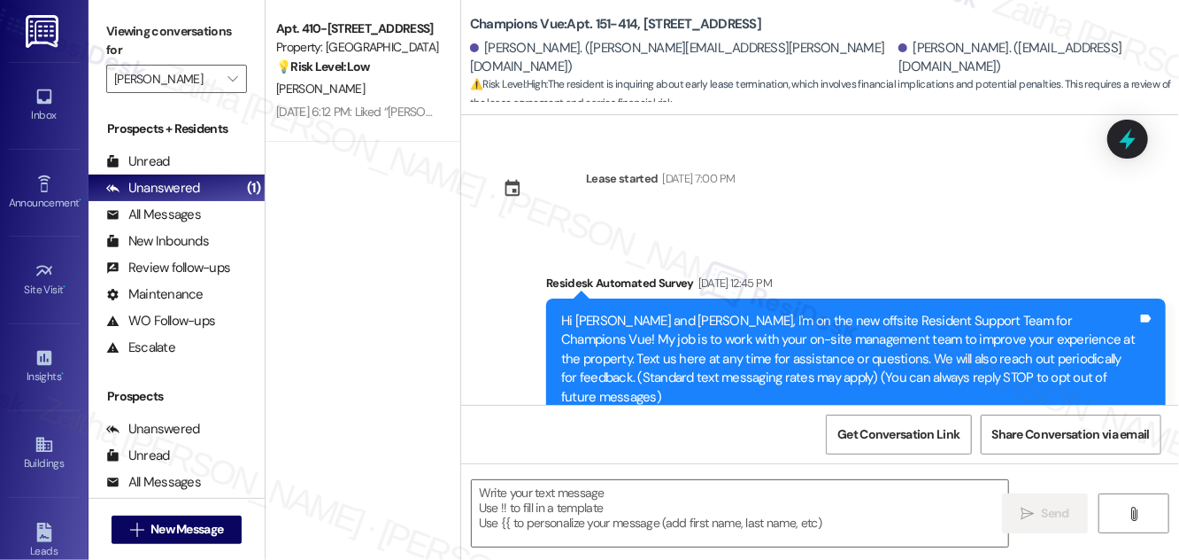
type textarea "Fetching suggested responses. Please feel free to read through the conversation…"
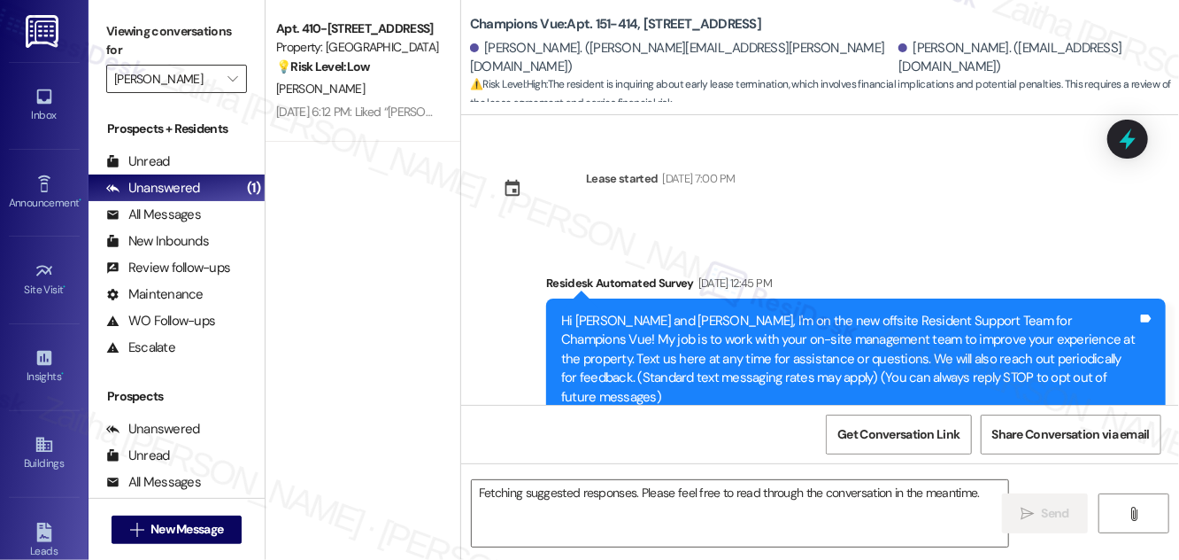
scroll to position [19207, 0]
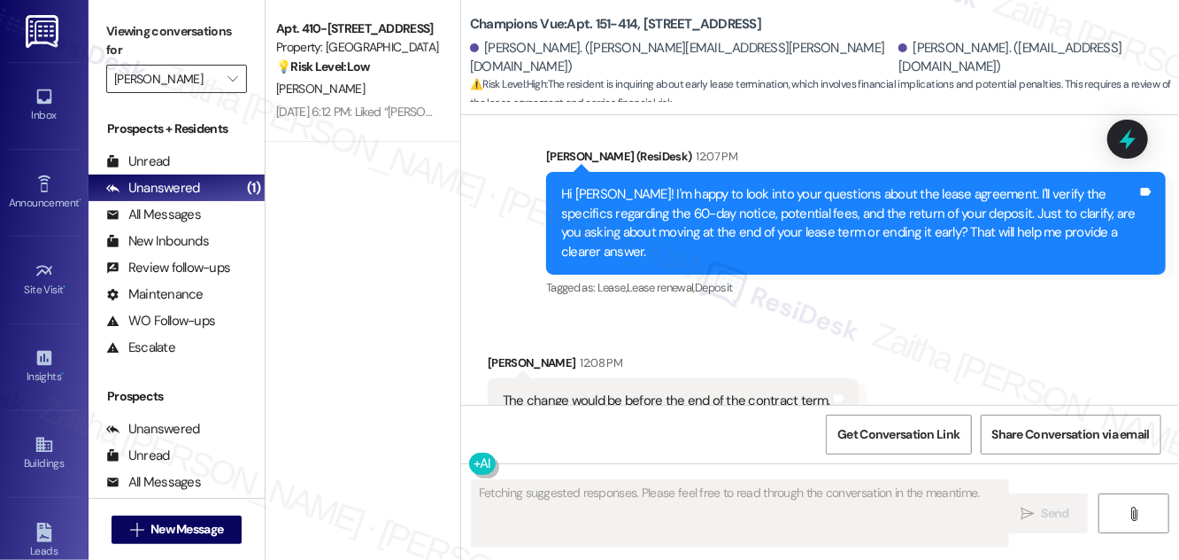
click at [195, 78] on input "[PERSON_NAME]" at bounding box center [166, 79] width 104 height 28
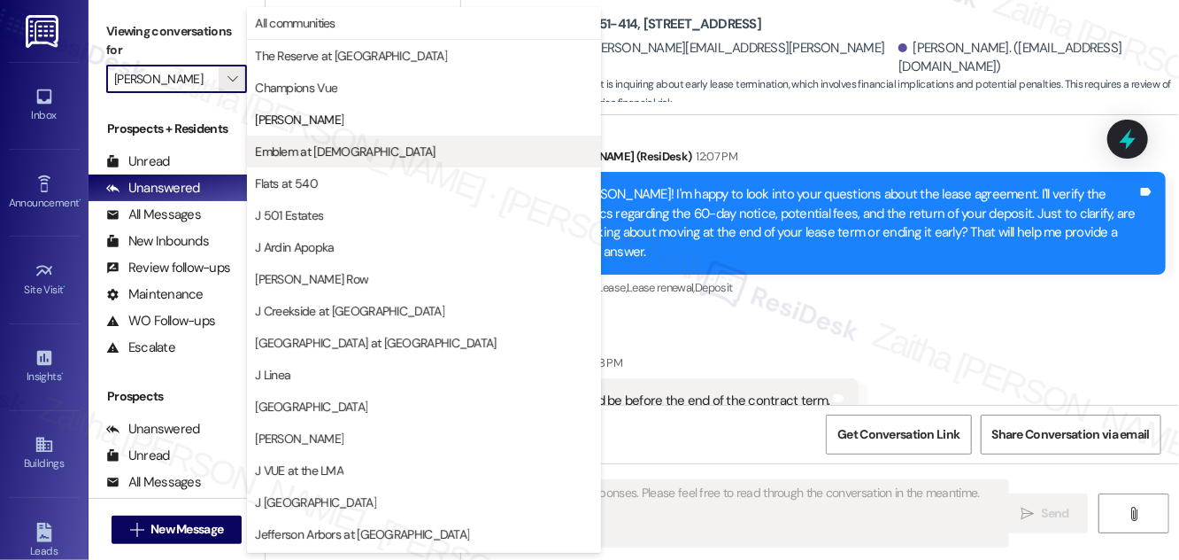
click at [293, 151] on span "Emblem at [DEMOGRAPHIC_DATA]" at bounding box center [345, 152] width 180 height 18
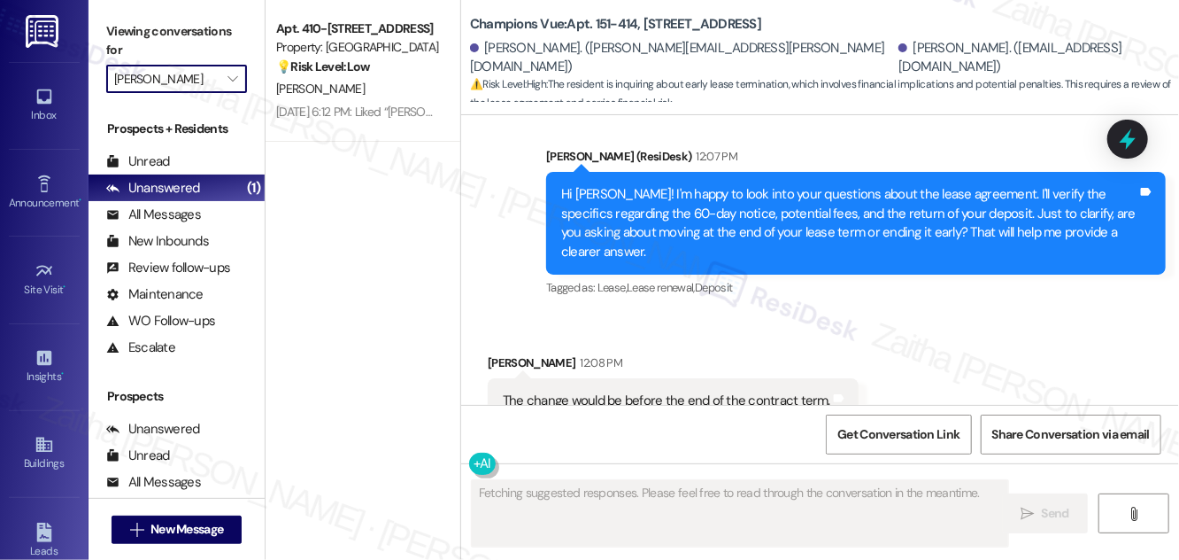
type input "Emblem at [DEMOGRAPHIC_DATA]"
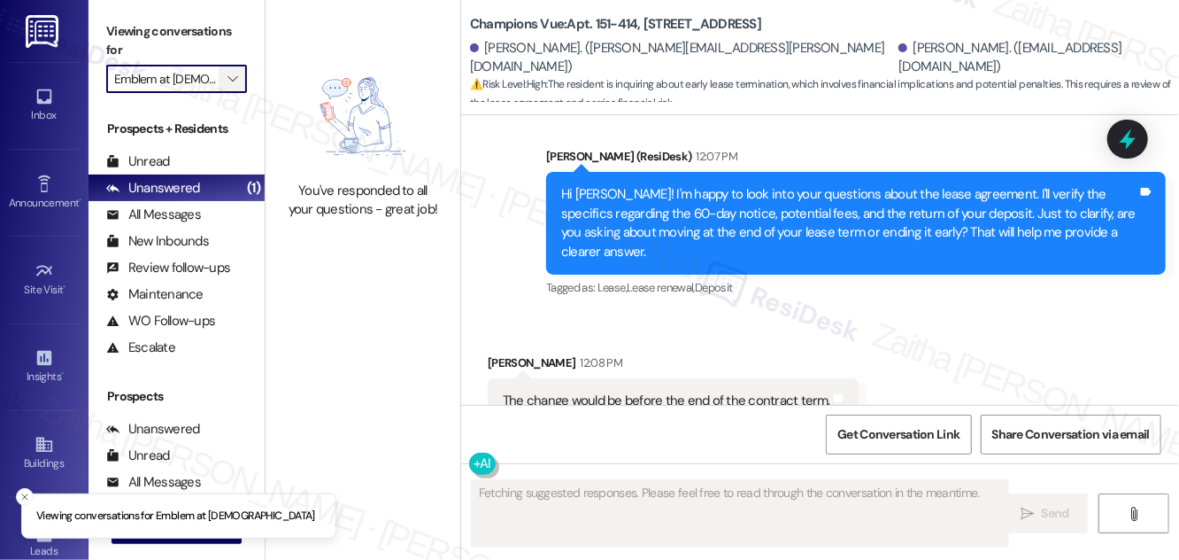
click at [226, 83] on span "" at bounding box center [232, 79] width 17 height 28
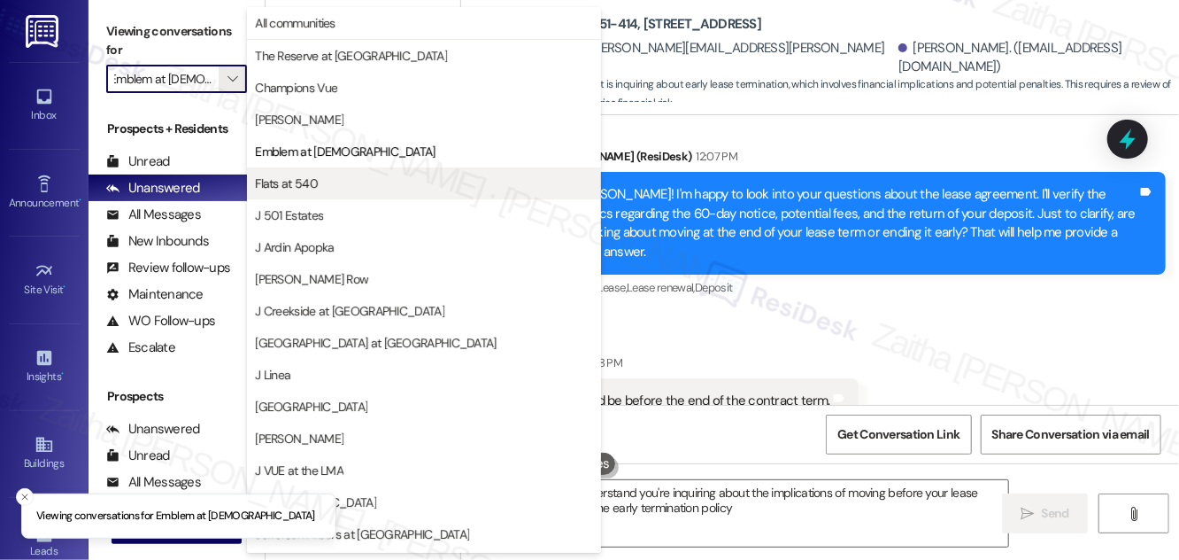
click at [322, 183] on span "Flats at 540" at bounding box center [424, 183] width 338 height 18
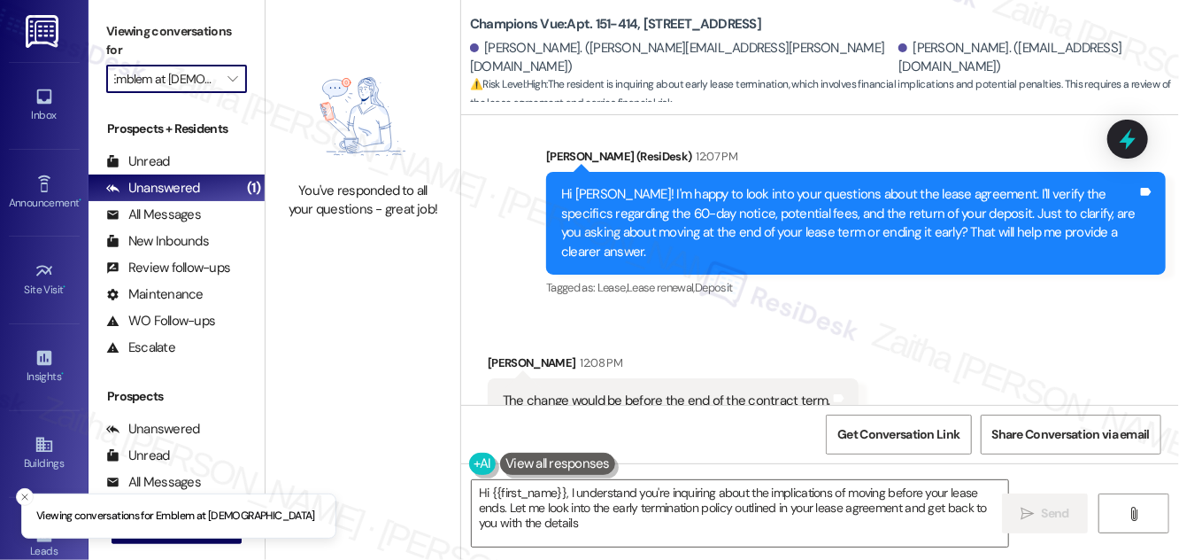
type textarea "Hi {{first_name}}, I understand you're inquiring about the implications of movi…"
type input "Flats at 540"
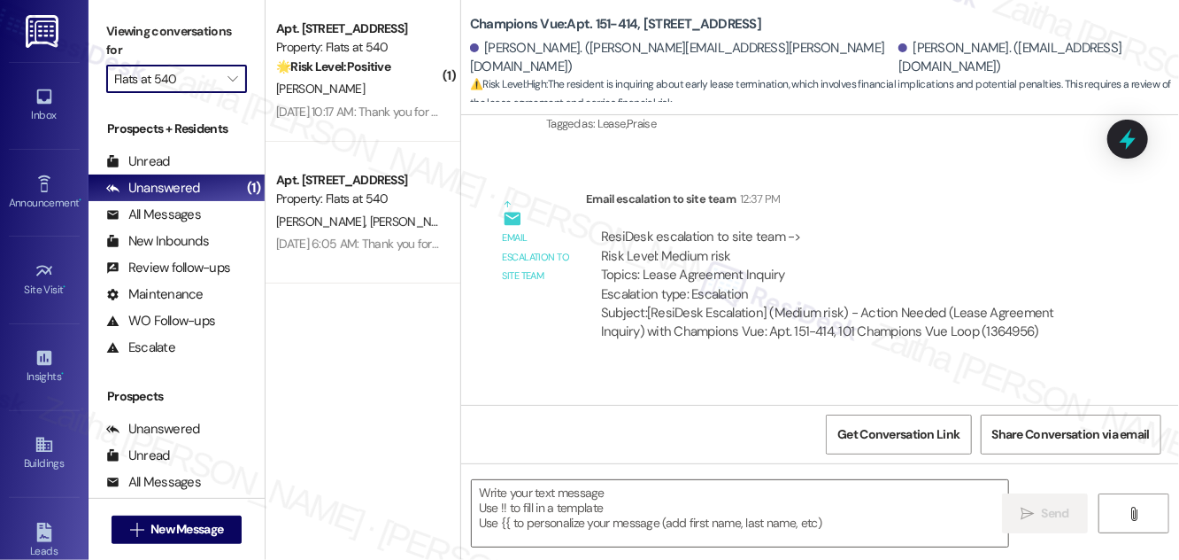
type textarea "Fetching suggested responses. Please feel free to read through the conversation…"
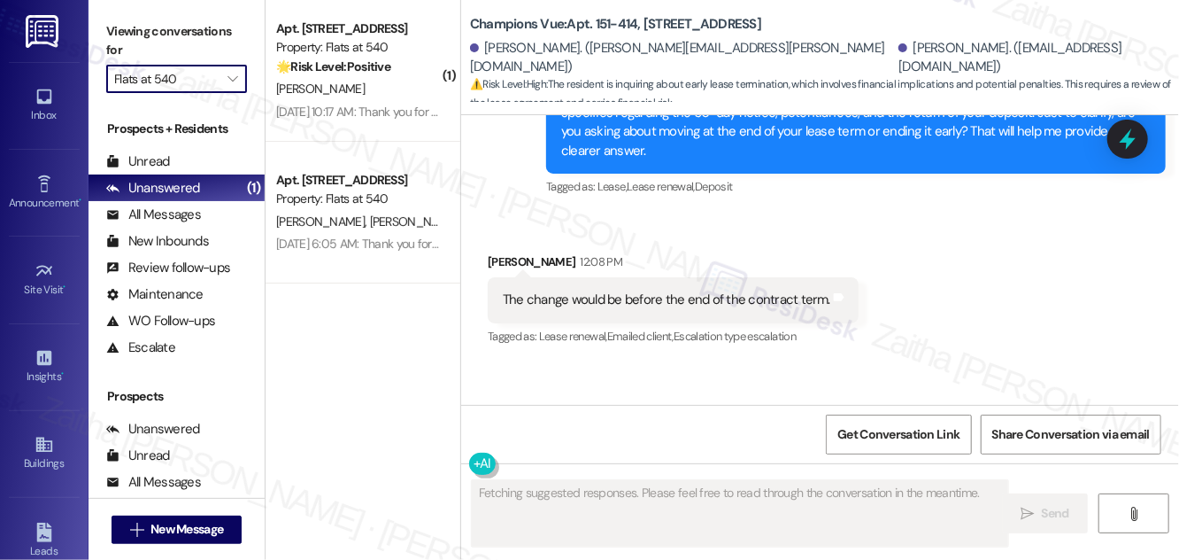
scroll to position [19207, 0]
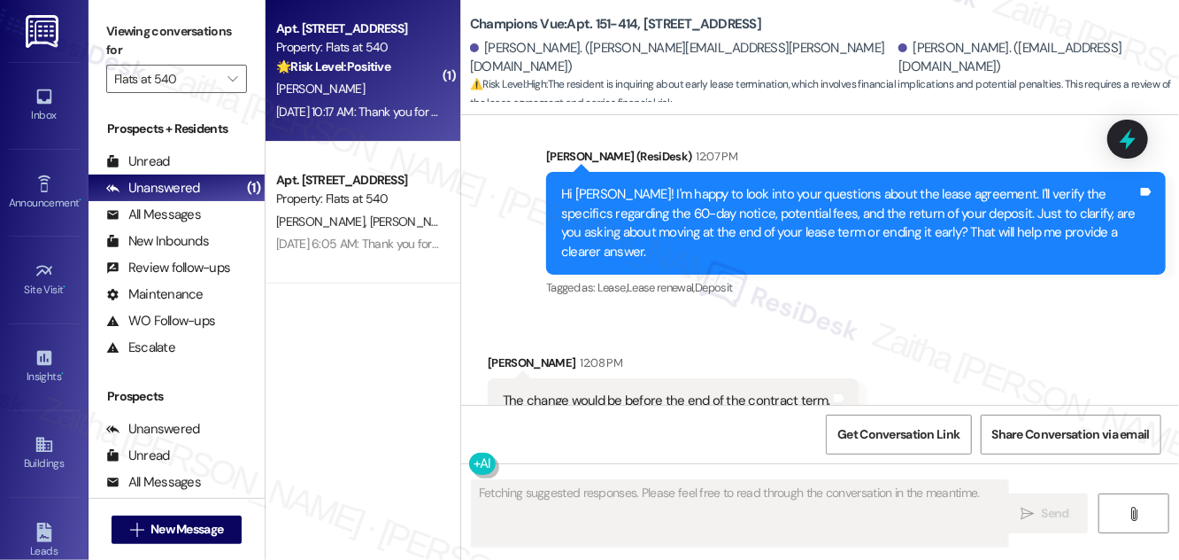
click at [350, 91] on div "[PERSON_NAME]" at bounding box center [358, 89] width 167 height 22
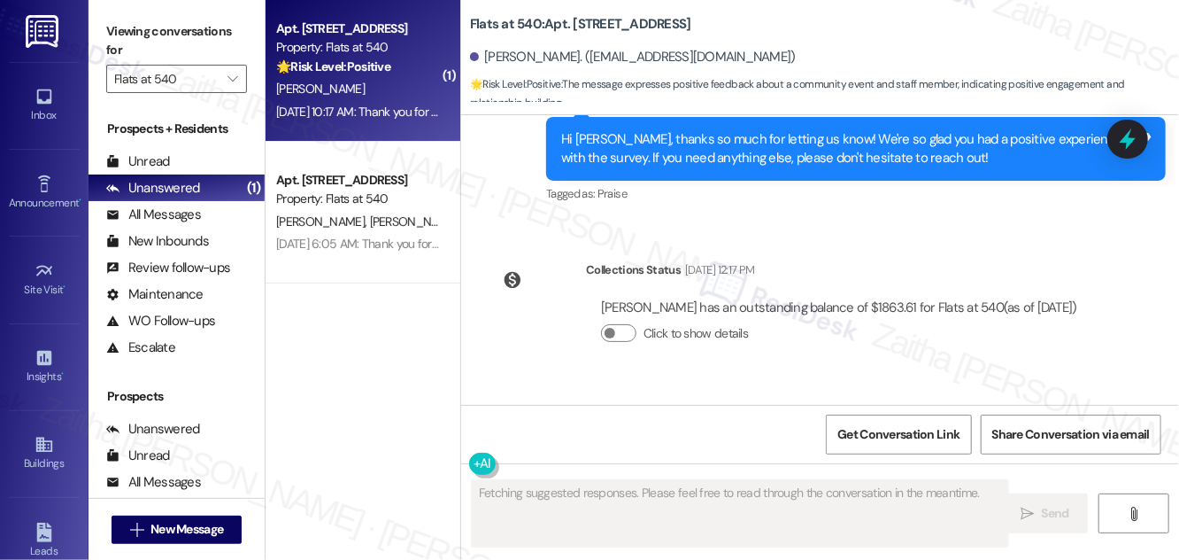
scroll to position [3133, 0]
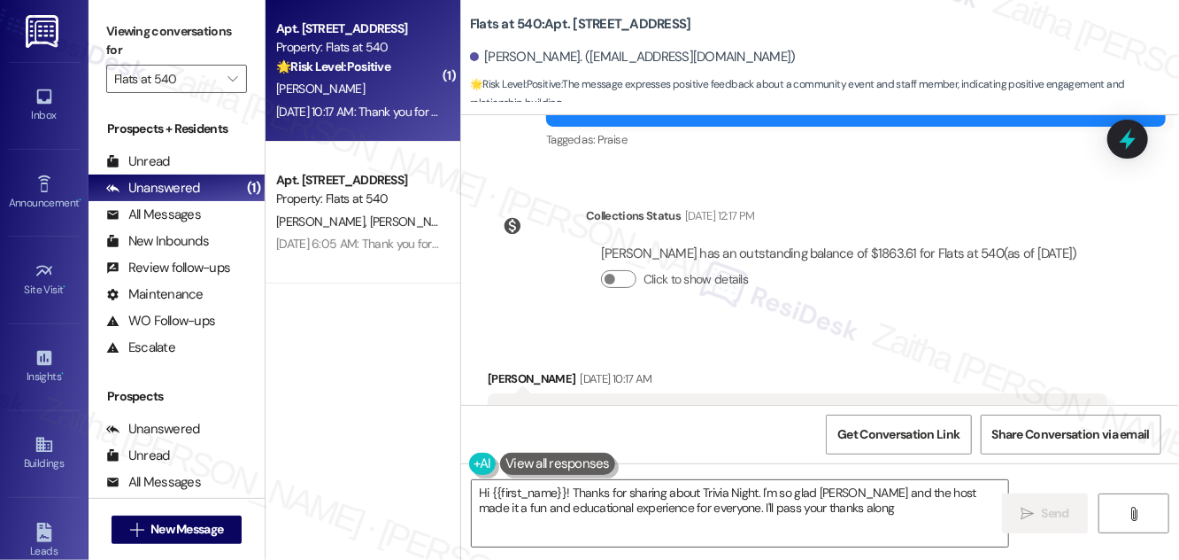
type textarea "Hi {{first_name}}! Thanks for sharing about Trivia Night. I'm so glad [PERSON_N…"
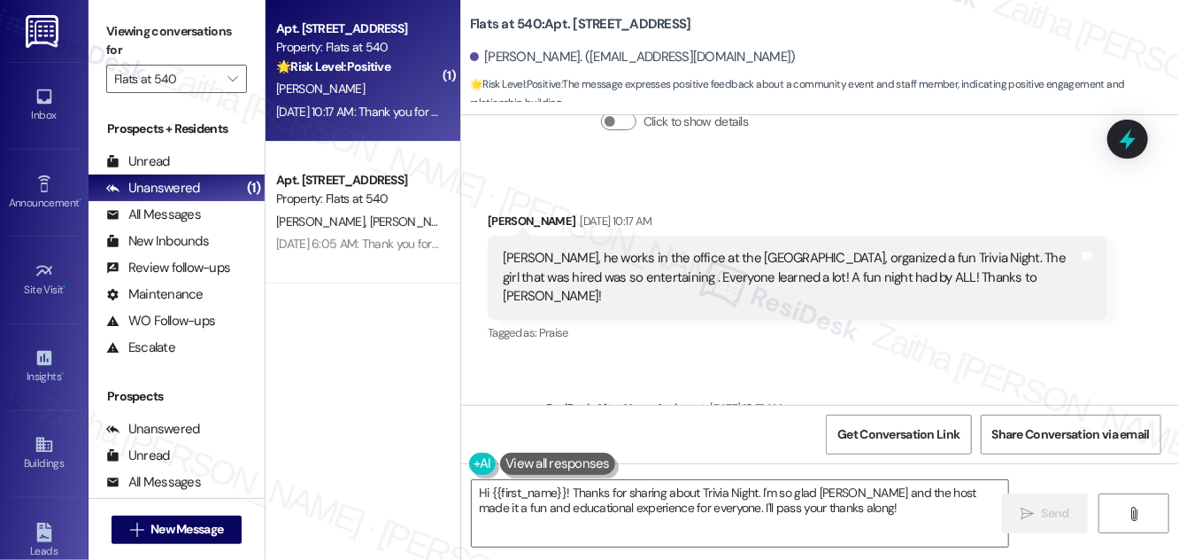
scroll to position [3221, 0]
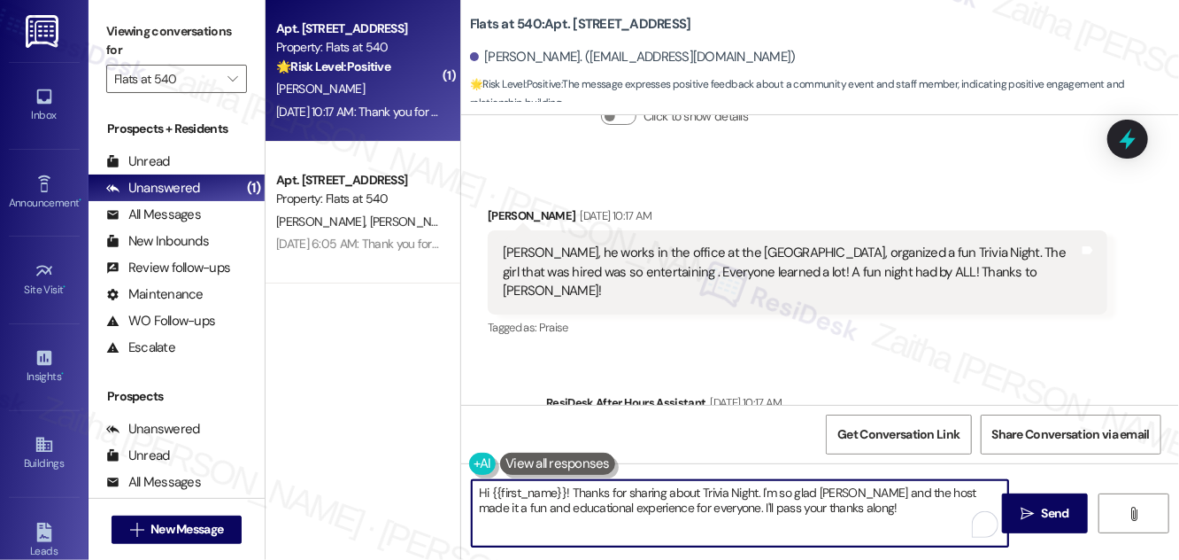
click at [857, 513] on textarea "Hi {{first_name}}! Thanks for sharing about Trivia Night. I'm so glad [PERSON_N…" at bounding box center [740, 513] width 537 height 66
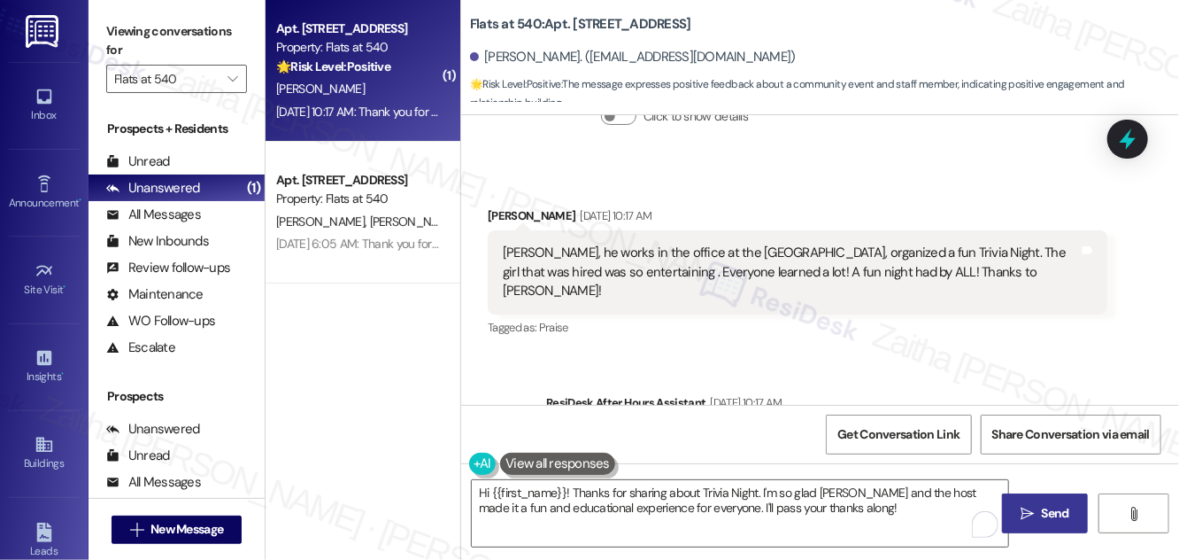
click at [1063, 516] on span "Send" at bounding box center [1055, 513] width 27 height 19
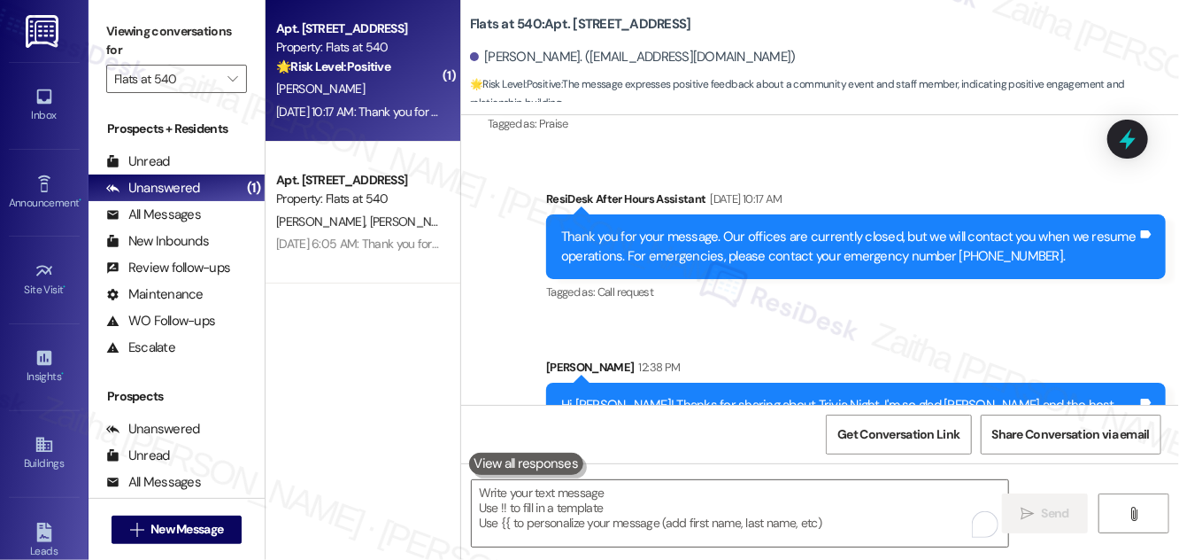
scroll to position [3445, 0]
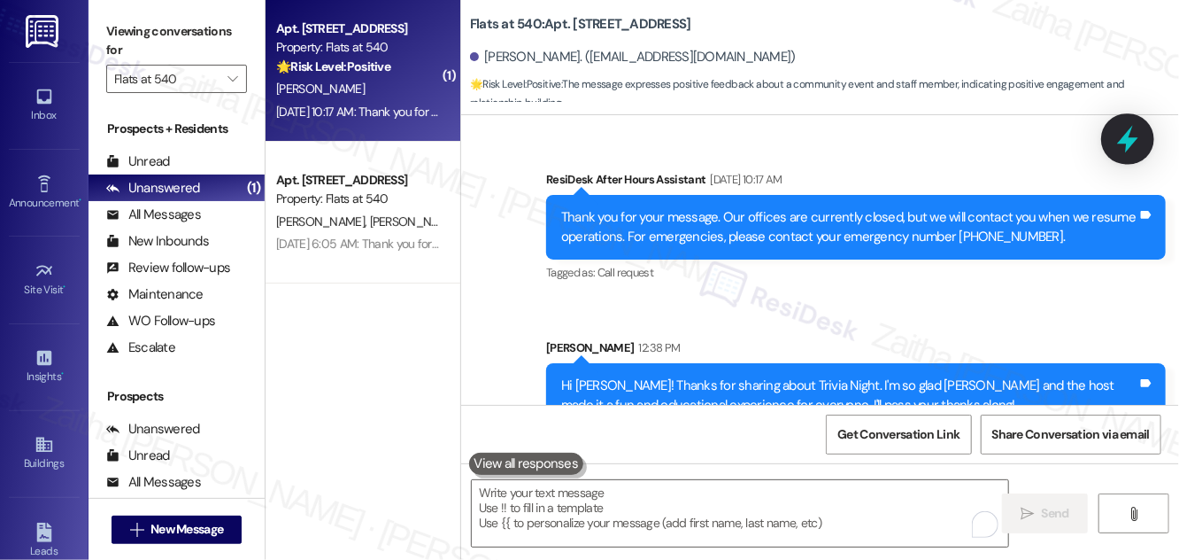
click at [1131, 149] on icon at bounding box center [1128, 139] width 30 height 30
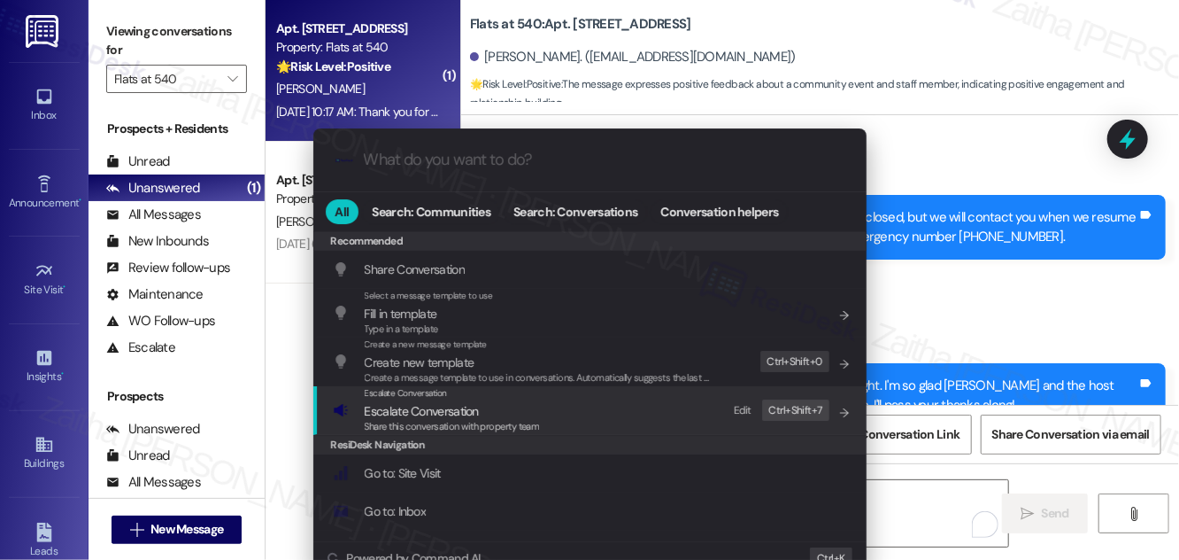
click at [429, 407] on span "Escalate Conversation" at bounding box center [422, 411] width 114 height 16
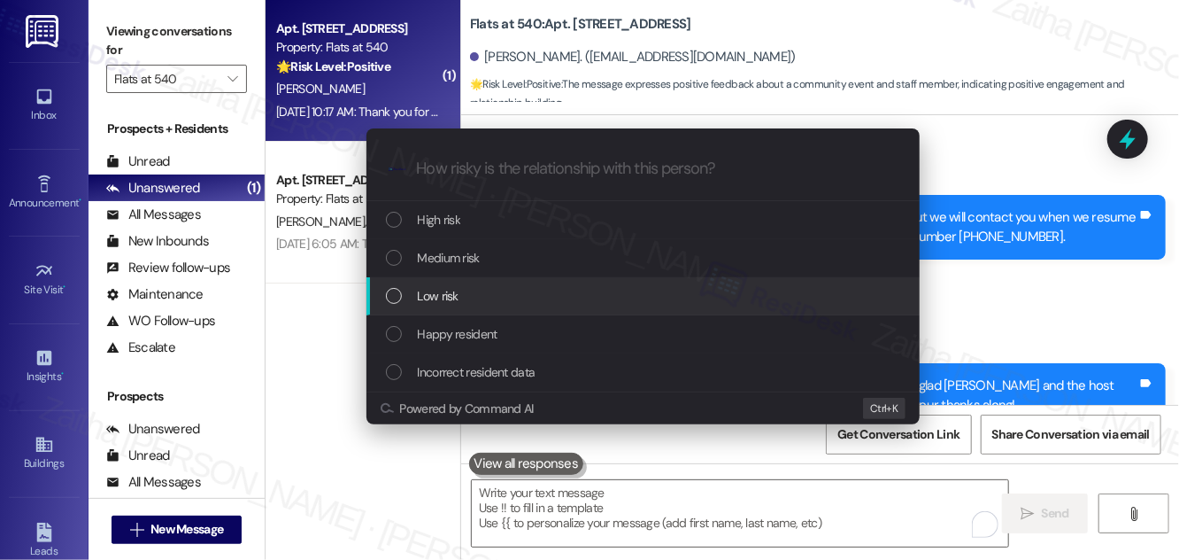
click at [460, 300] on div "Low risk" at bounding box center [645, 295] width 518 height 19
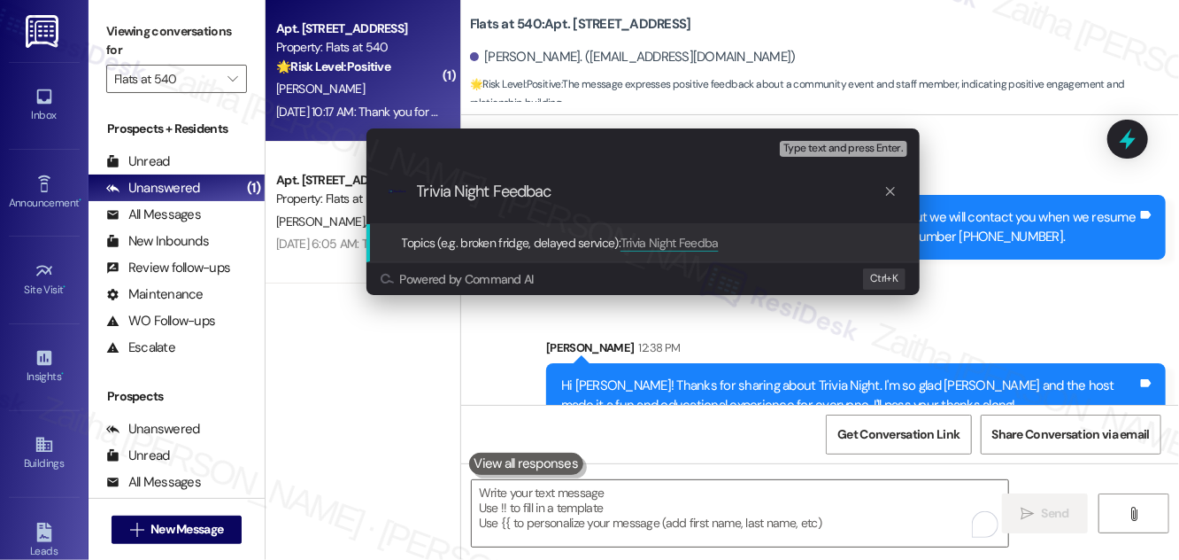
type input "Trivia Night Feedback"
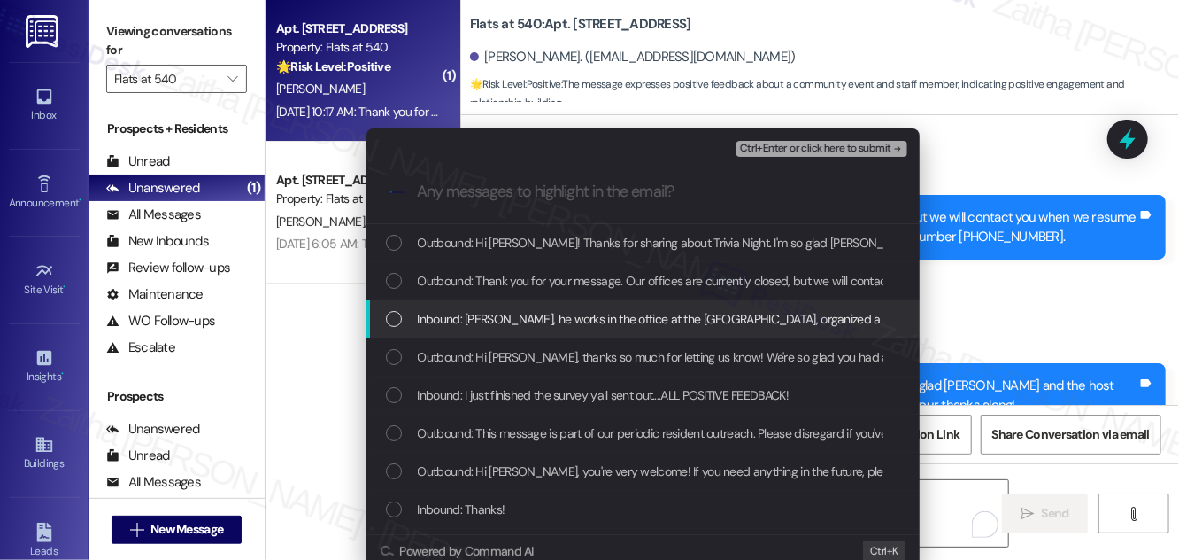
click at [451, 322] on span "Inbound: [PERSON_NAME], he works in the office at the [GEOGRAPHIC_DATA], organi…" at bounding box center [996, 318] width 1156 height 19
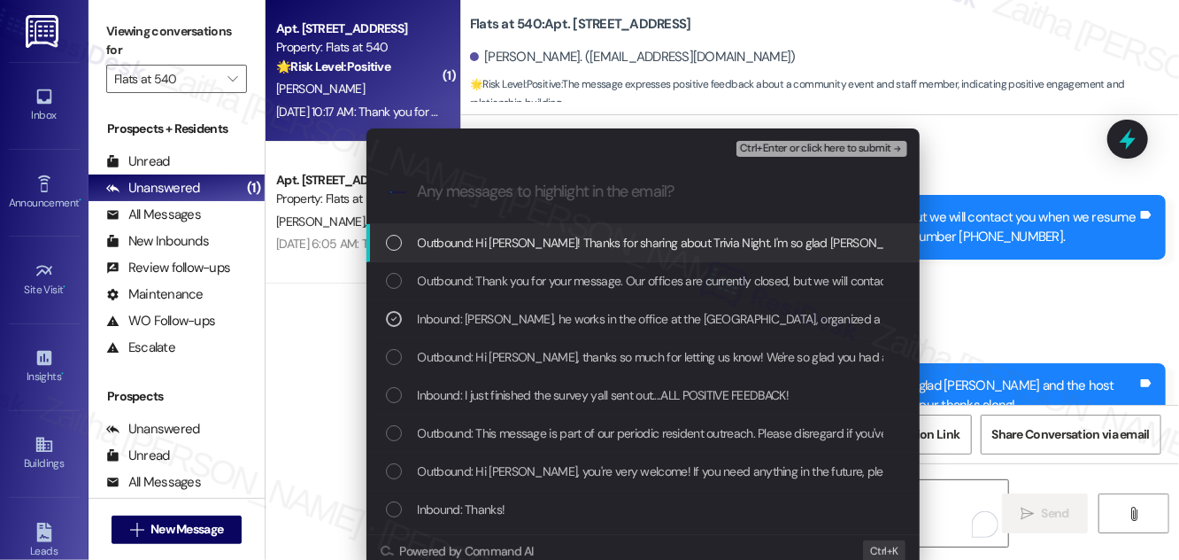
click at [793, 158] on div "Ctrl+Enter or click here to submit" at bounding box center [824, 148] width 174 height 23
click at [800, 147] on span "Ctrl+Enter or click here to submit" at bounding box center [815, 149] width 151 height 12
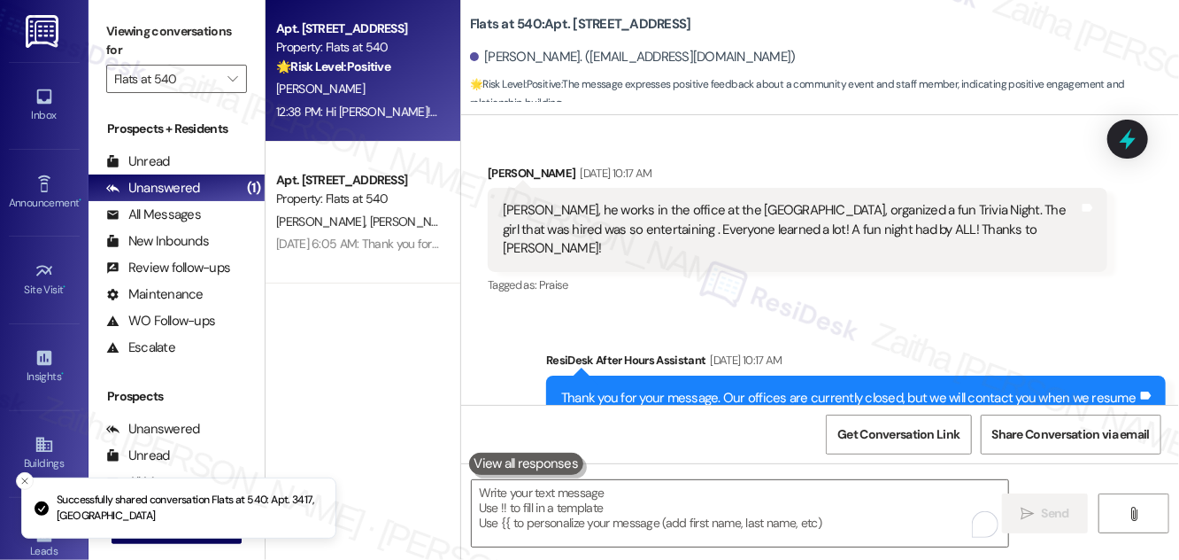
scroll to position [3133, 0]
